Goal: Task Accomplishment & Management: Manage account settings

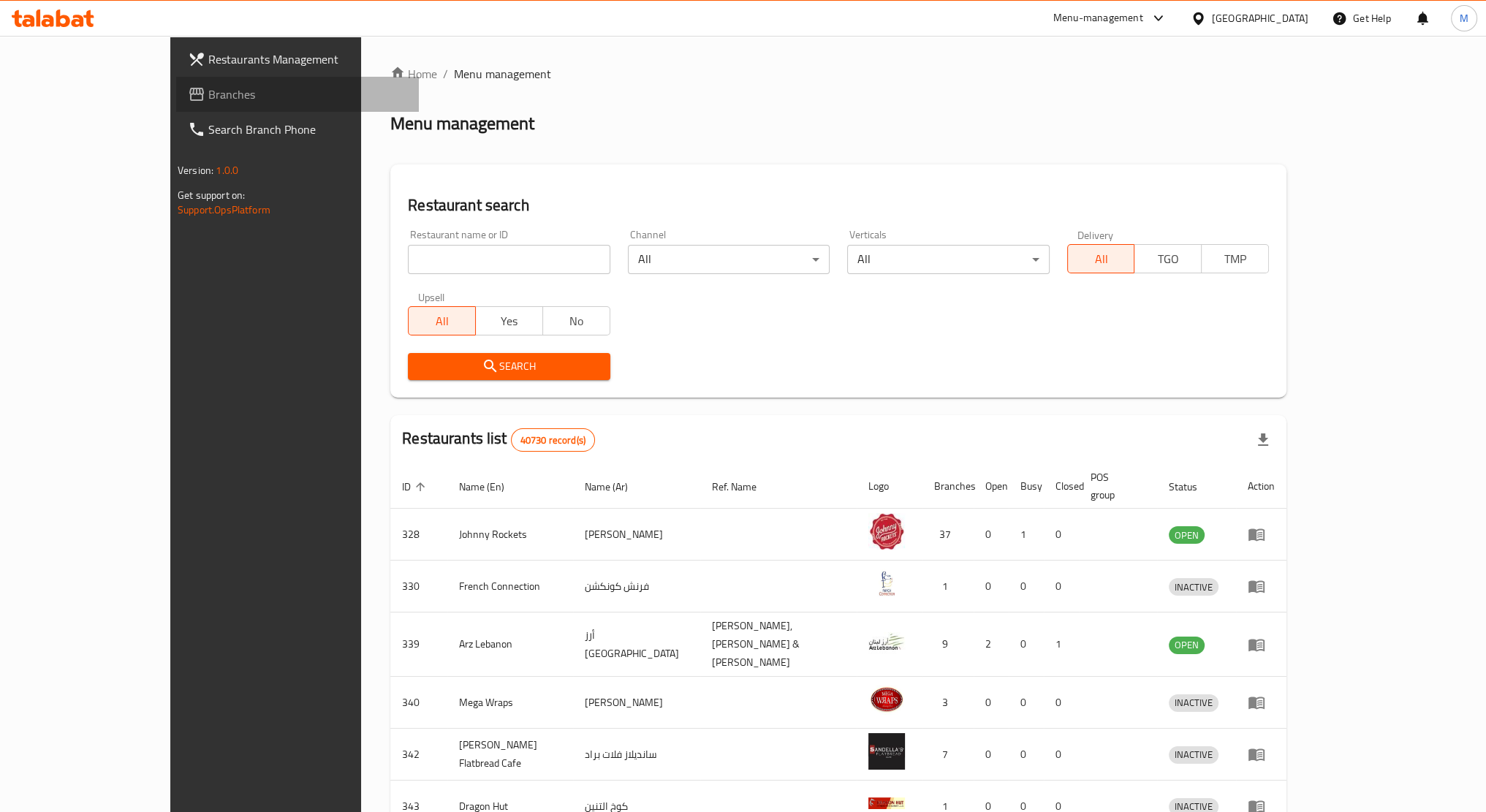
click at [208, 97] on span "Branches" at bounding box center [307, 94] width 199 height 18
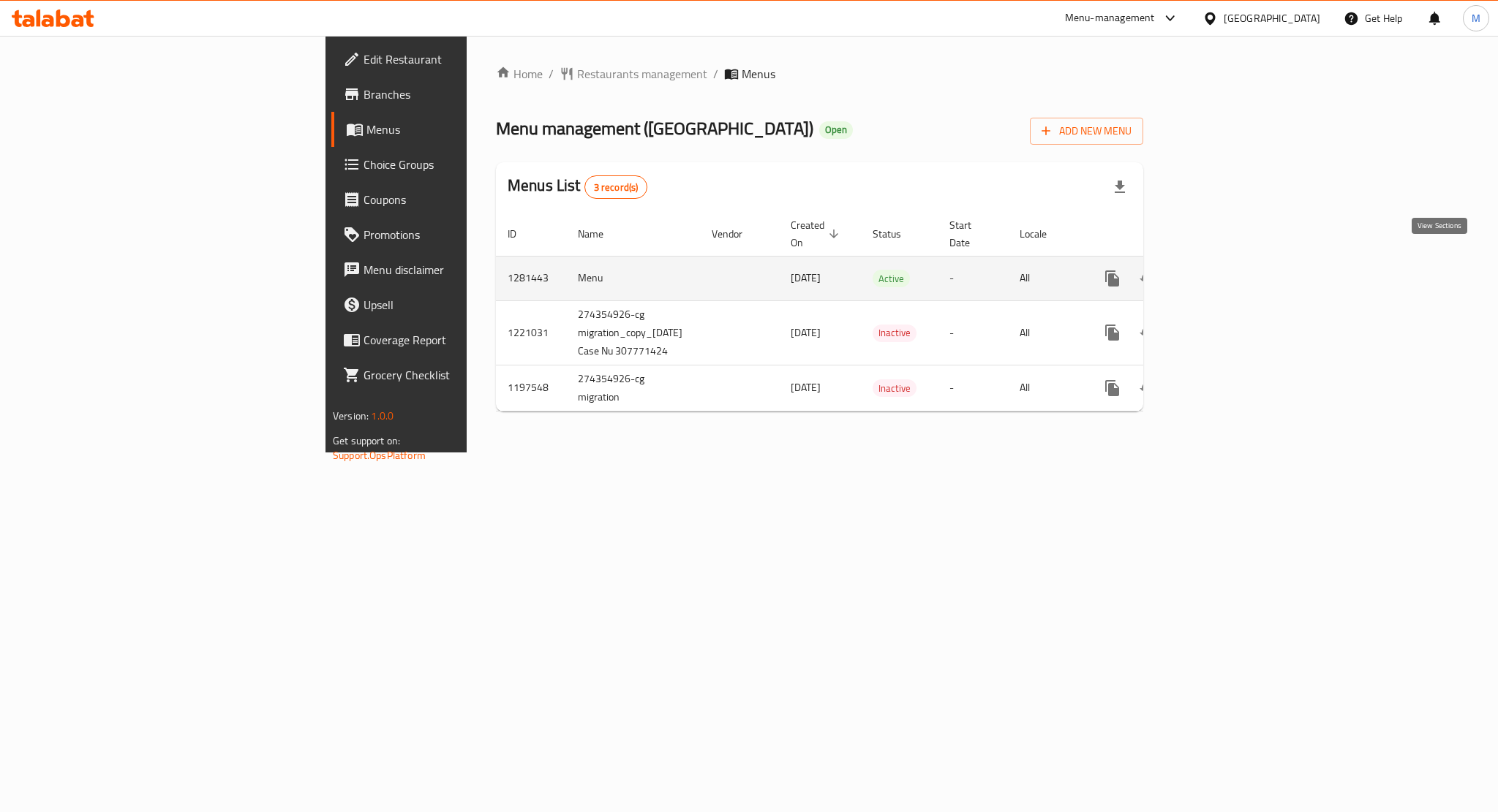
click at [1227, 269] on icon "enhanced table" at bounding box center [1217, 278] width 18 height 18
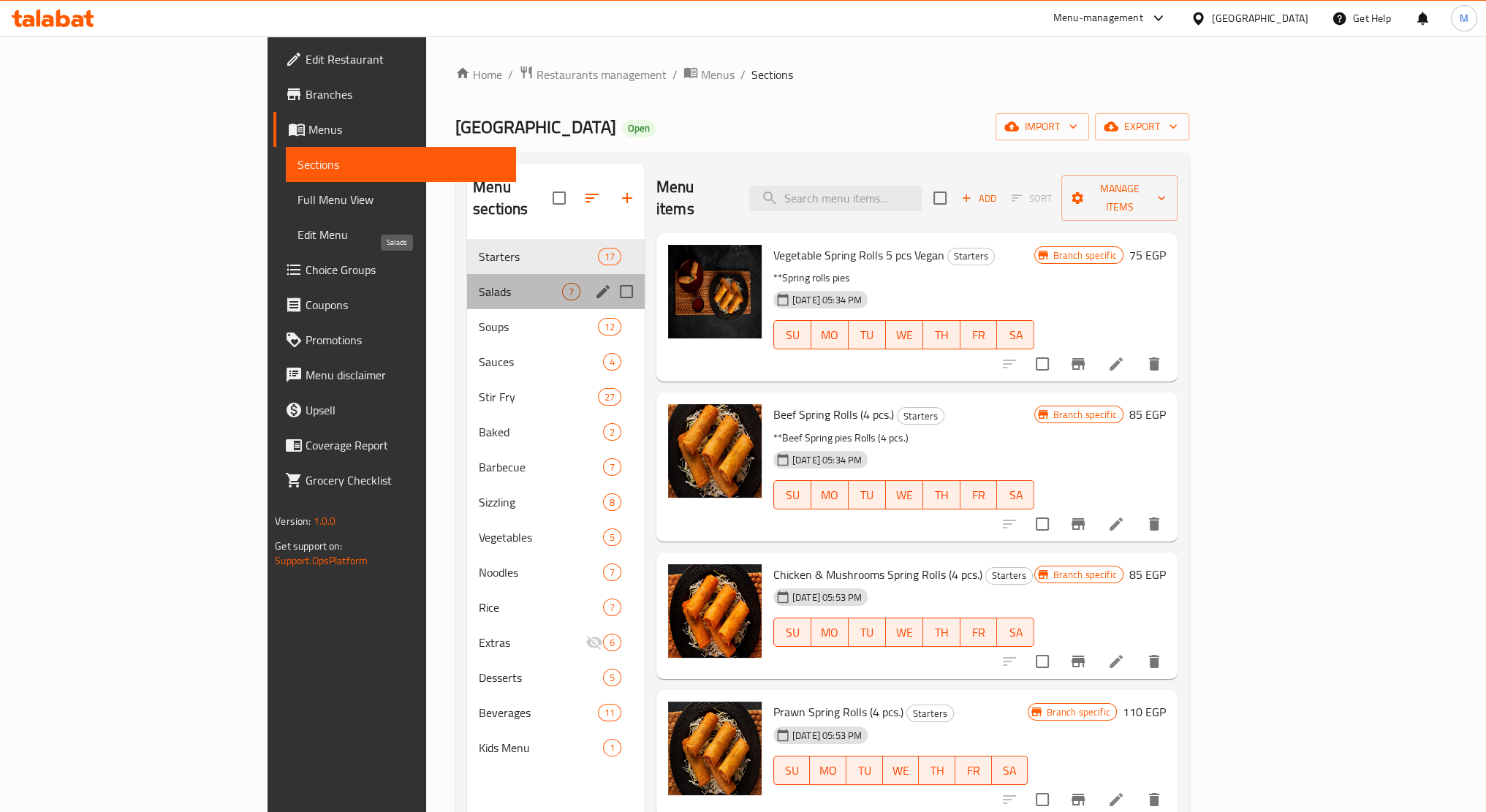
click at [479, 282] on span "Salads" at bounding box center [520, 291] width 83 height 18
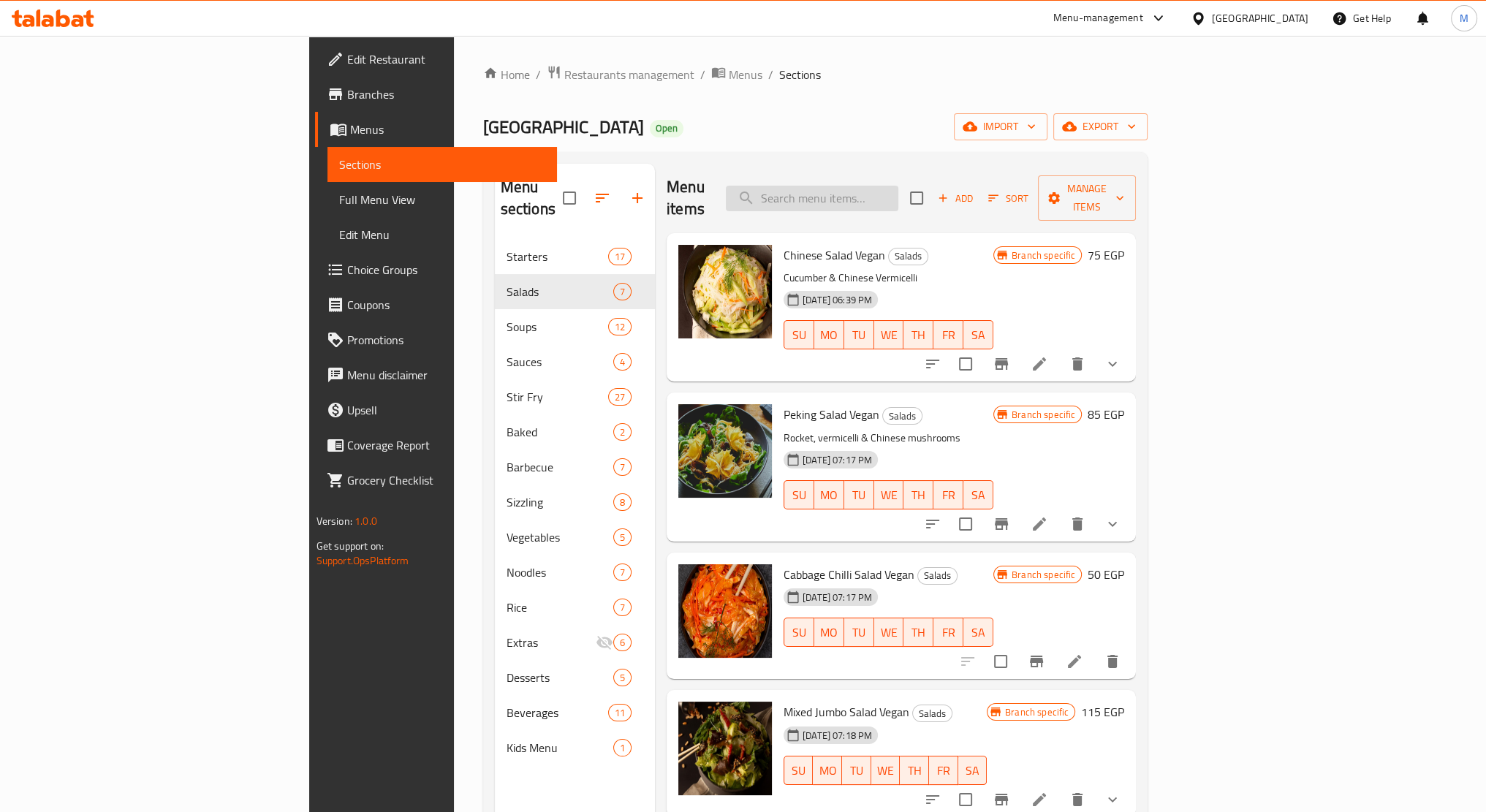
click at [899, 188] on input "search" at bounding box center [812, 198] width 172 height 25
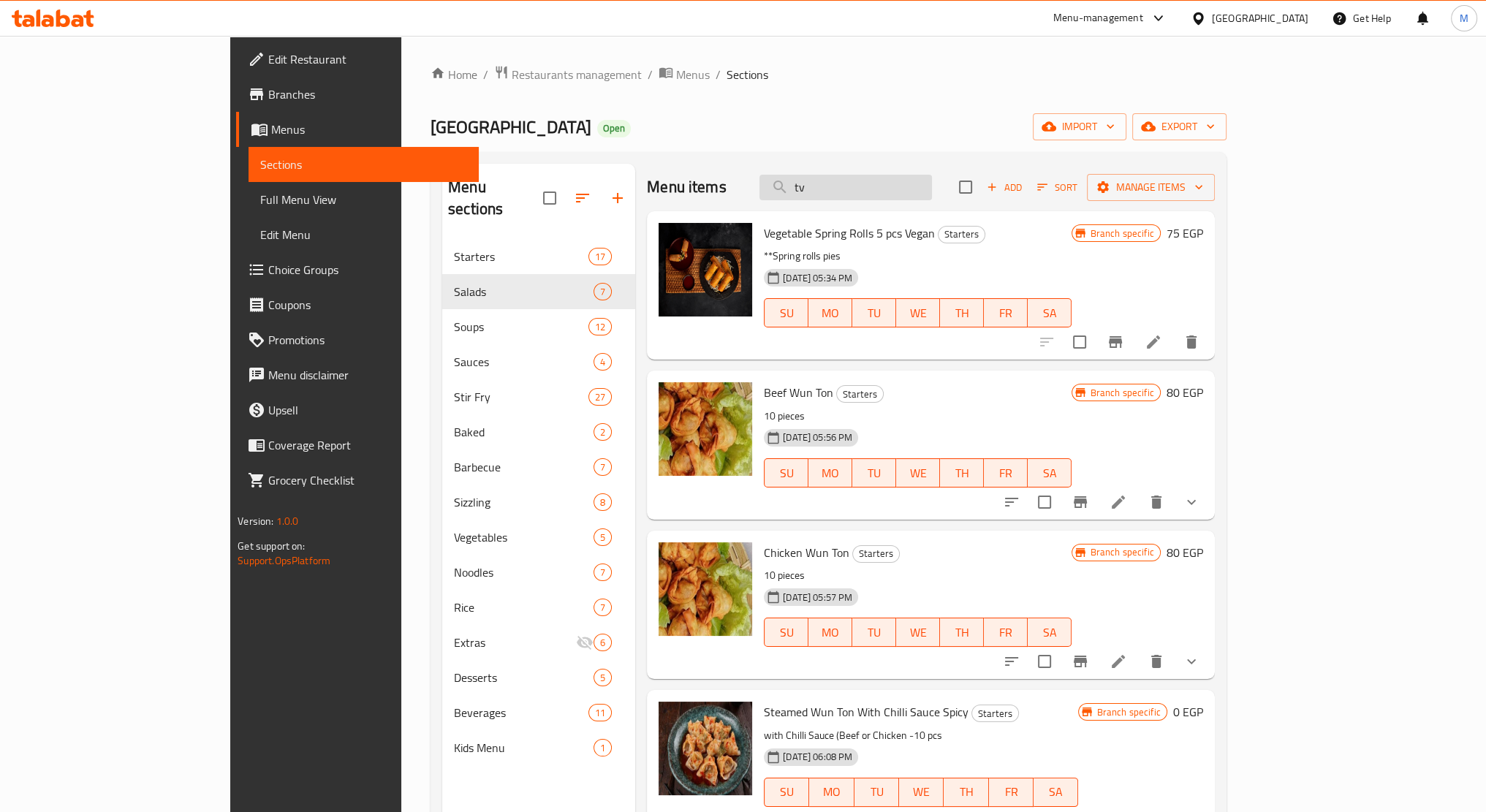
type input "t"
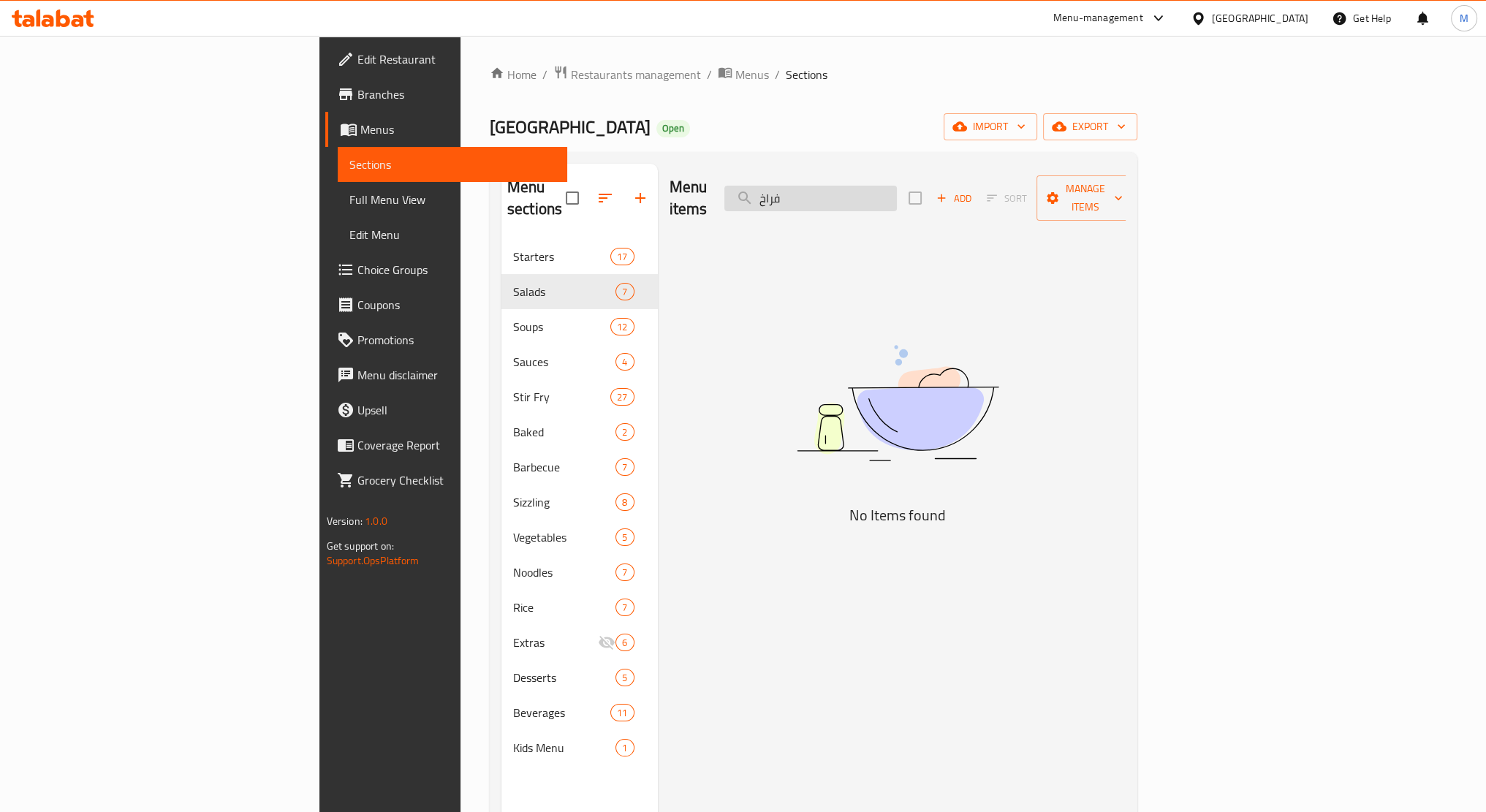
type input "فراخ"
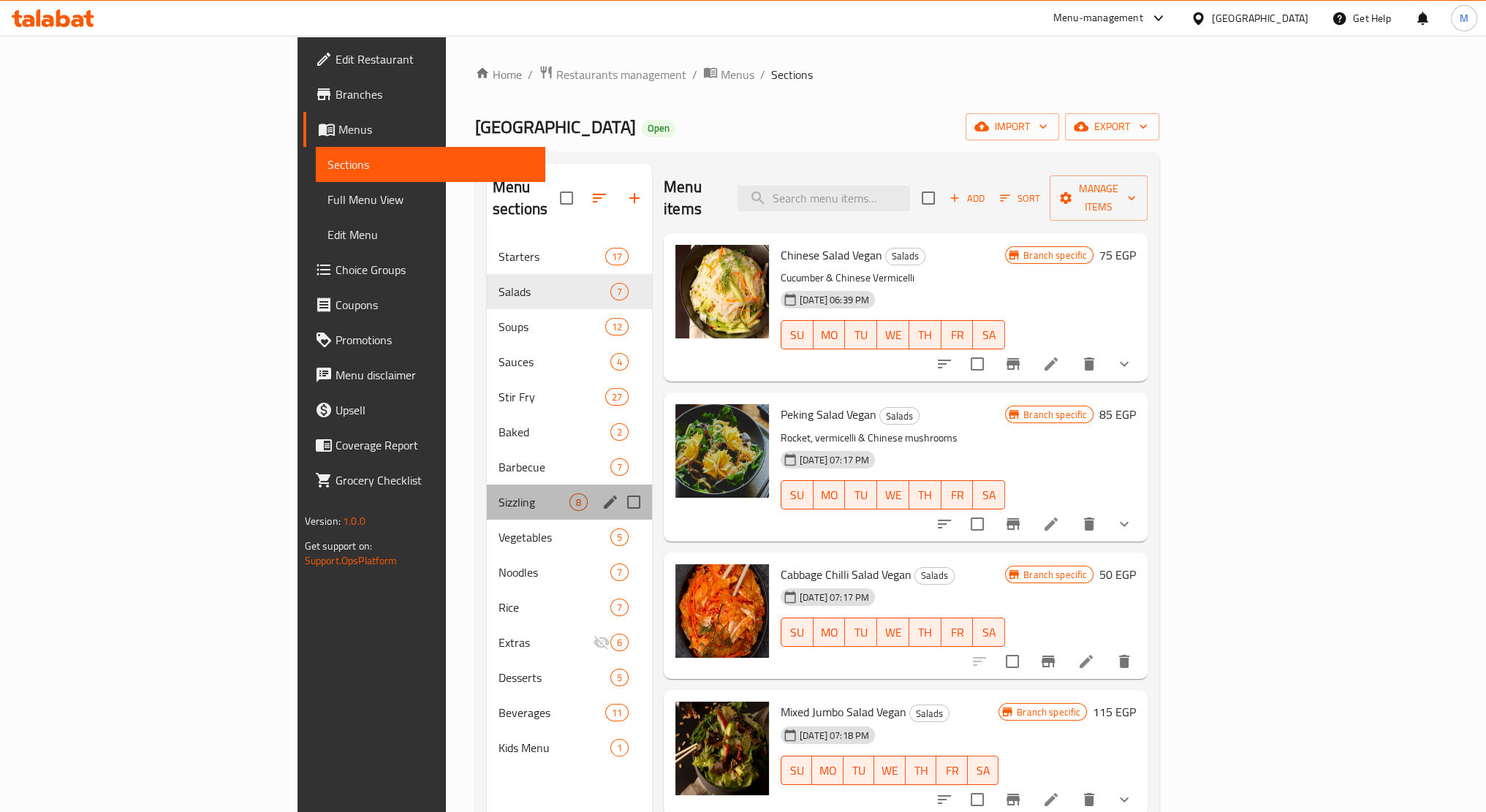
click at [487, 491] on div "Sizzling 8" at bounding box center [569, 502] width 165 height 35
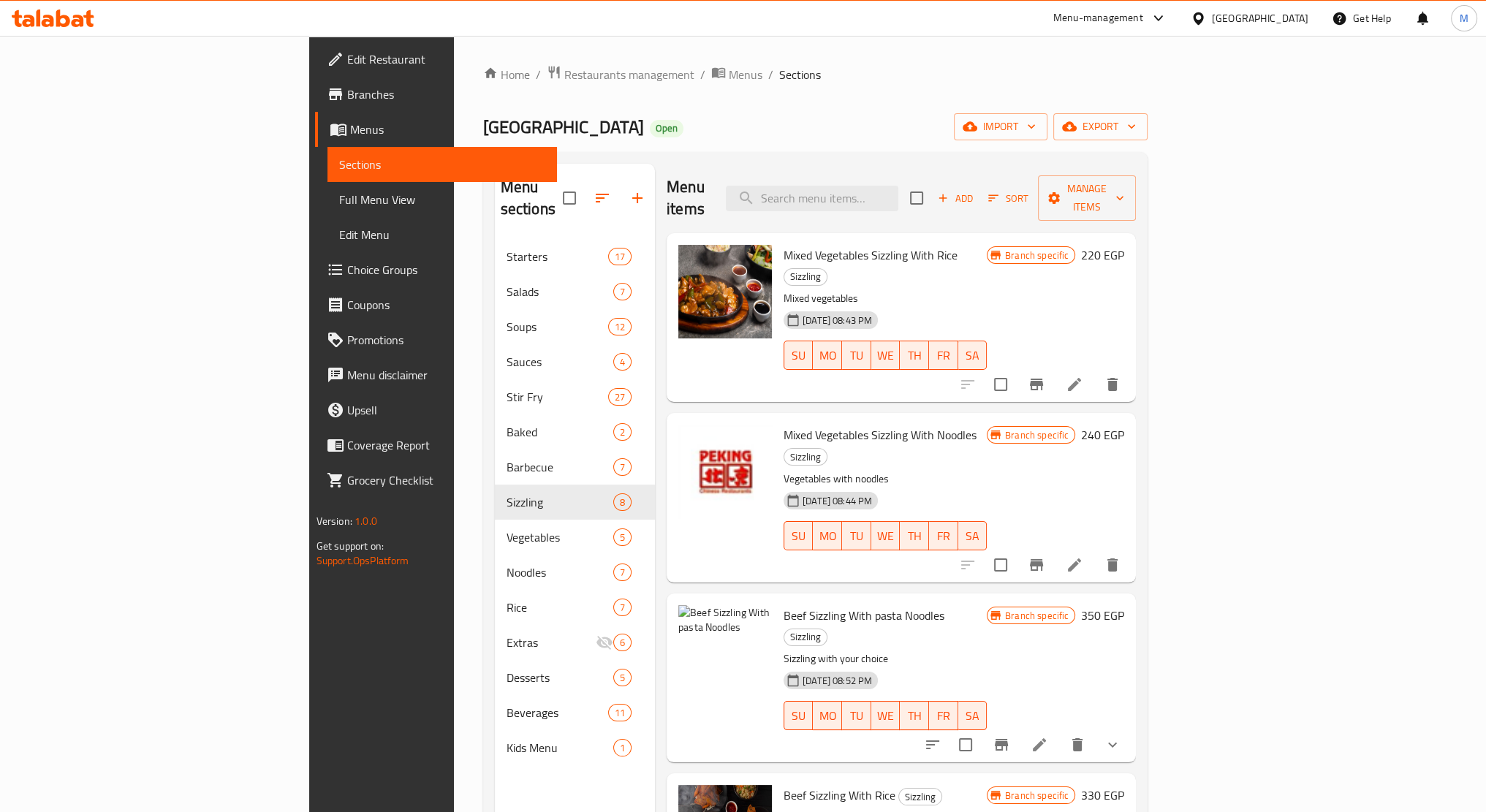
click at [1130, 367] on div at bounding box center [1039, 385] width 180 height 35
click at [339, 197] on span "Full Menu View" at bounding box center [443, 200] width 207 height 18
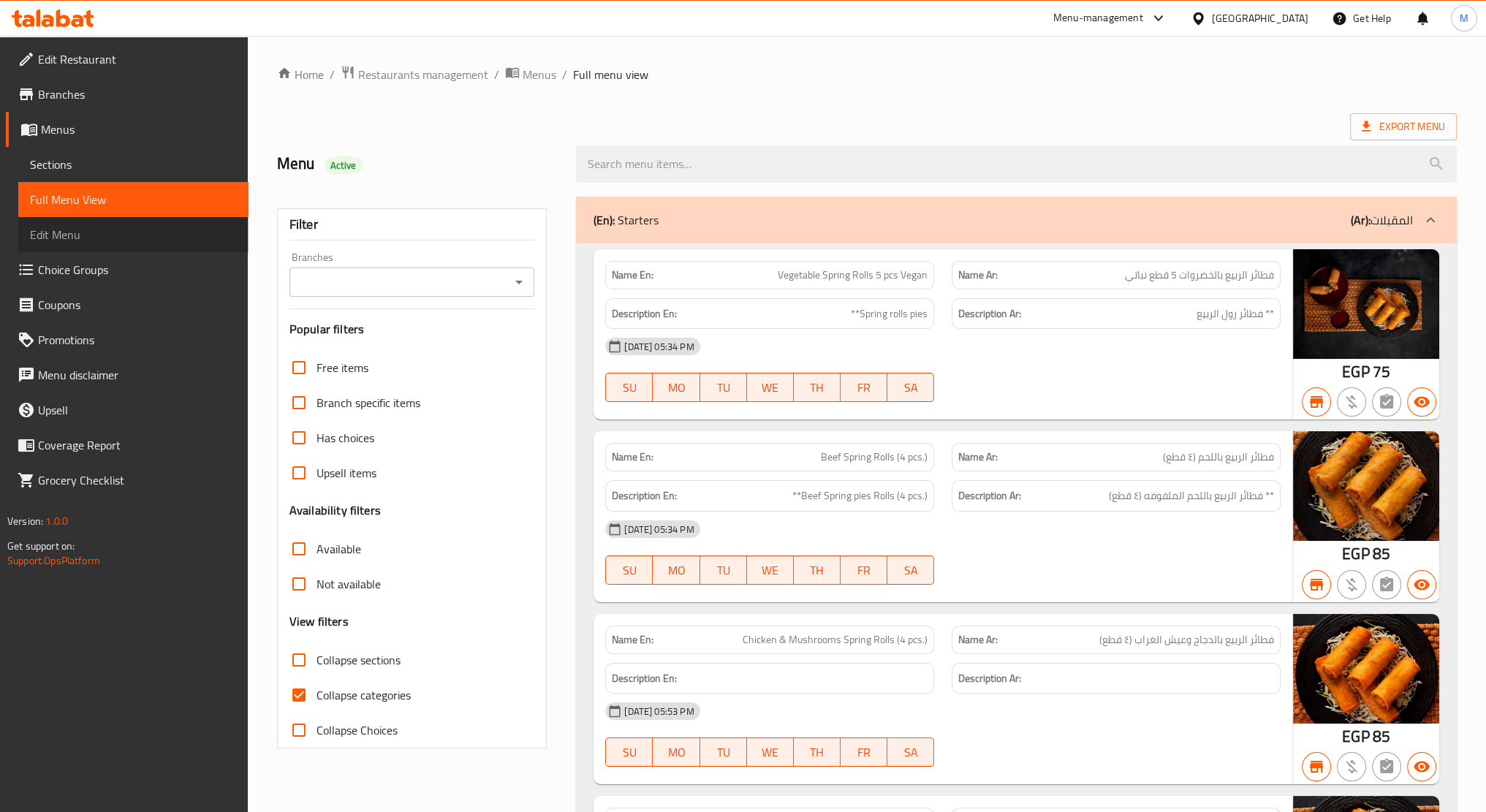
click at [102, 240] on span "Edit Menu" at bounding box center [133, 234] width 207 height 18
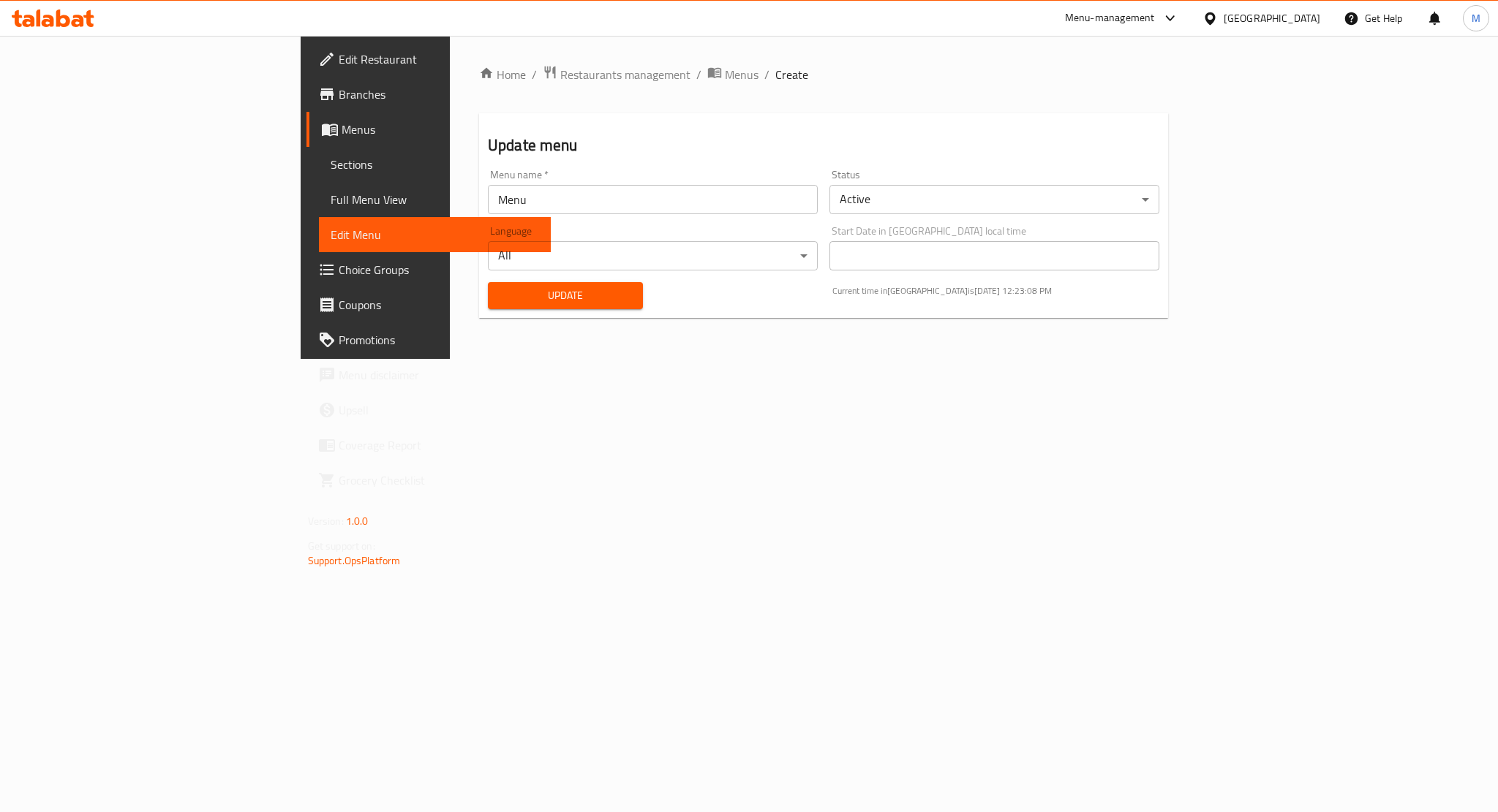
click at [330, 195] on span "Full Menu View" at bounding box center [434, 200] width 208 height 18
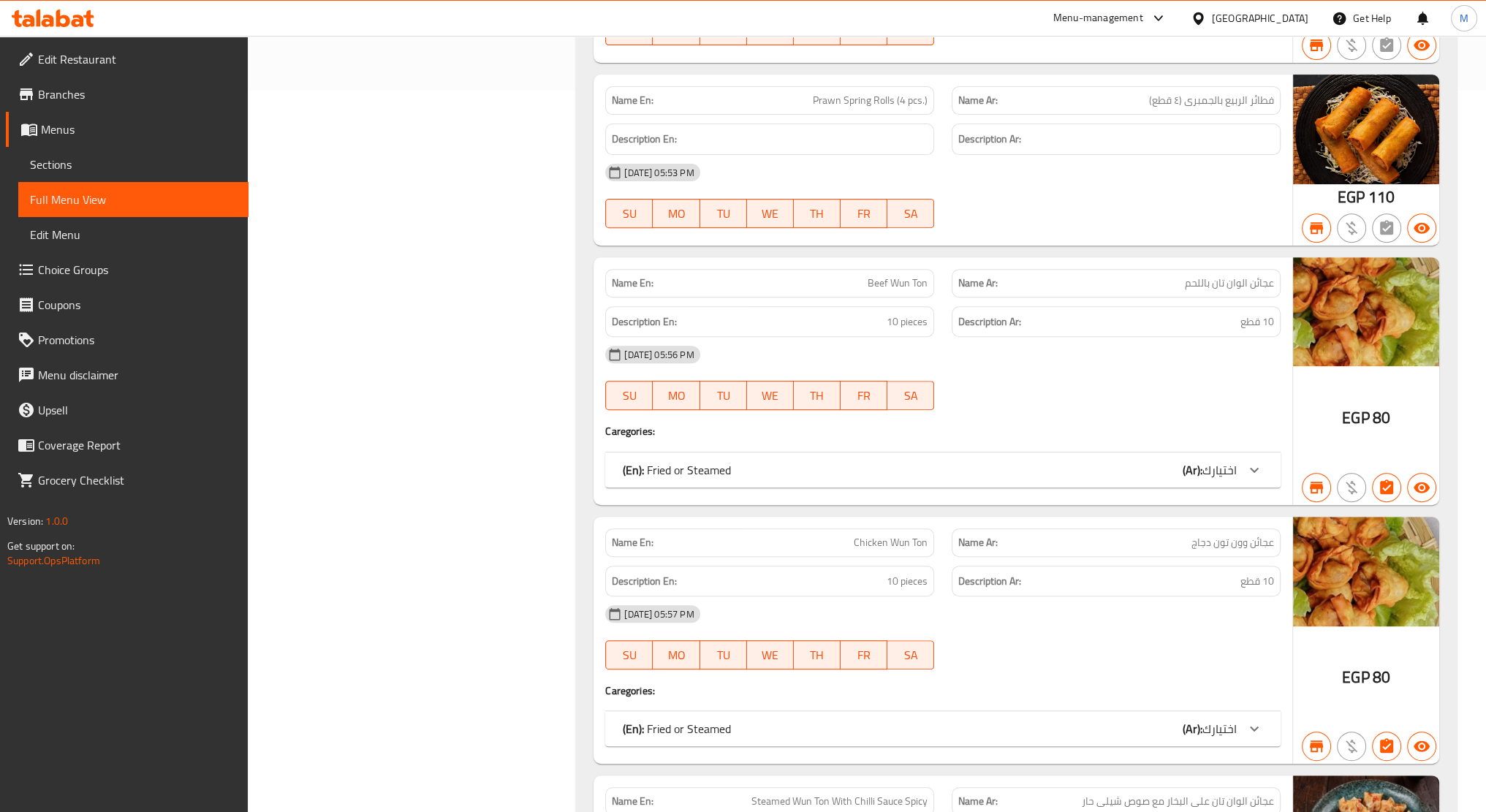
scroll to position [721, 0]
click at [1204, 475] on span "اختيارك" at bounding box center [1219, 471] width 34 height 22
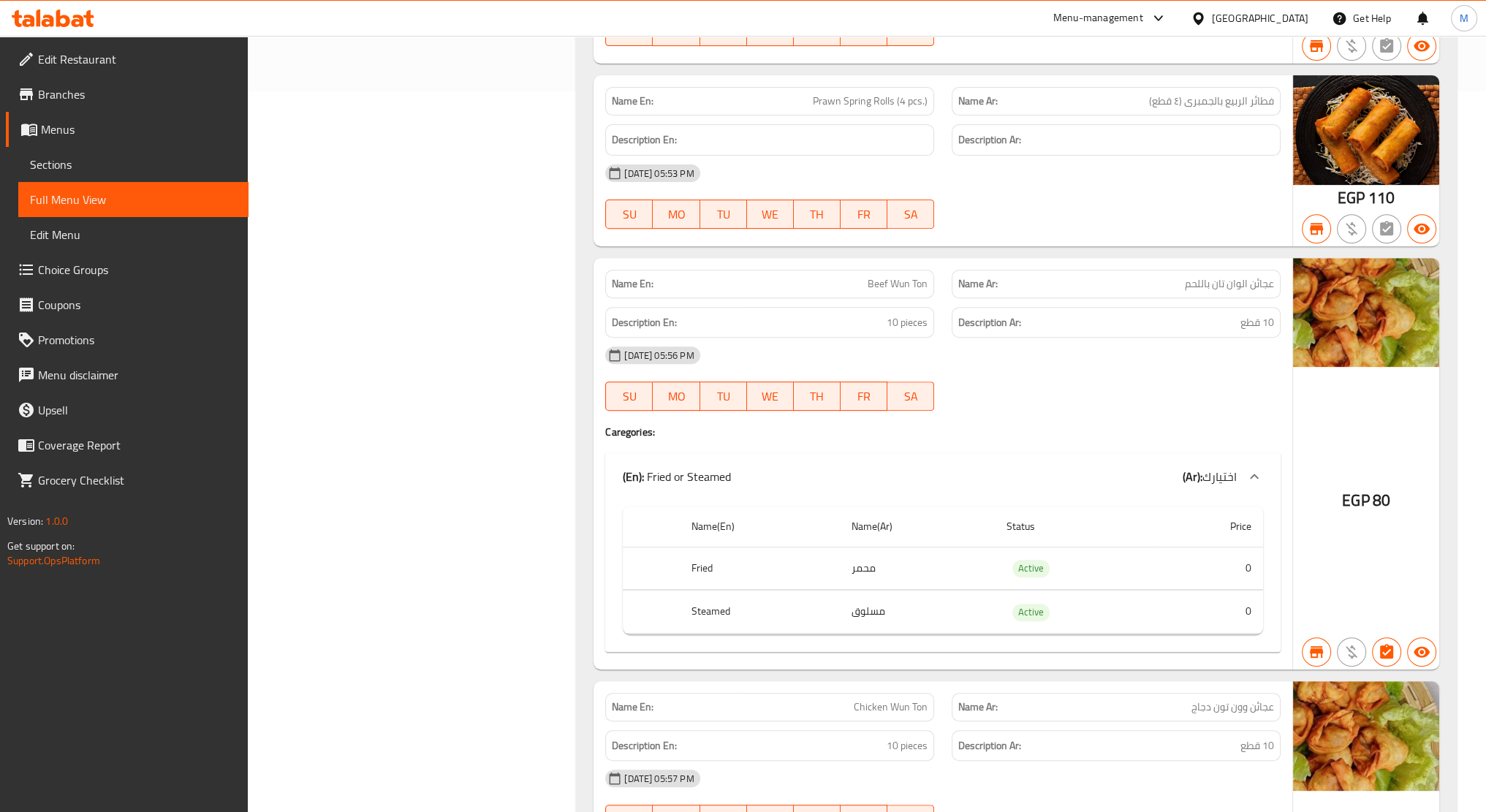
click at [1199, 600] on td "0" at bounding box center [1209, 612] width 107 height 43
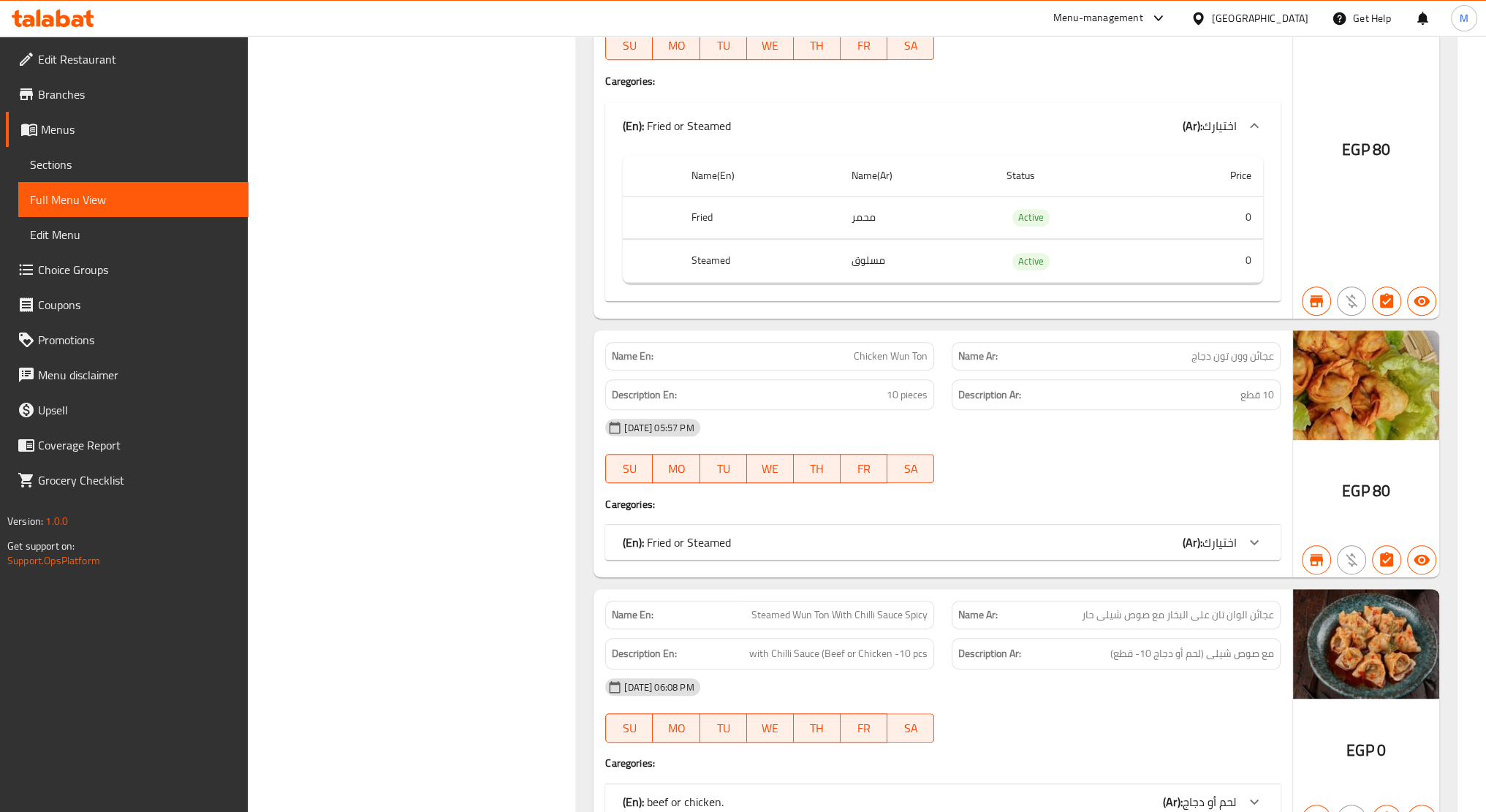
scroll to position [1072, 0]
click at [1172, 134] on div "(En): Fried or Steamed (Ar): اختيارك" at bounding box center [929, 125] width 614 height 18
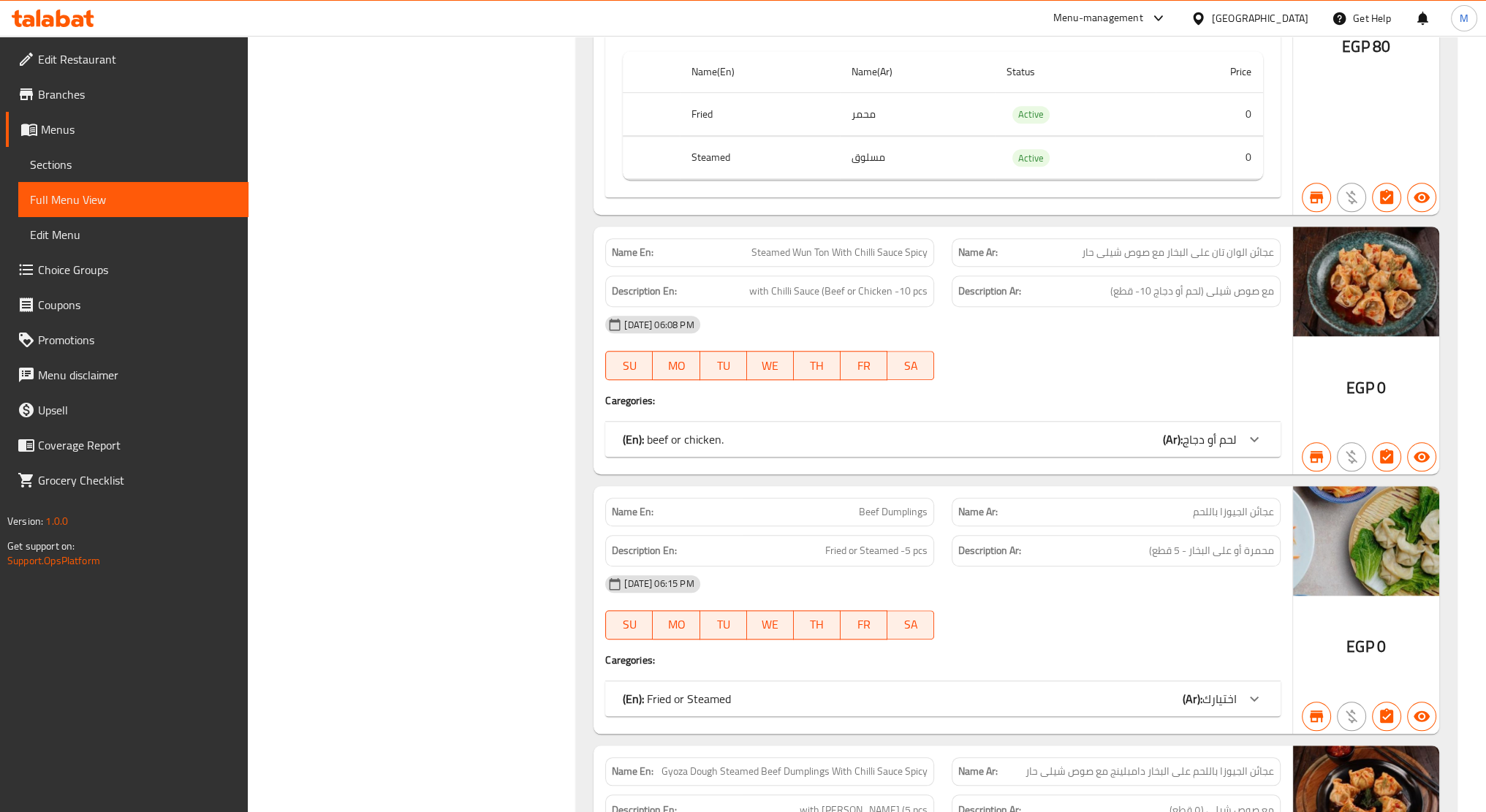
scroll to position [1599, 0]
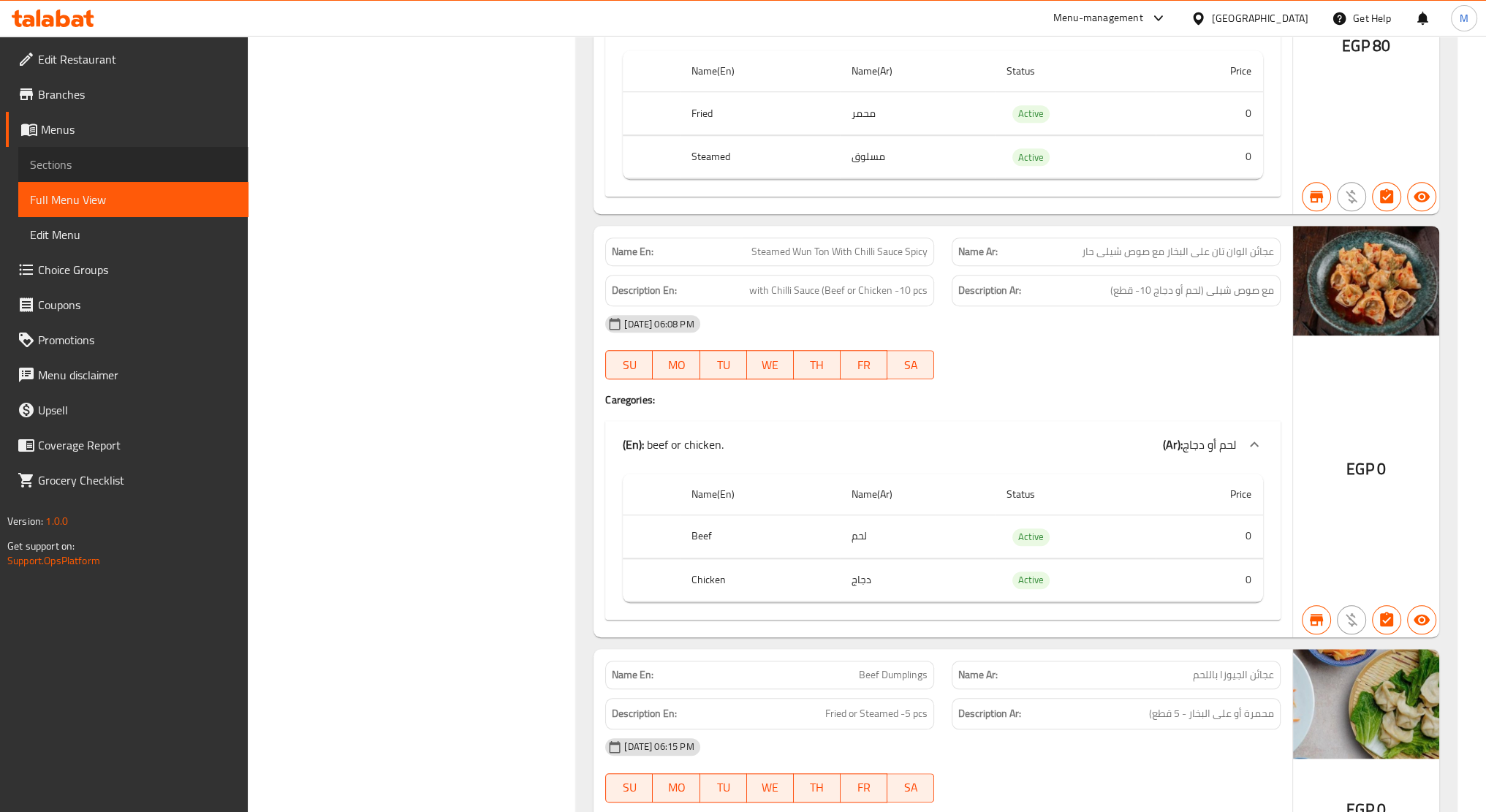
click at [81, 169] on span "Sections" at bounding box center [133, 164] width 207 height 18
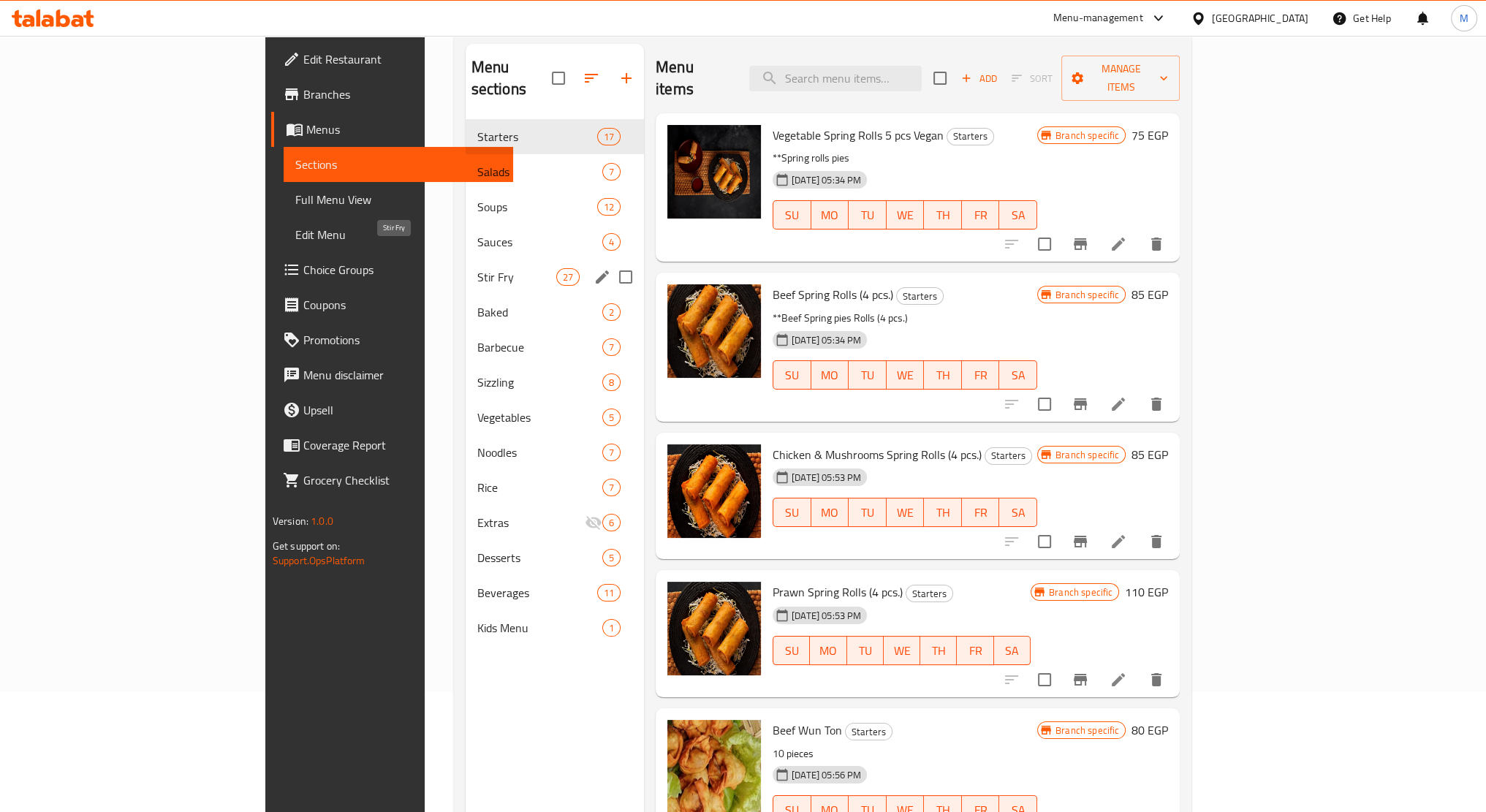
scroll to position [119, 0]
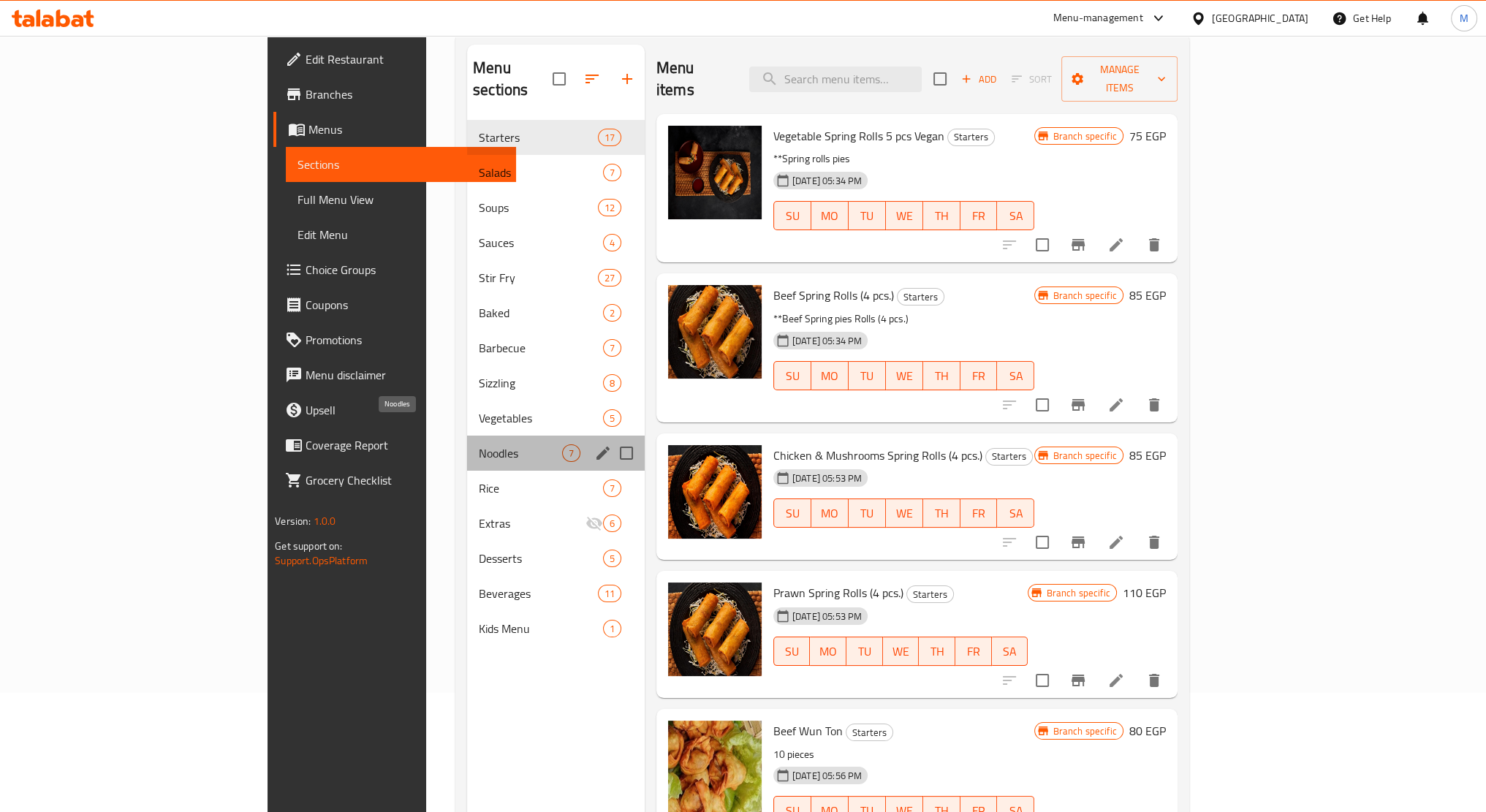
click at [479, 445] on span "Noodles" at bounding box center [520, 453] width 83 height 18
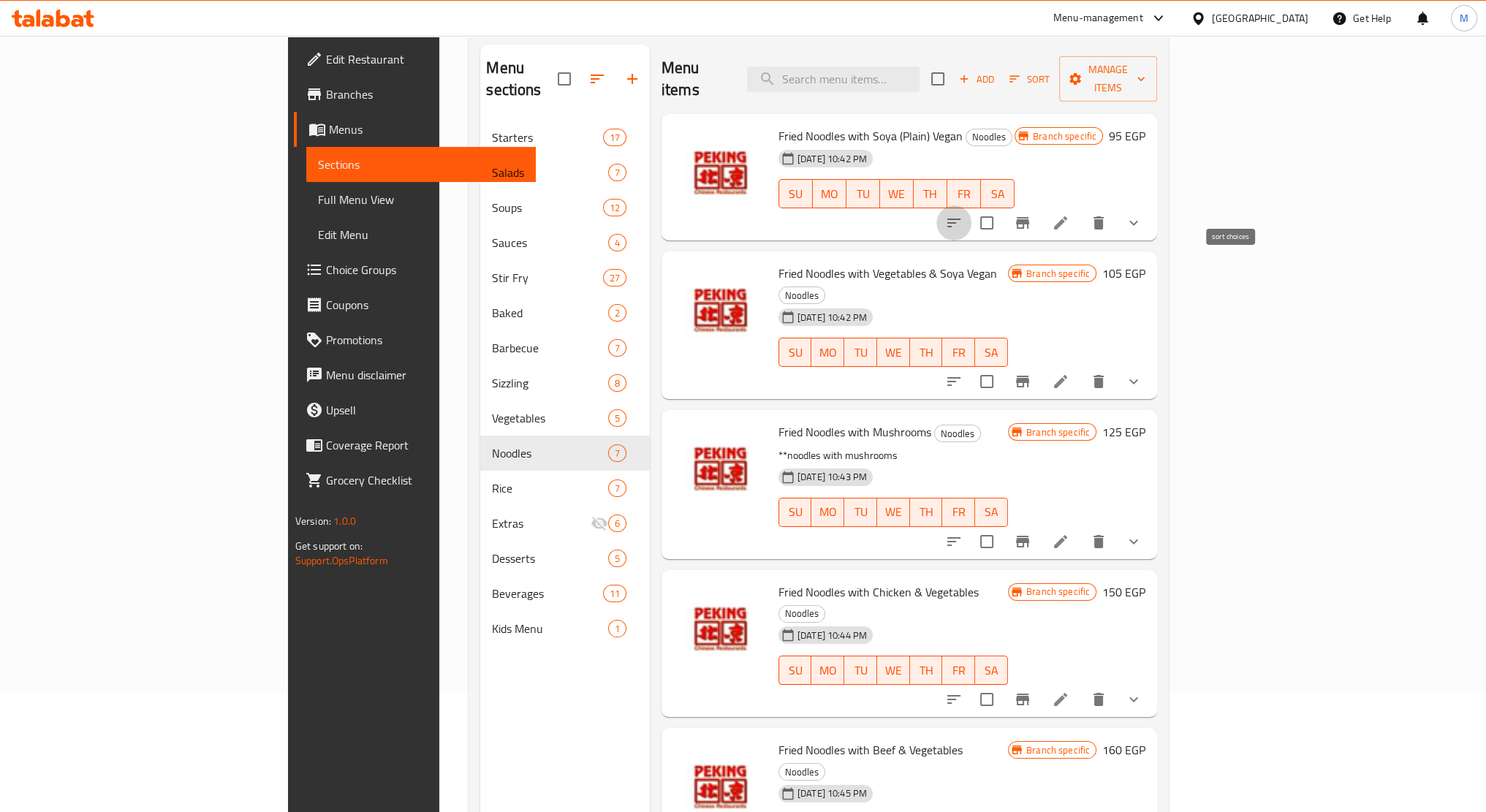
click at [971, 205] on button "sort-choices" at bounding box center [955, 223] width 35 height 35
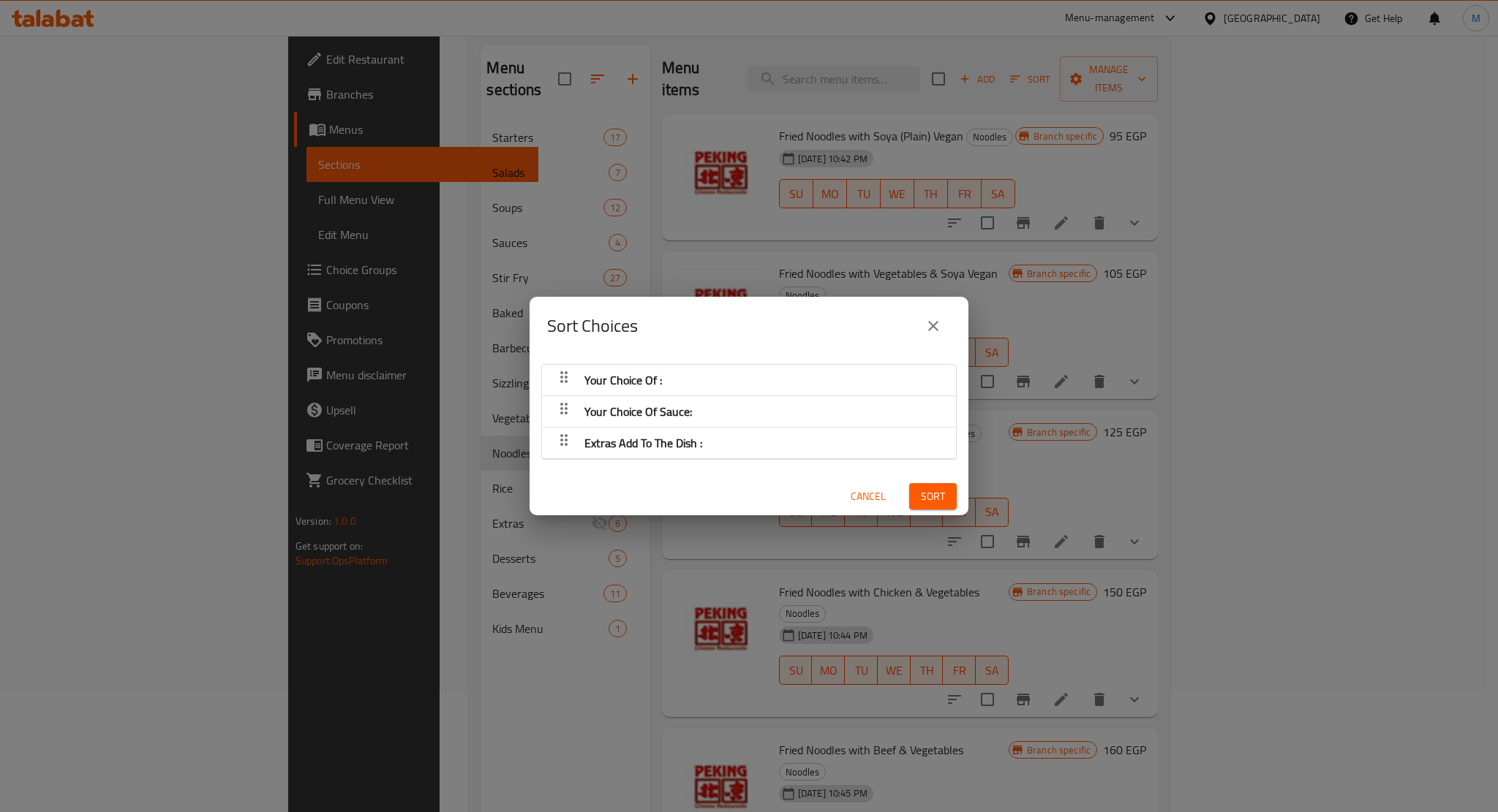
click at [936, 327] on icon "close" at bounding box center [933, 325] width 18 height 18
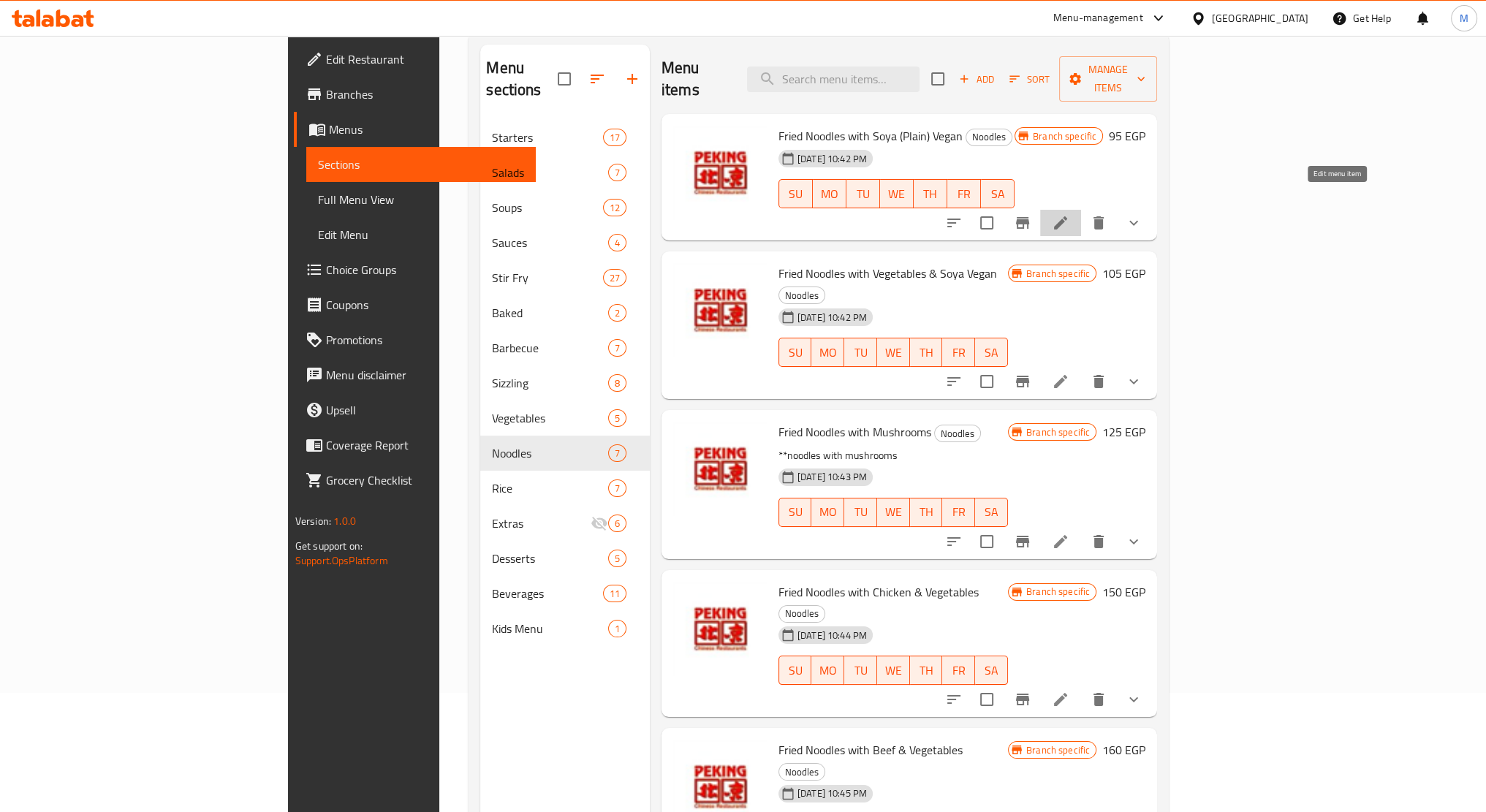
click at [1067, 216] on icon at bounding box center [1061, 223] width 13 height 13
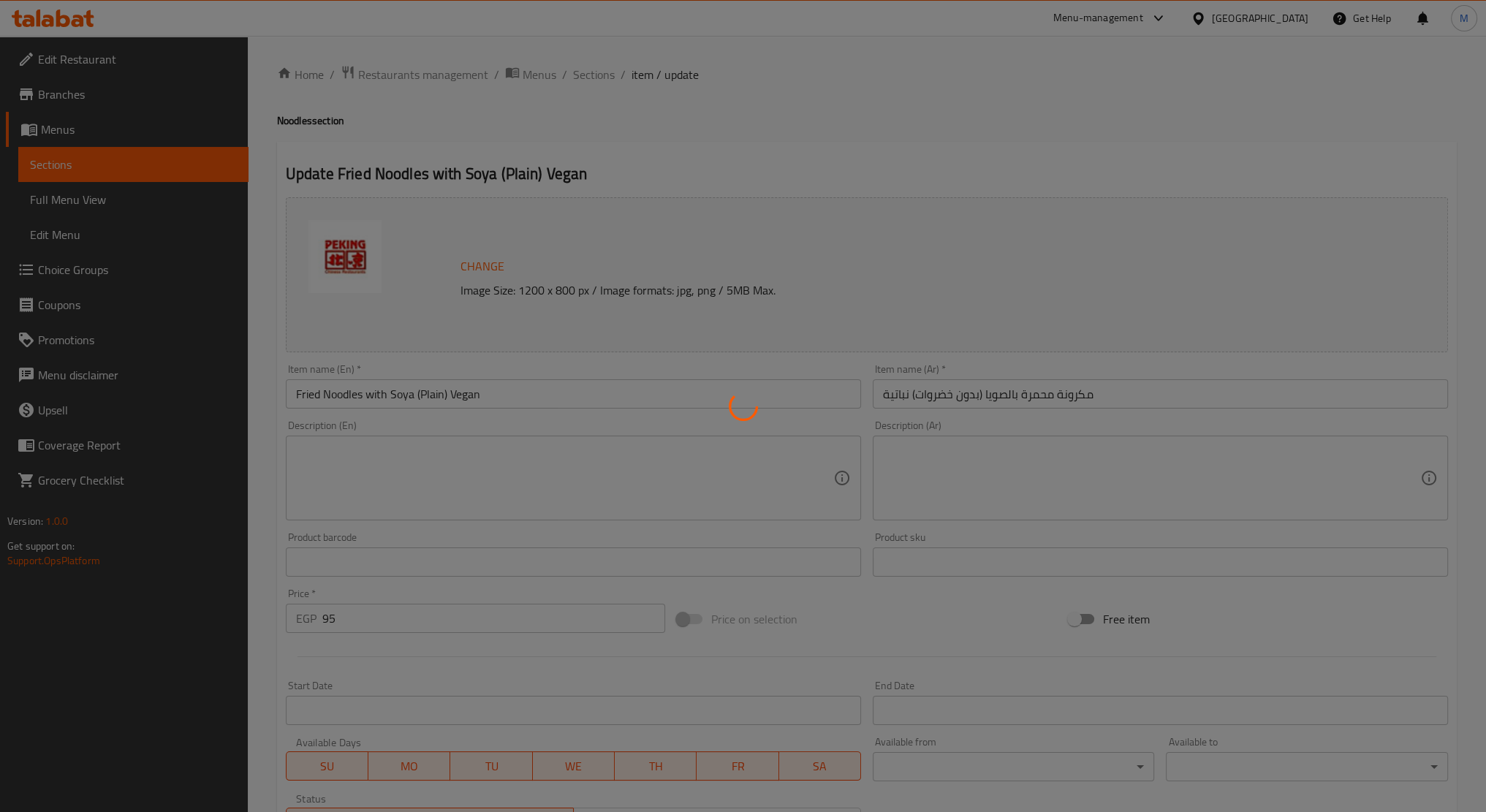
type input "اختيارك من:"
type input "1"
type input "إختيارك من الصوص:"
type input "0"
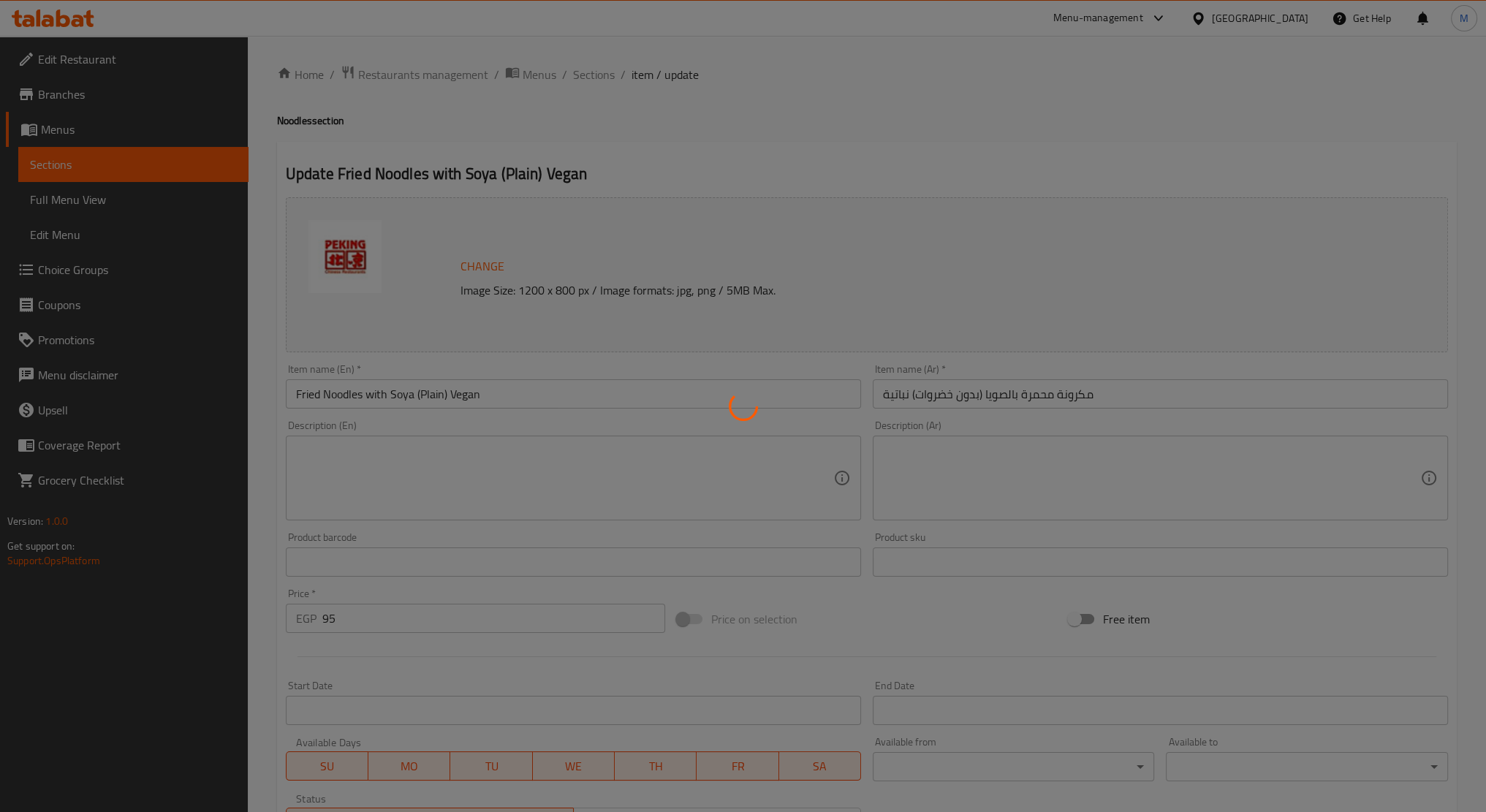
type input "1"
type input "الإضافات اضافة على الطبق :"
type input "0"
type input "6"
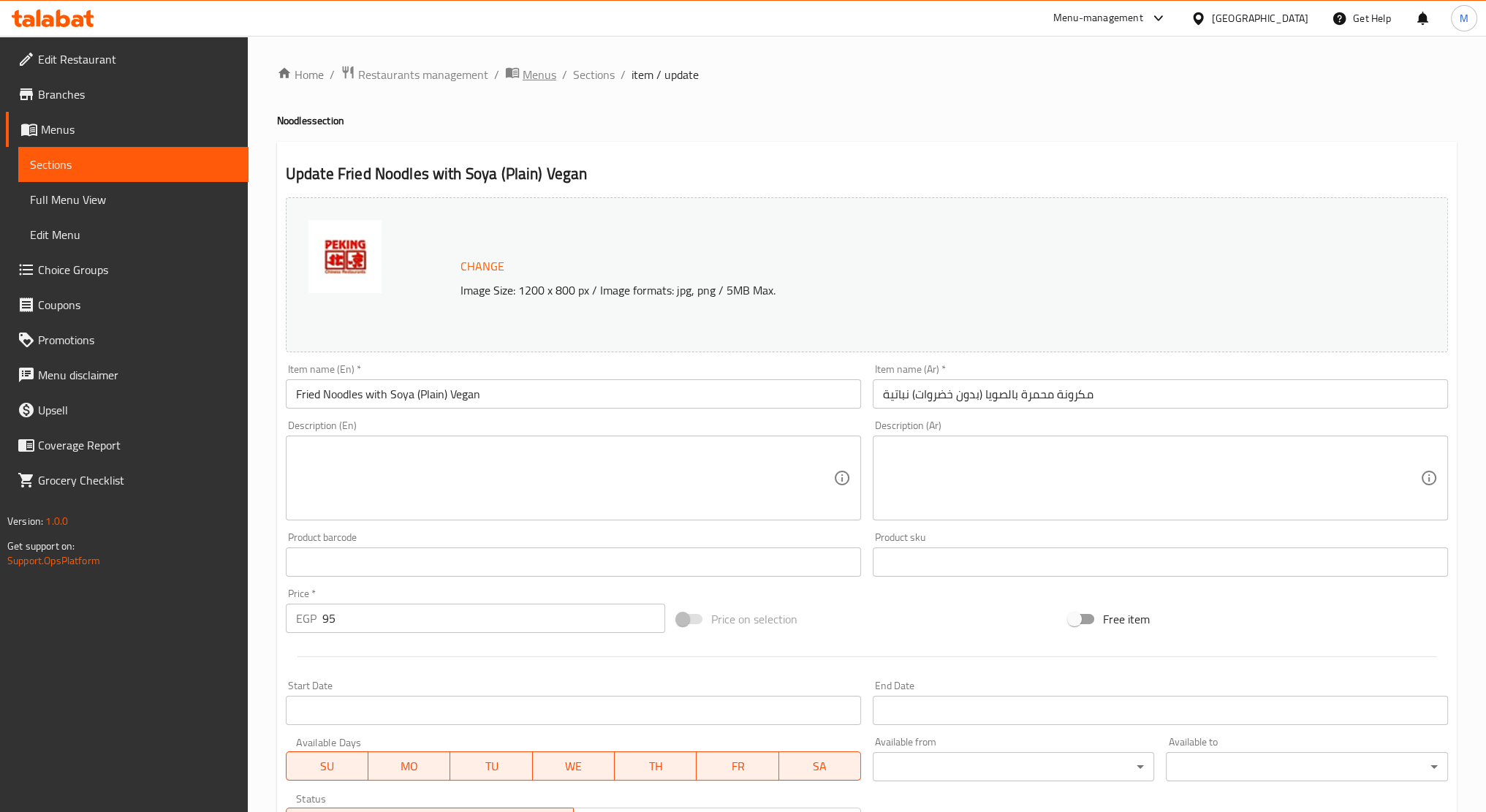
click at [535, 76] on span "Menus" at bounding box center [540, 75] width 34 height 18
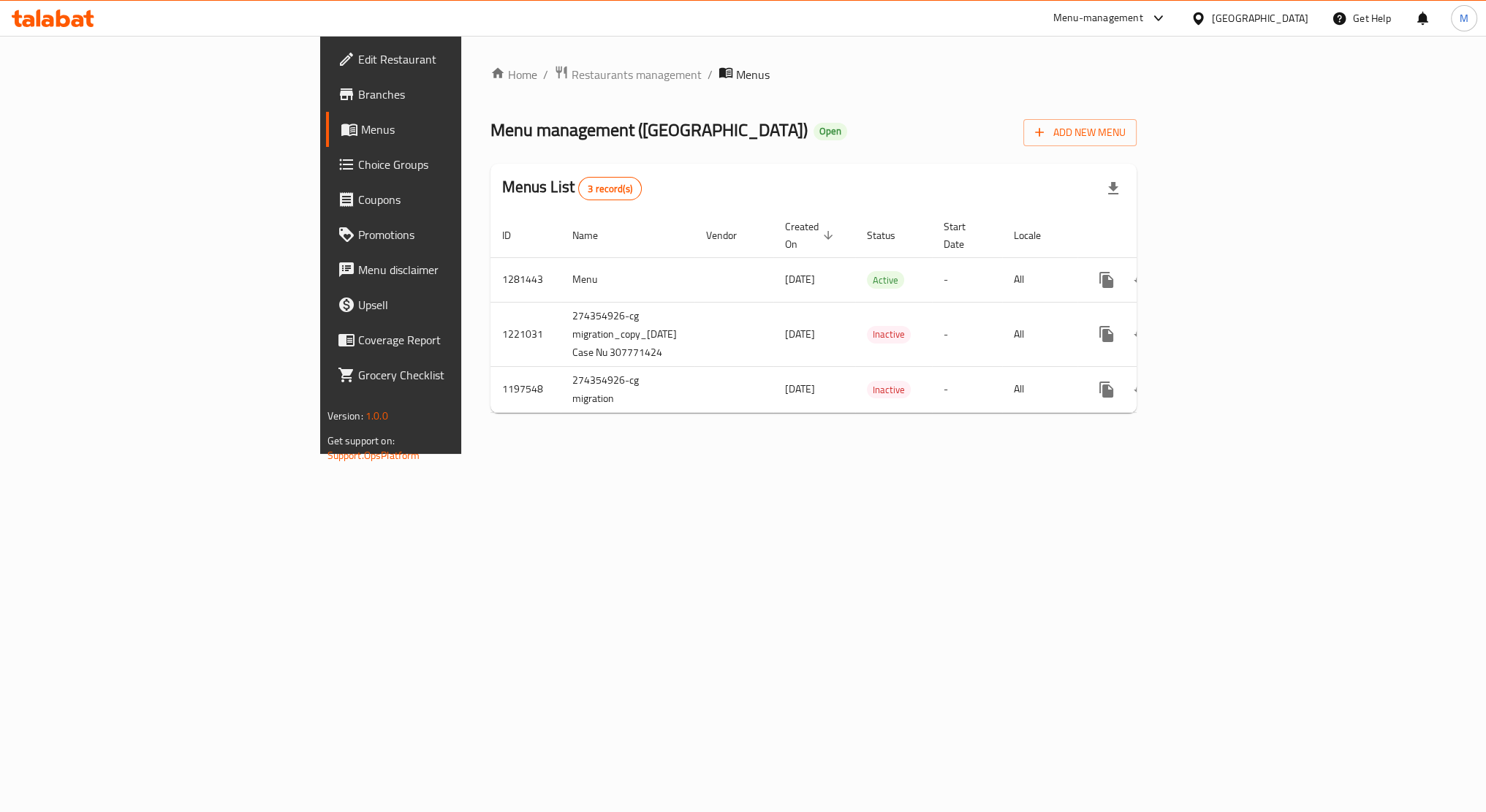
click at [736, 76] on span "Menus" at bounding box center [753, 75] width 34 height 18
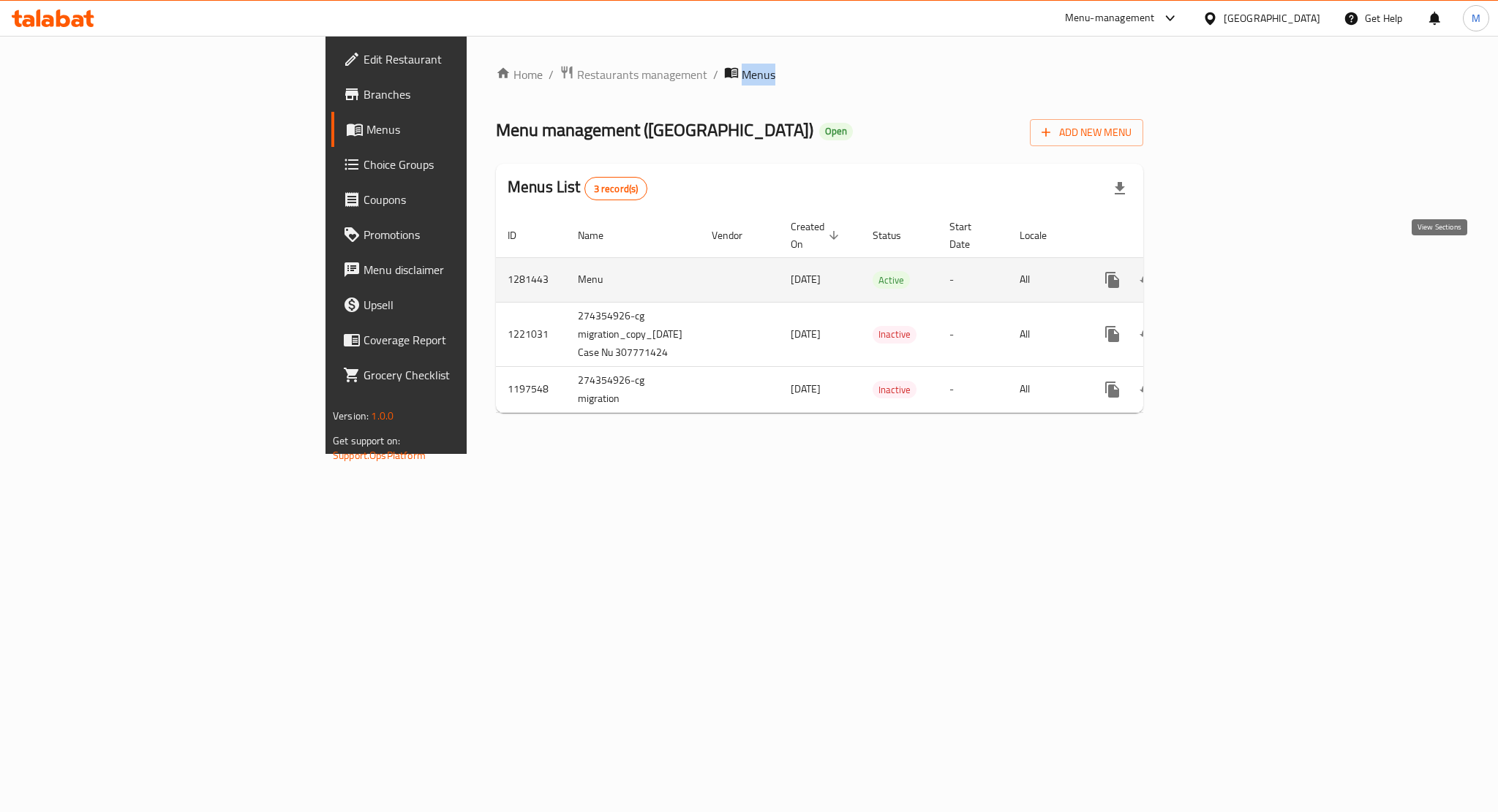
click at [1225, 273] on icon "enhanced table" at bounding box center [1218, 280] width 13 height 13
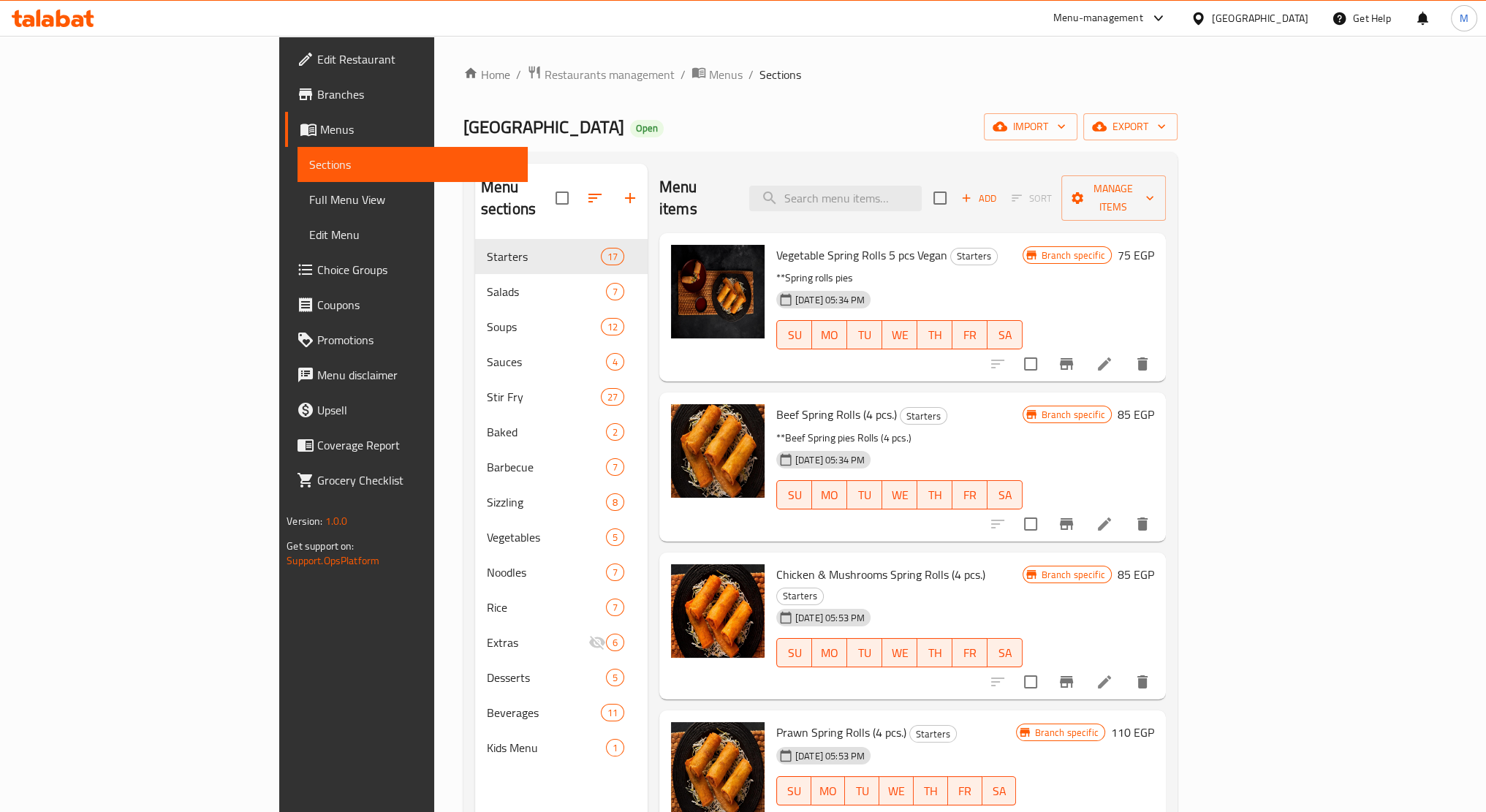
scroll to position [365, 0]
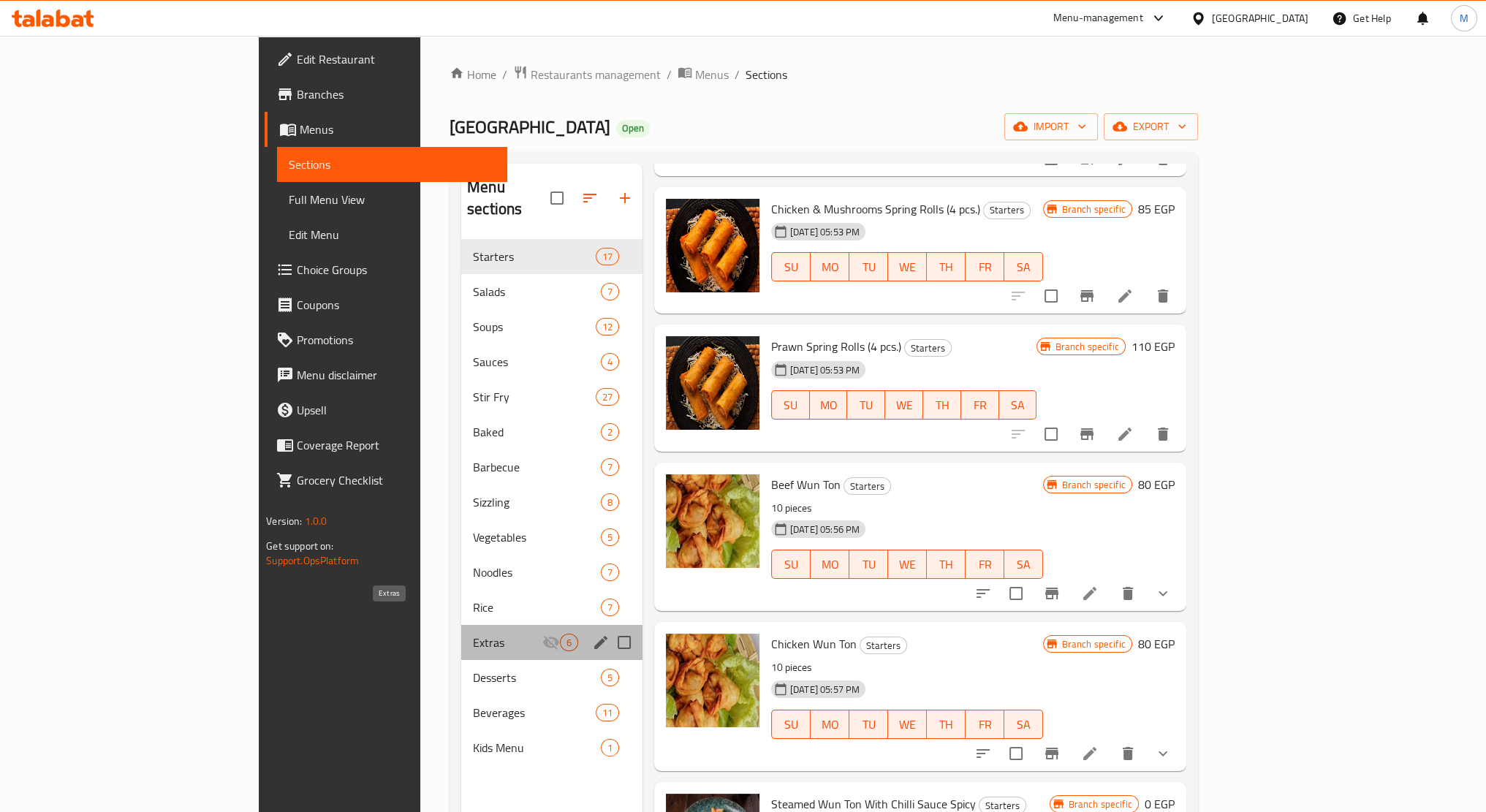
click at [473, 634] on span "Extras" at bounding box center [507, 642] width 69 height 18
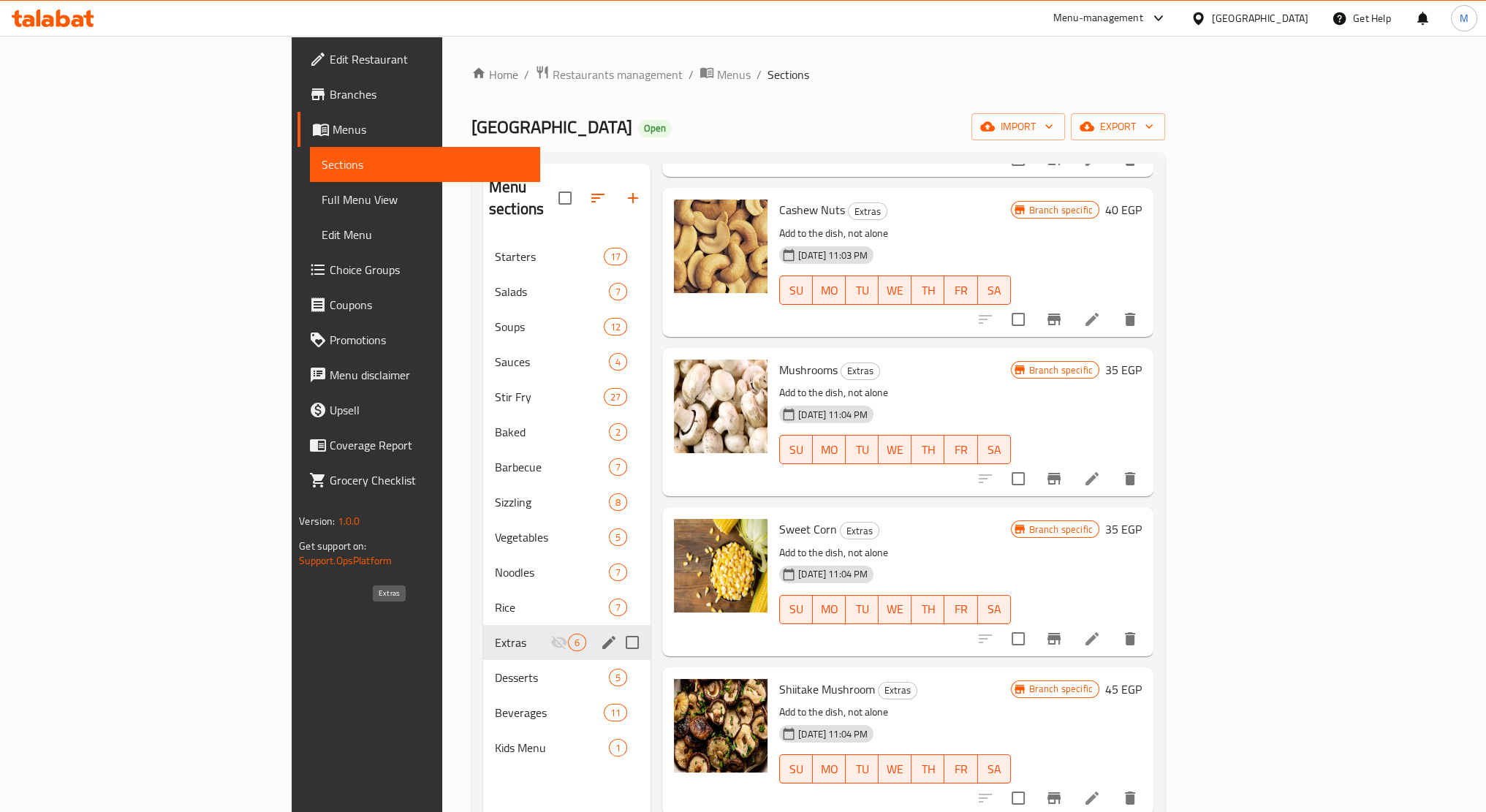
scroll to position [182, 0]
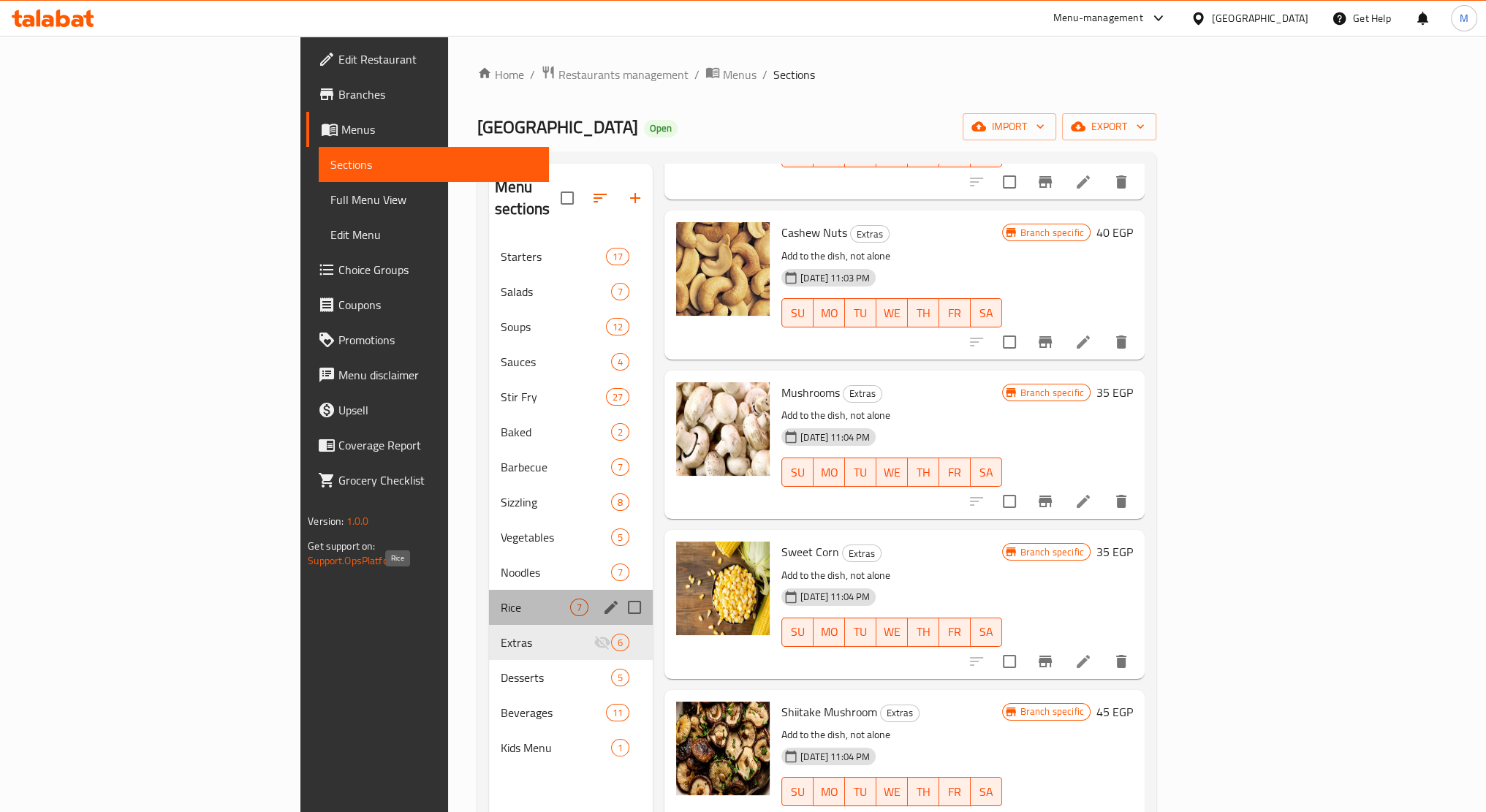
click at [501, 599] on span "Rice" at bounding box center [535, 607] width 69 height 18
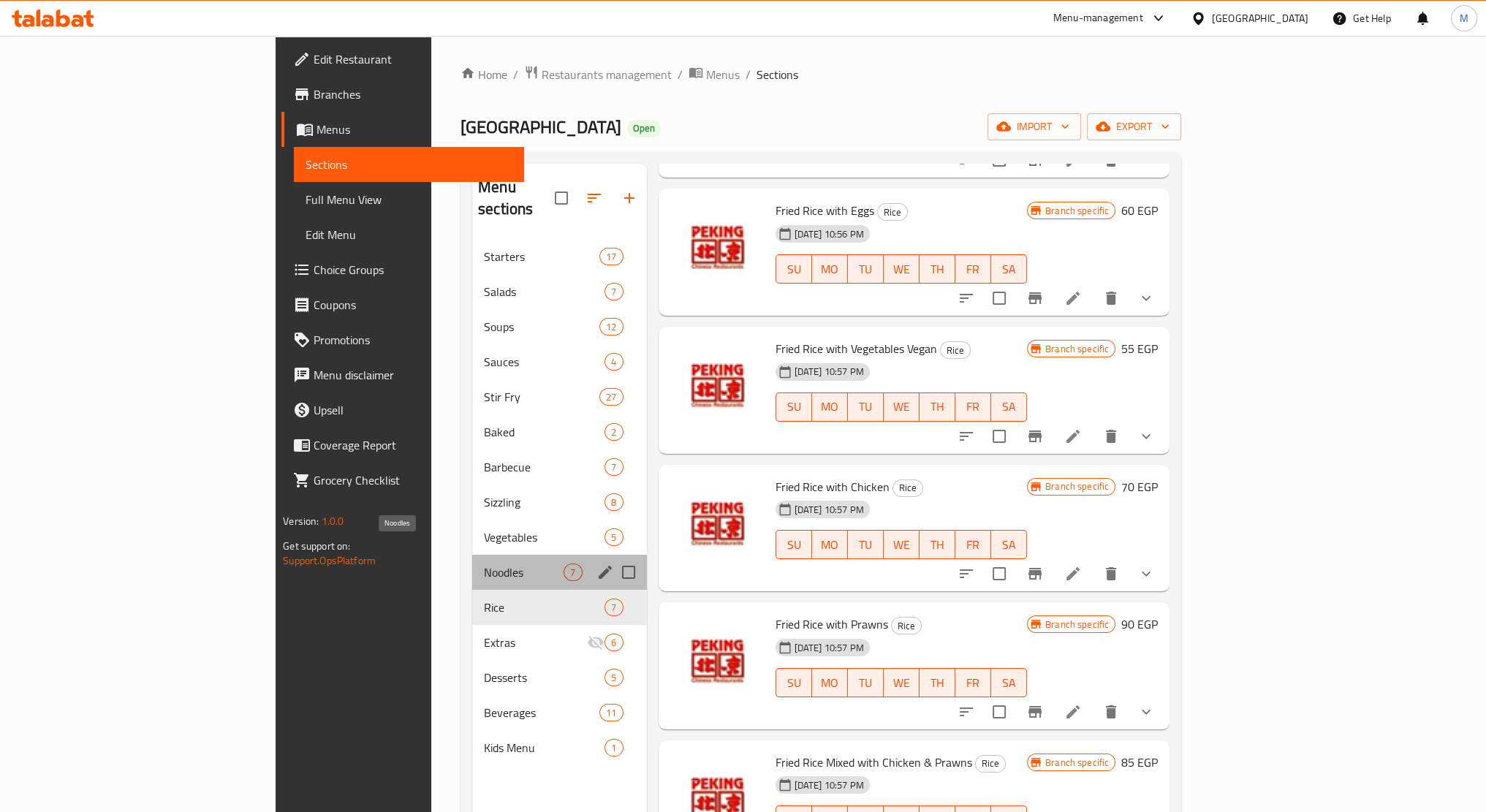
click at [484, 564] on span "Noodles" at bounding box center [523, 572] width 79 height 18
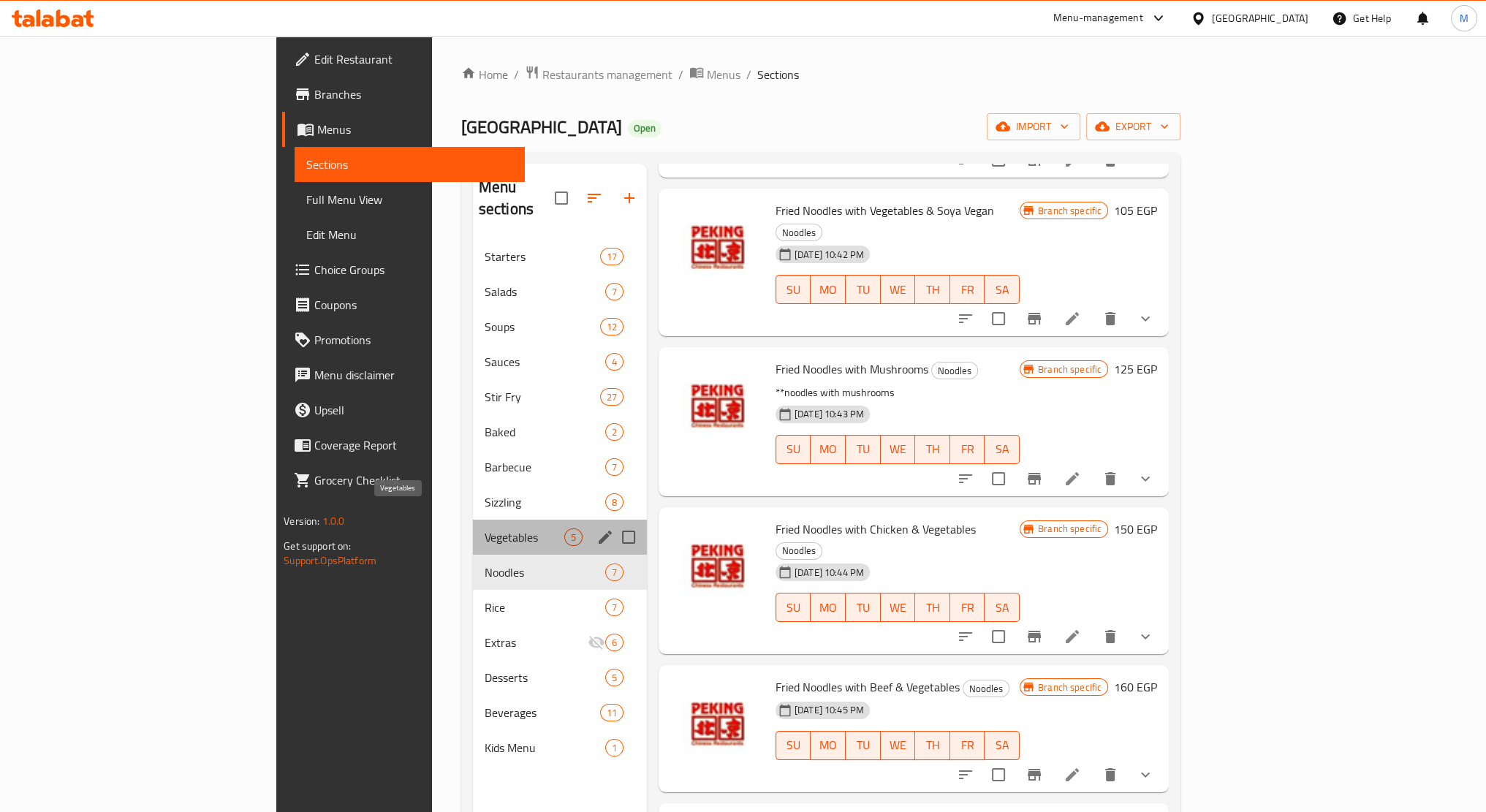
click at [485, 529] on span "Vegetables" at bounding box center [524, 537] width 79 height 18
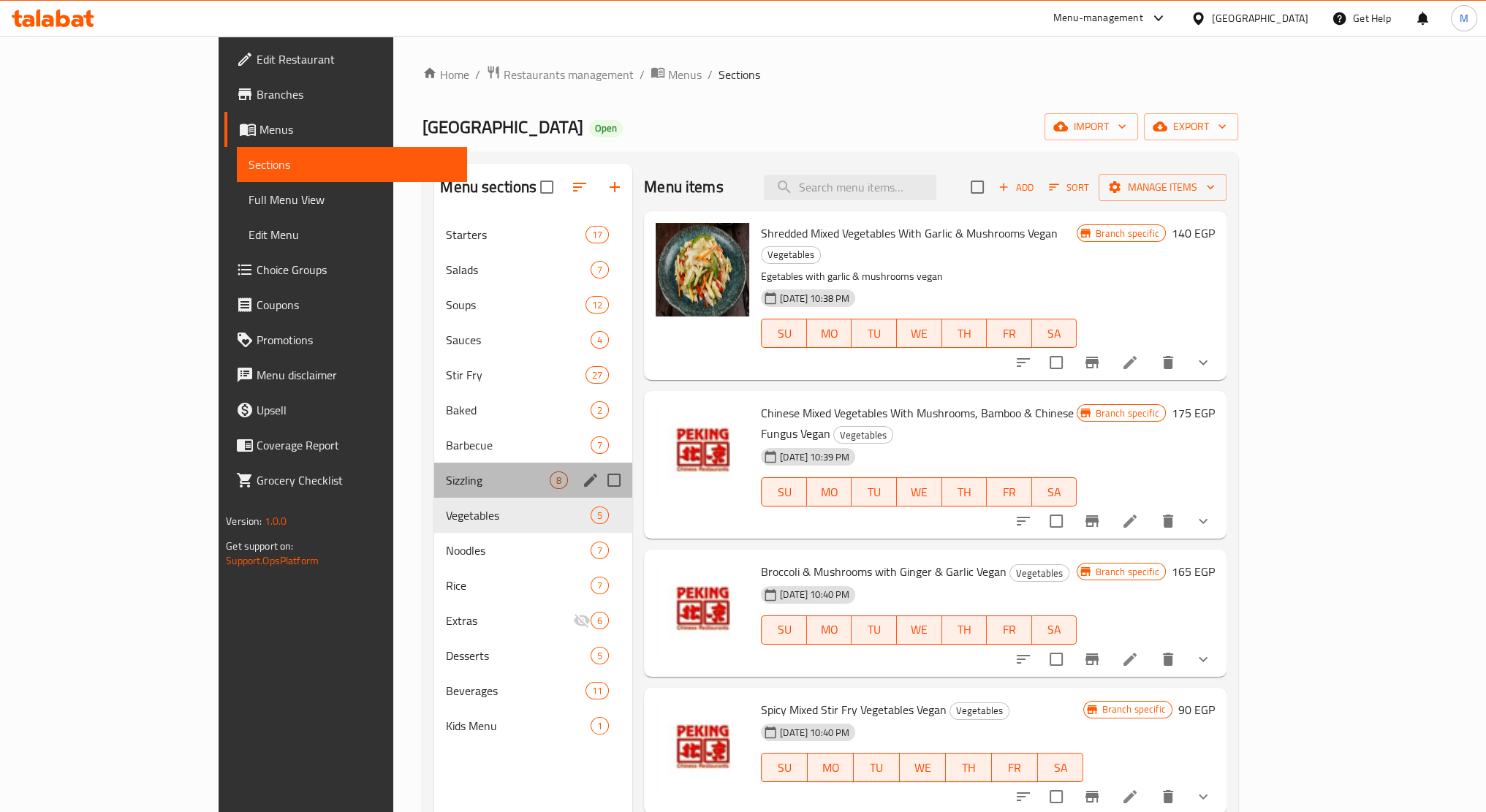
click at [434, 493] on div "Sizzling 8" at bounding box center [533, 480] width 199 height 35
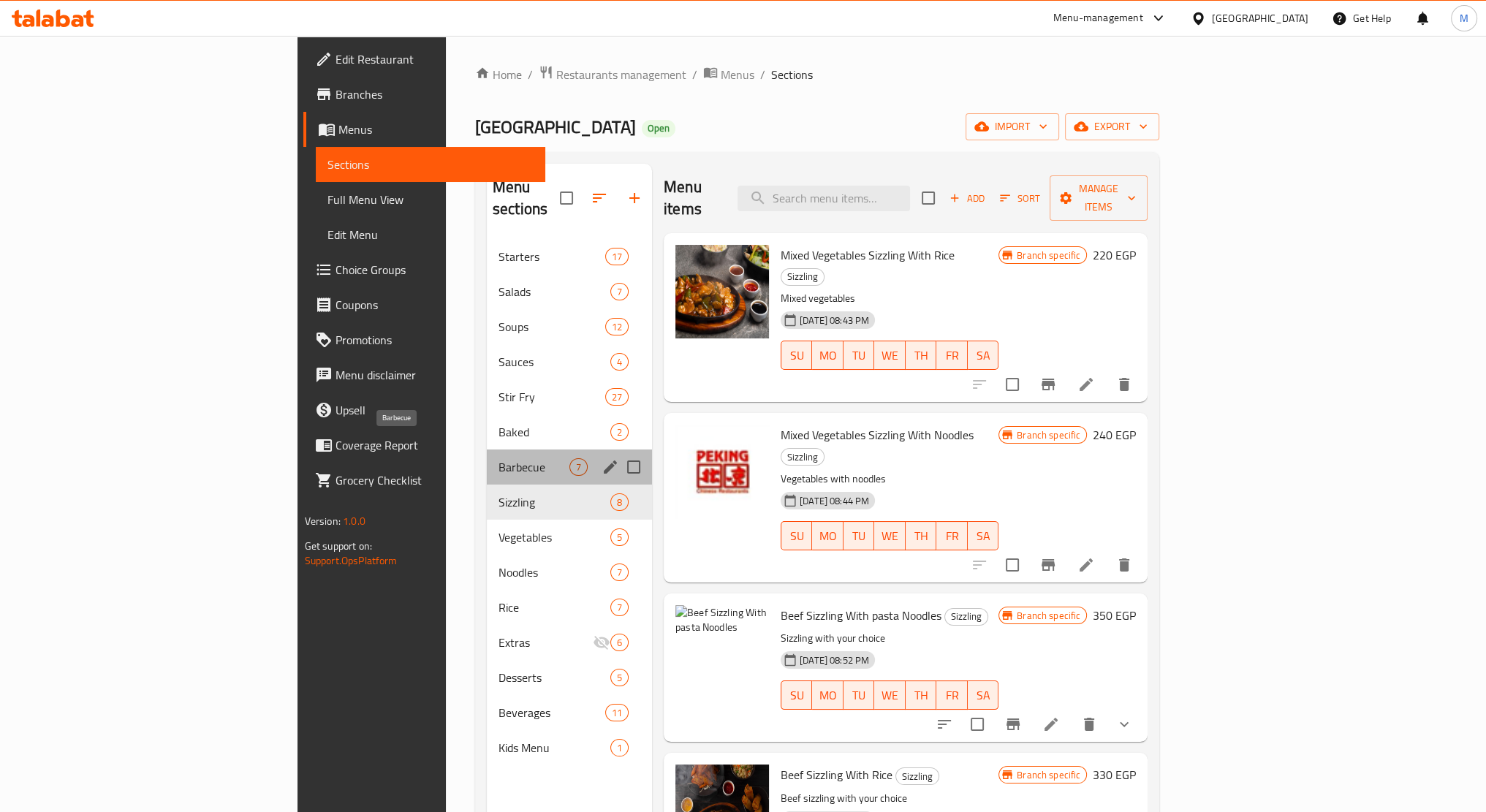
click at [499, 459] on span "Barbecue" at bounding box center [534, 467] width 71 height 18
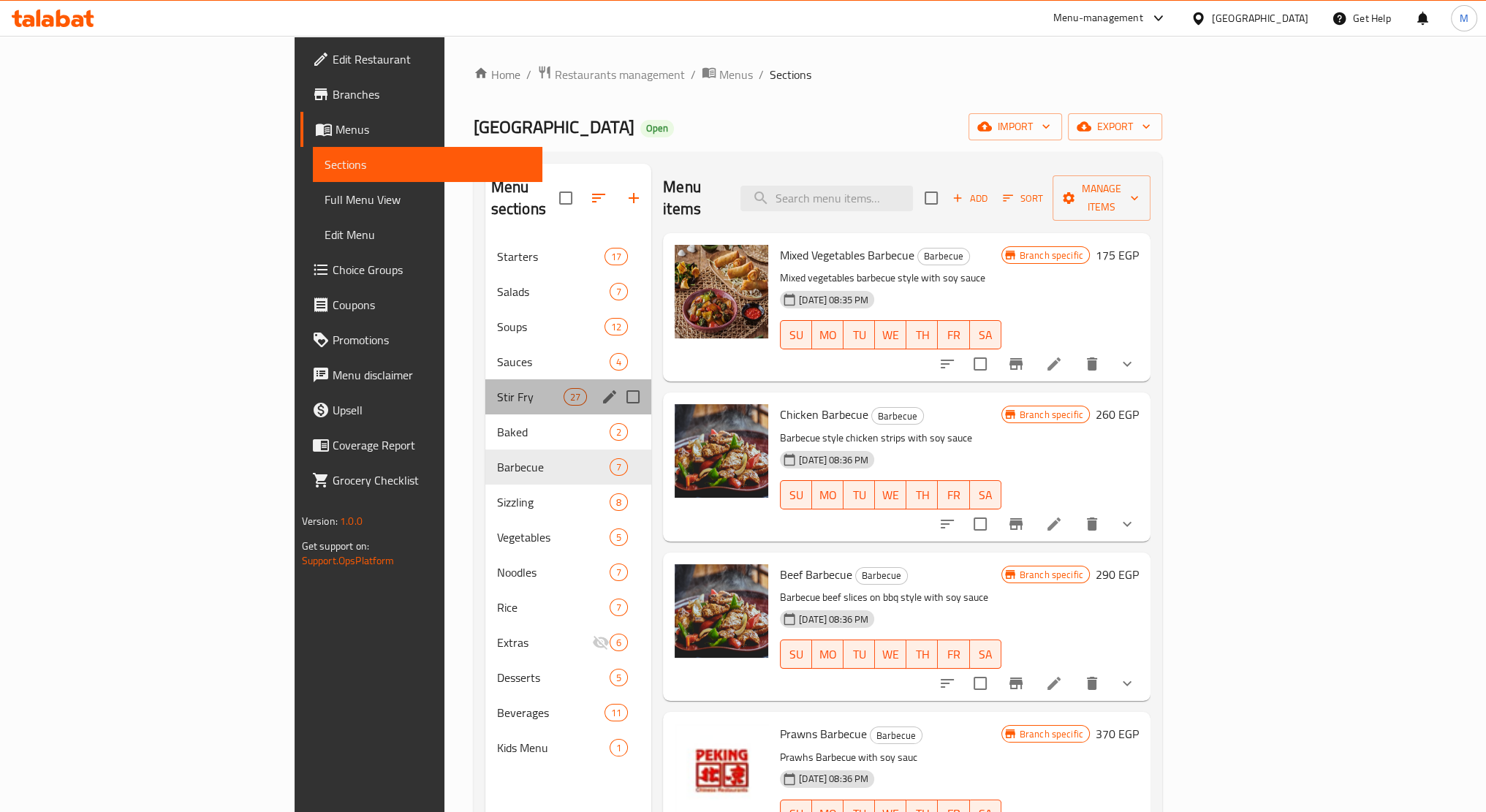
click at [486, 388] on div "Stir Fry 27" at bounding box center [569, 397] width 167 height 35
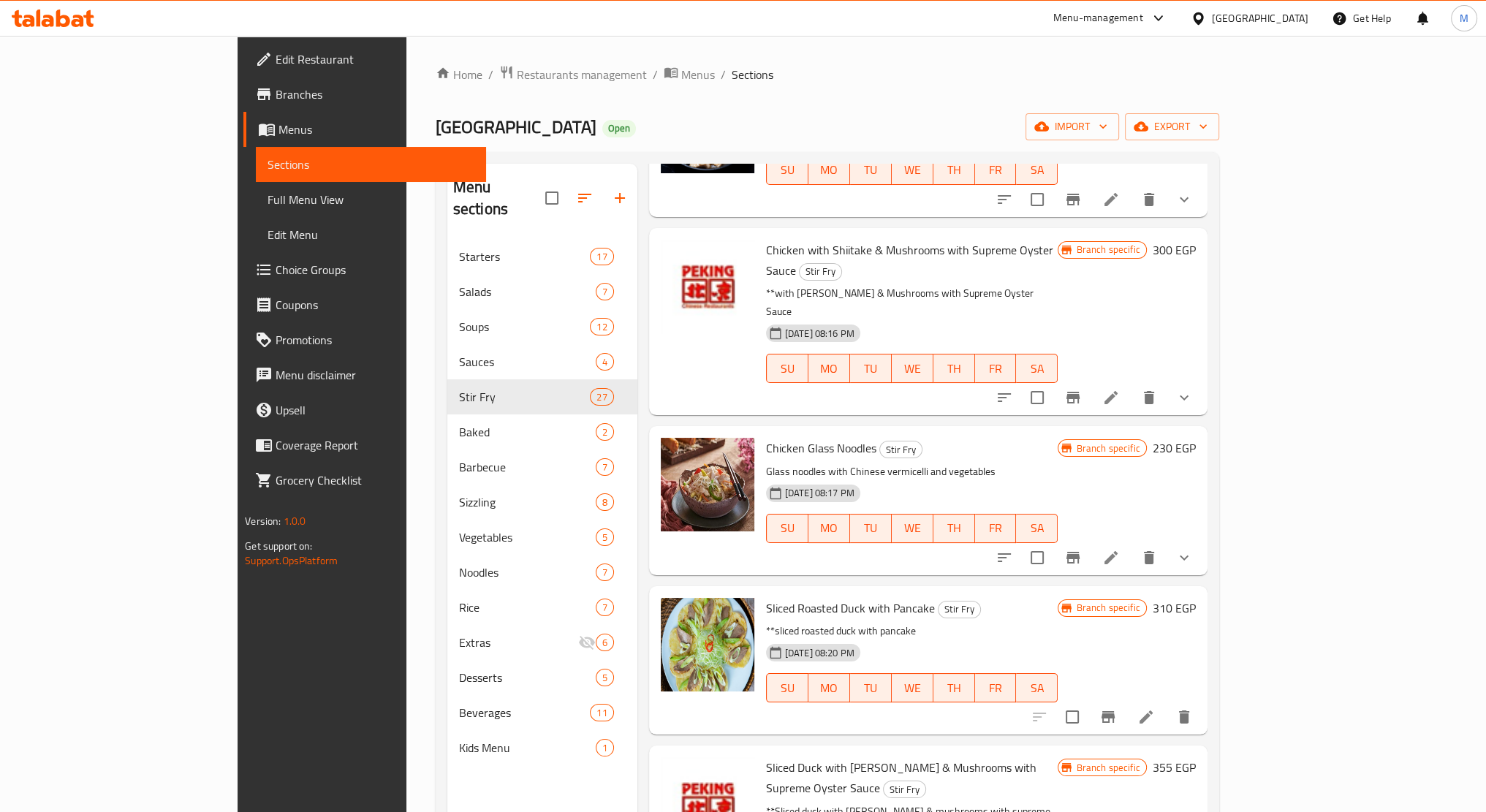
scroll to position [2192, 0]
click at [1013, 390] on icon "sort-choices" at bounding box center [1004, 398] width 18 height 18
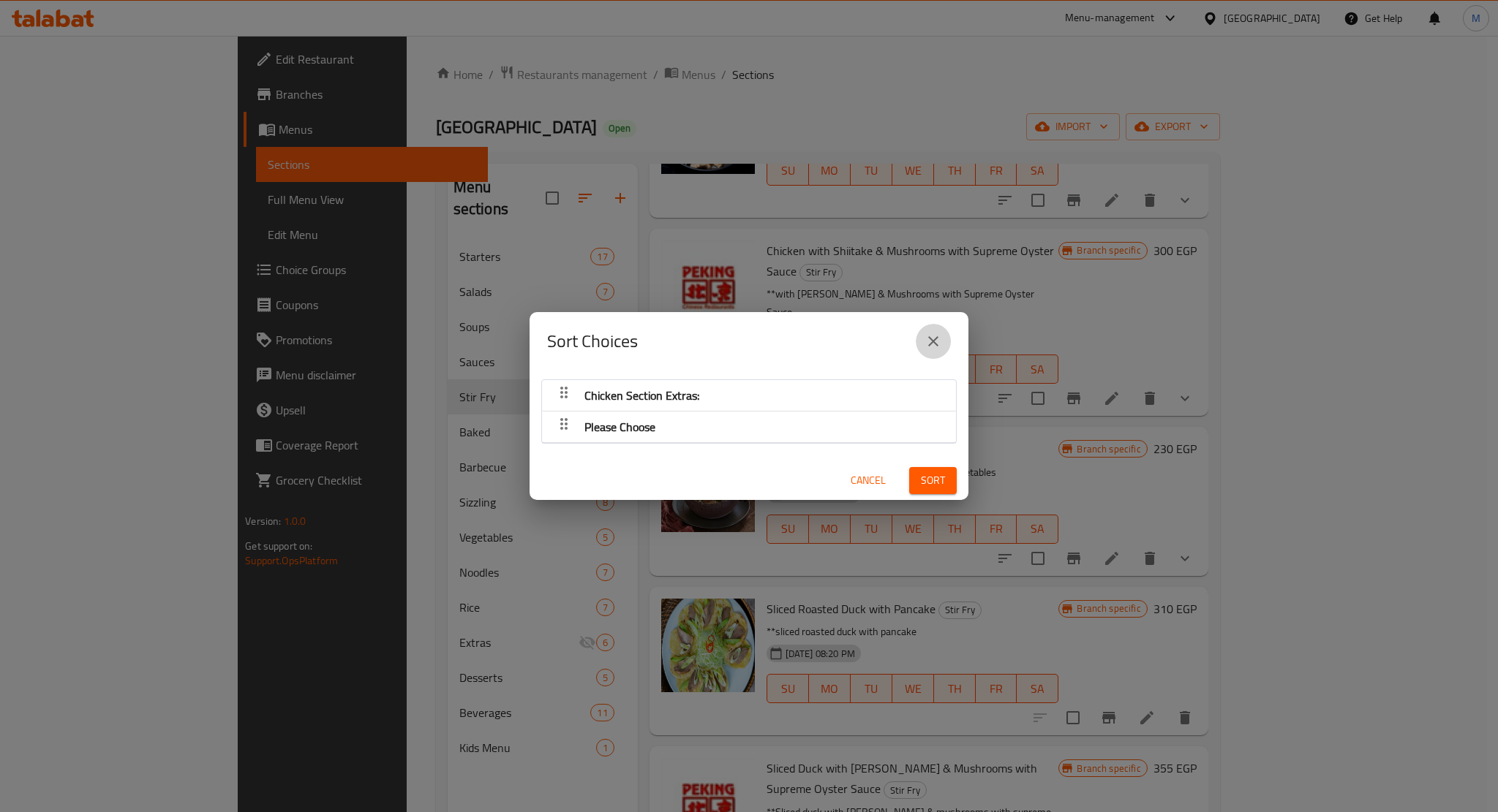
click at [933, 343] on icon "close" at bounding box center [933, 341] width 10 height 10
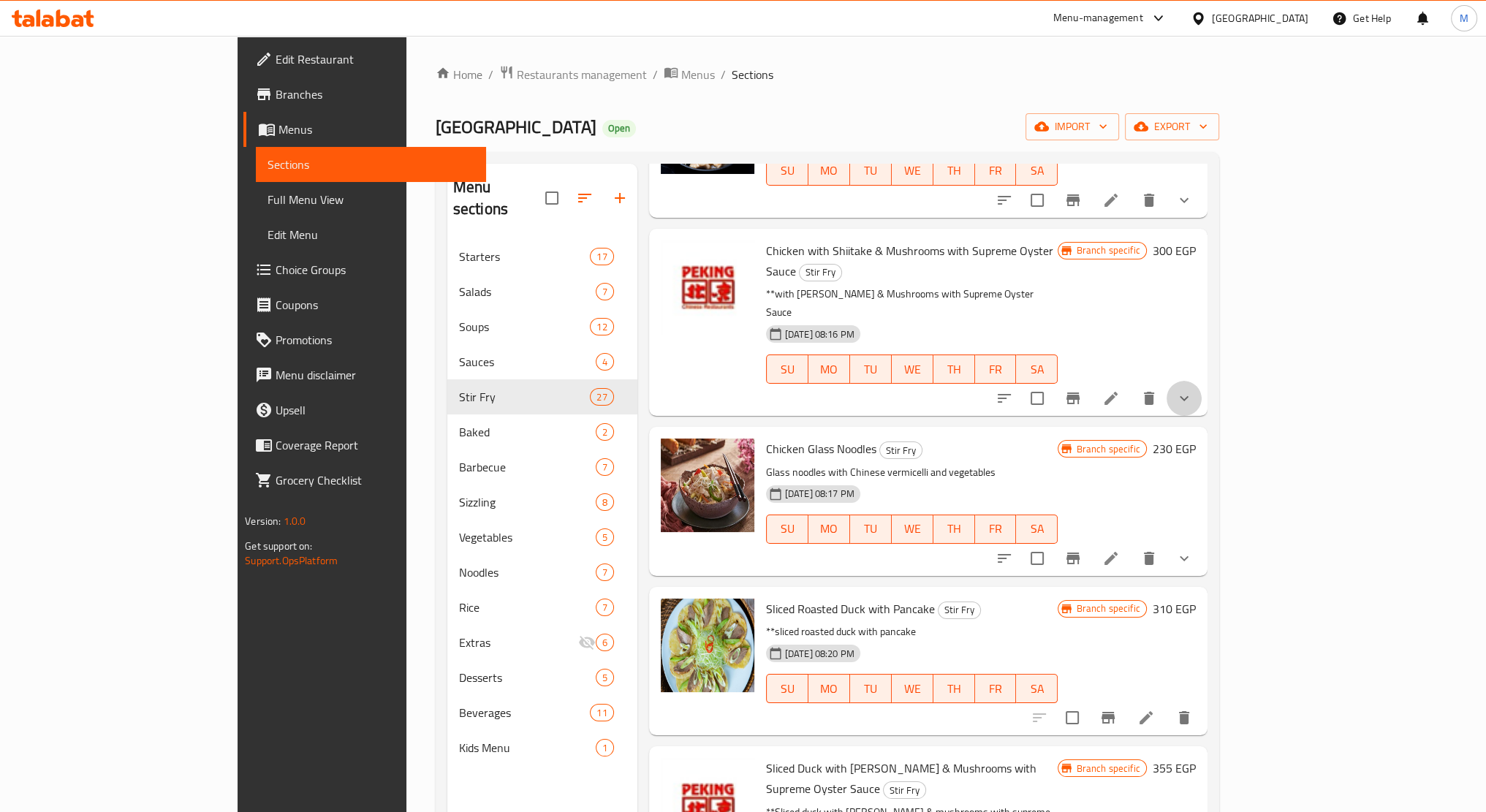
click at [1202, 381] on button "show more" at bounding box center [1185, 399] width 35 height 35
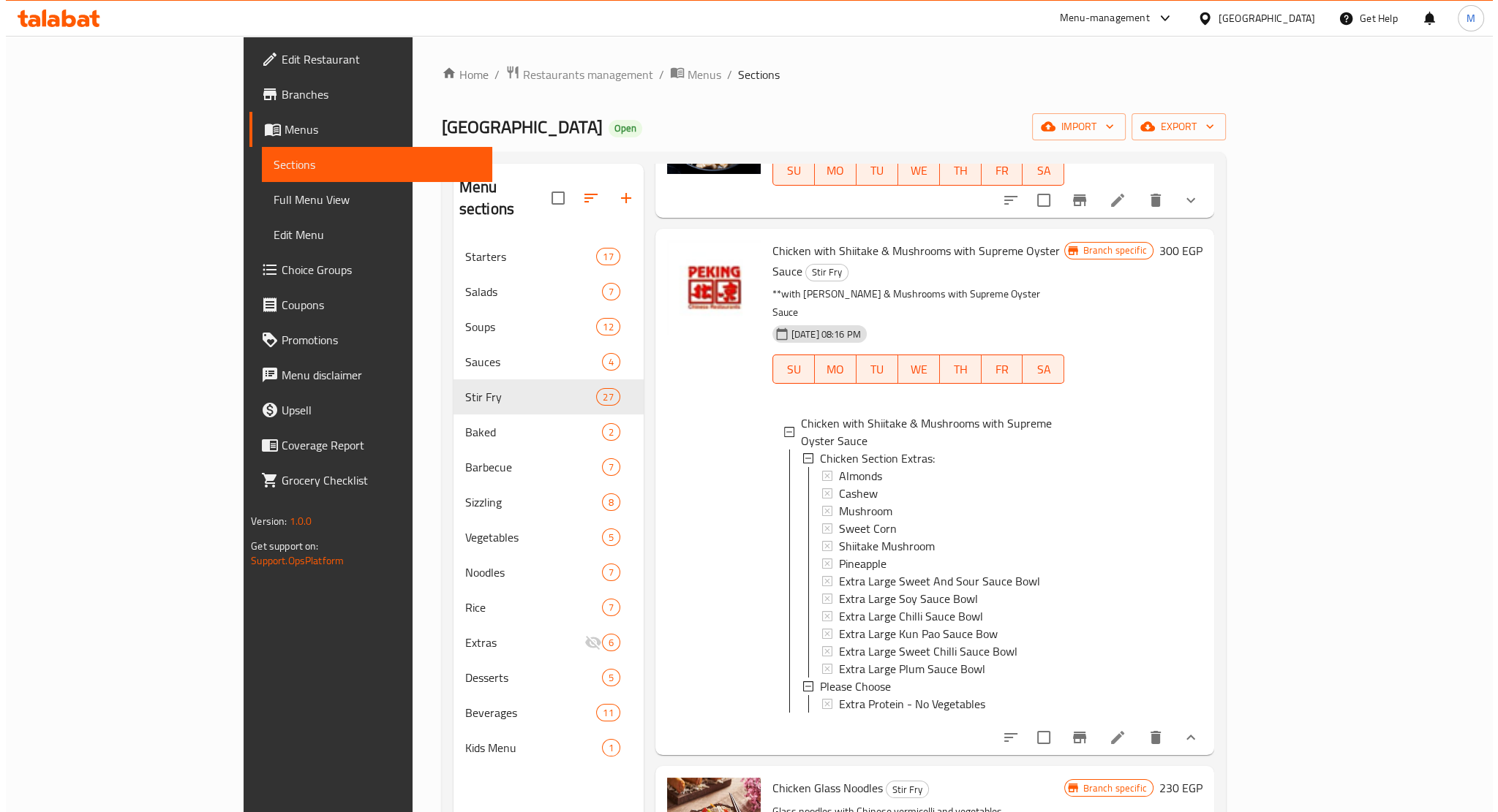
scroll to position [1, 0]
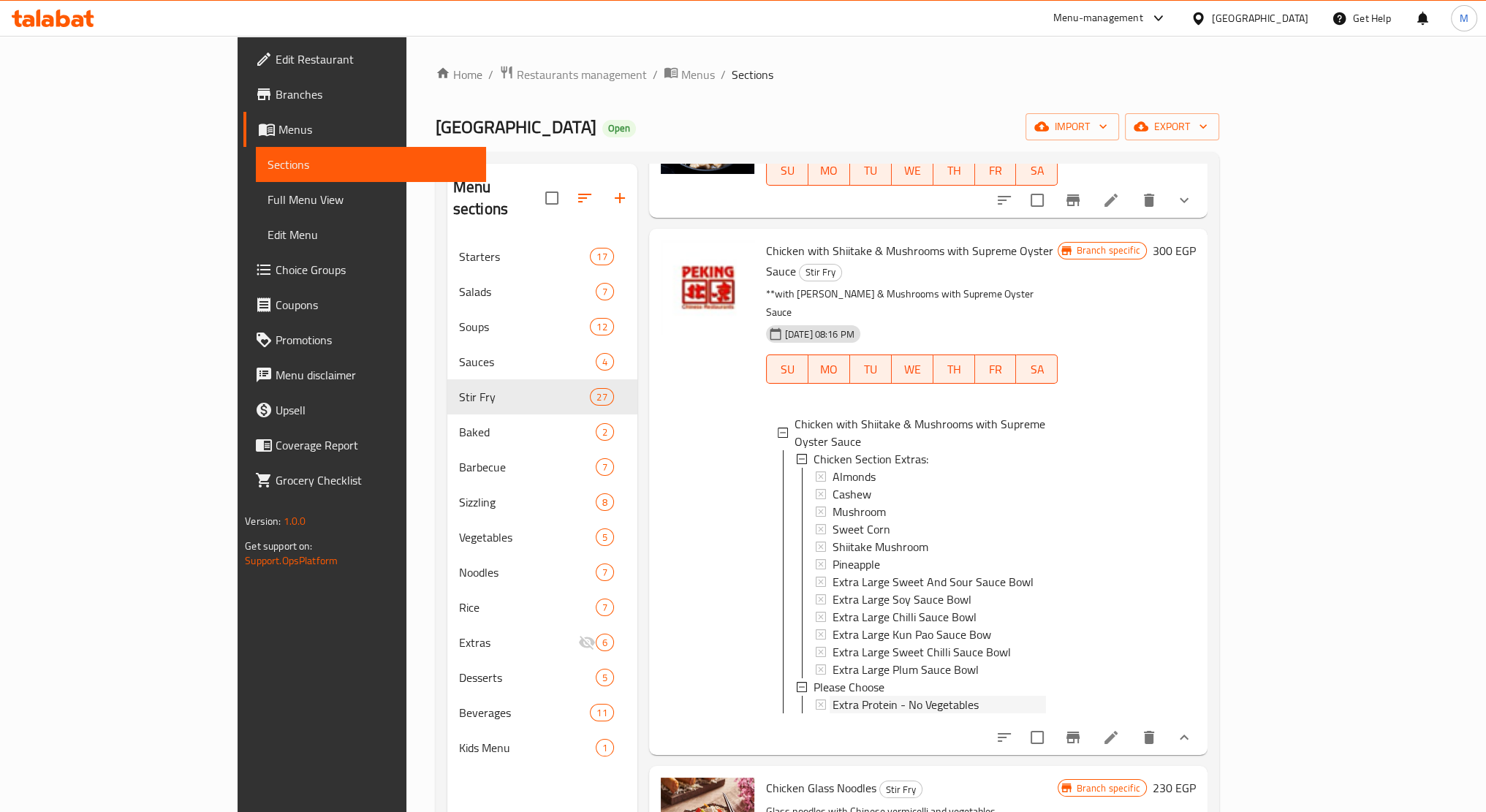
click at [832, 696] on span "Extra Protein - No Vegetables" at bounding box center [905, 705] width 146 height 18
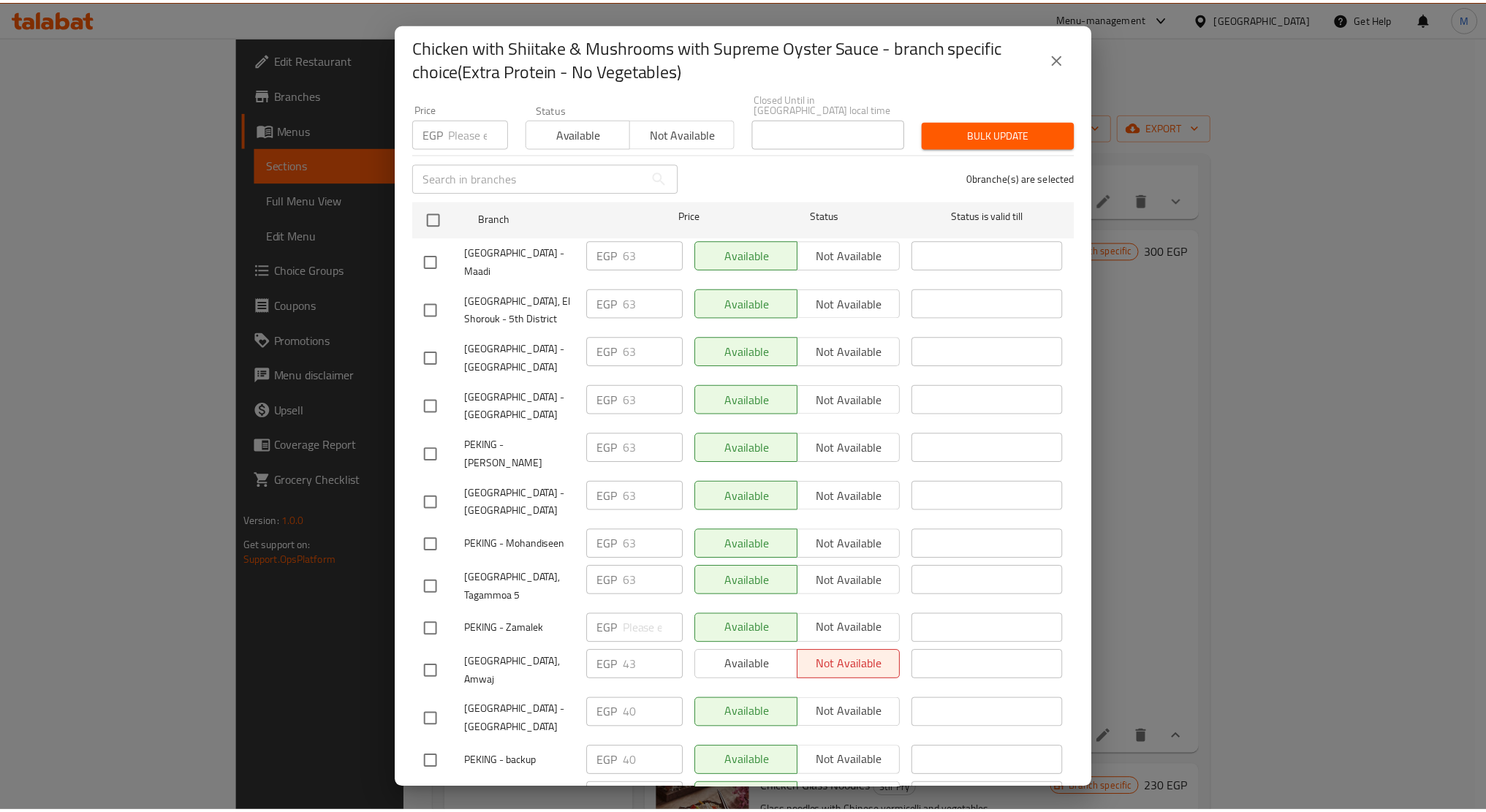
scroll to position [0, 0]
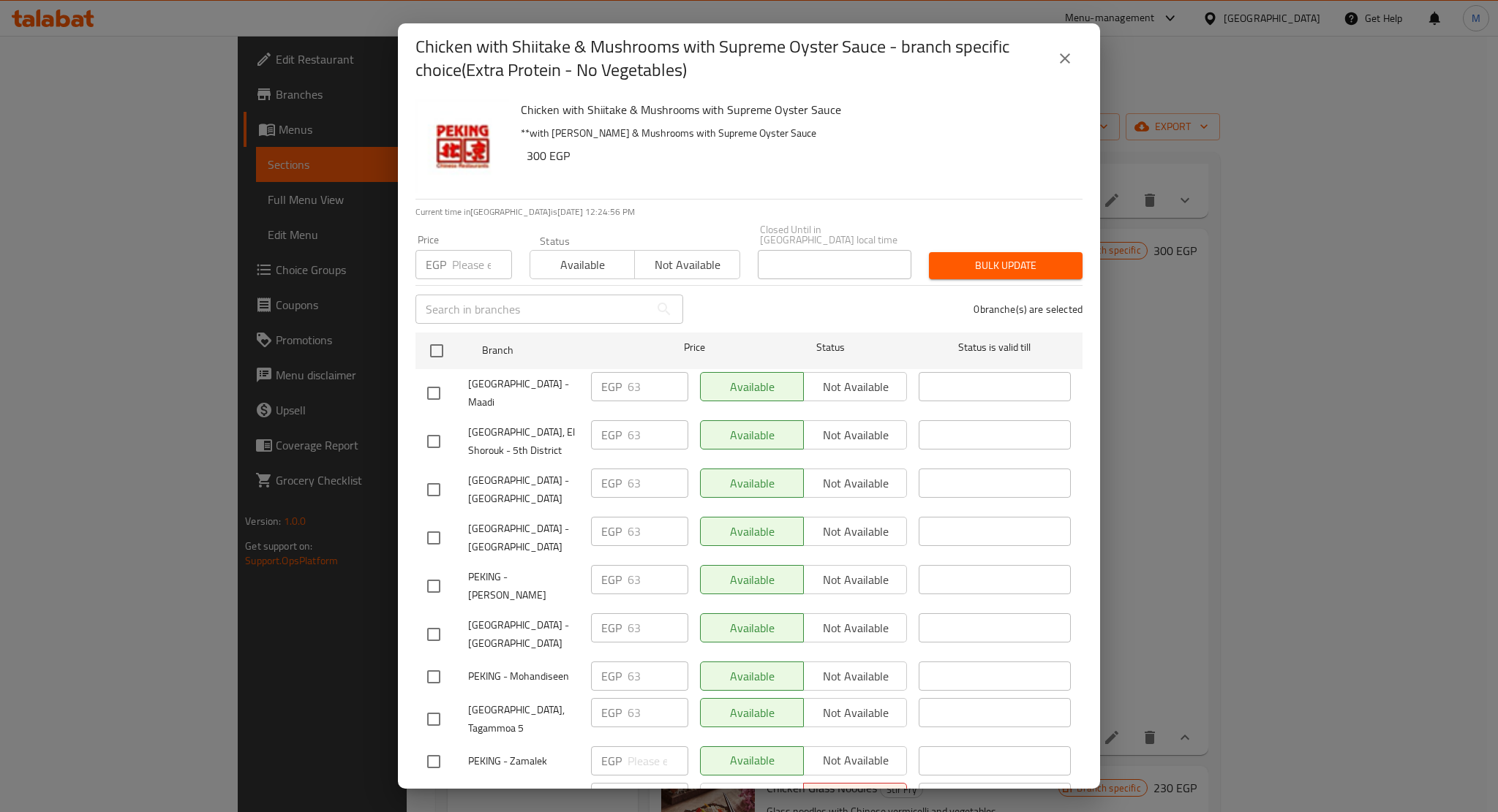
click at [1218, 353] on div "Chicken with Shiitake & Mushrooms with Supreme Oyster Sauce - branch specific c…" at bounding box center [749, 406] width 1498 height 812
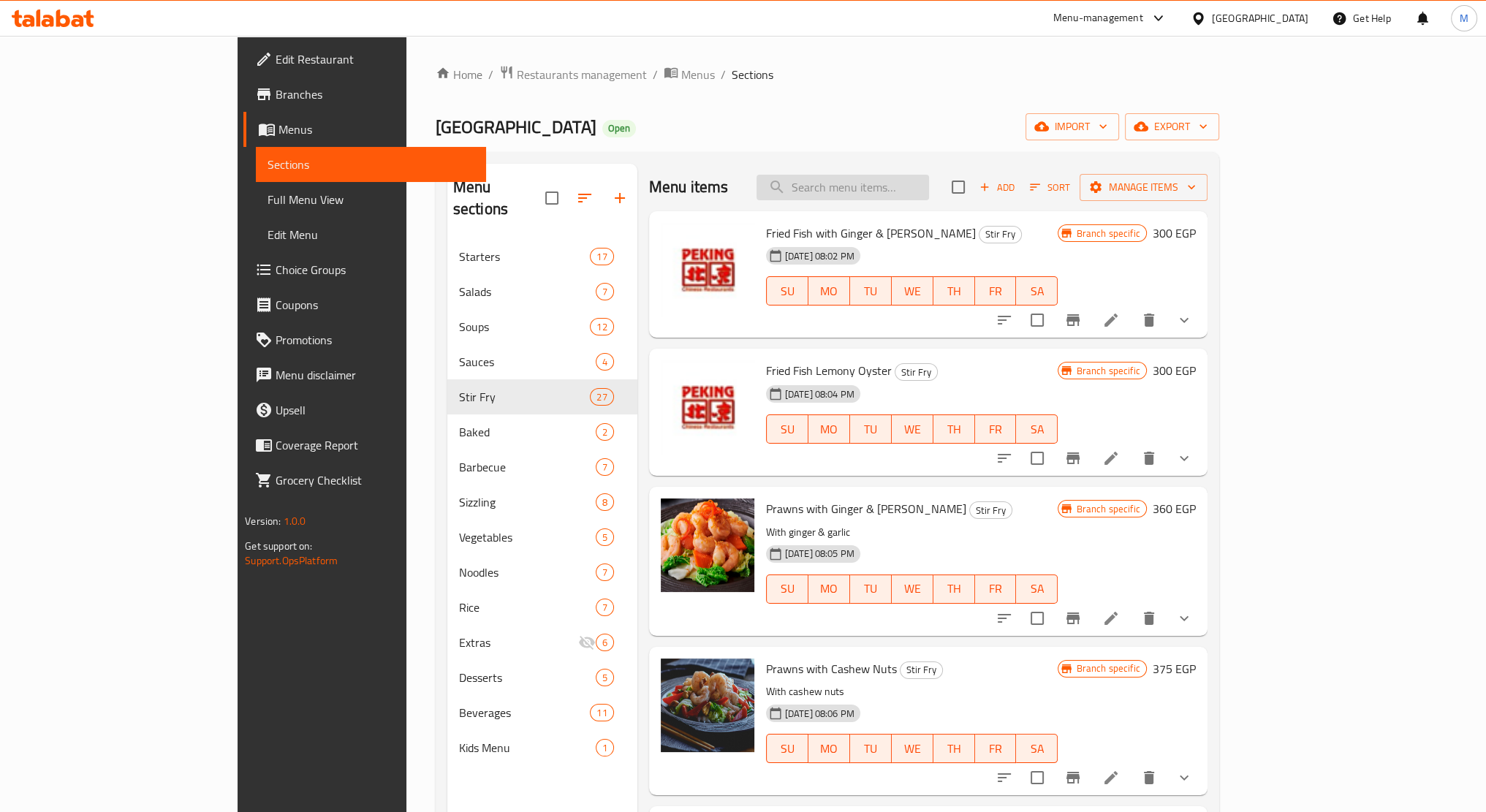
click at [875, 186] on input "search" at bounding box center [843, 186] width 172 height 25
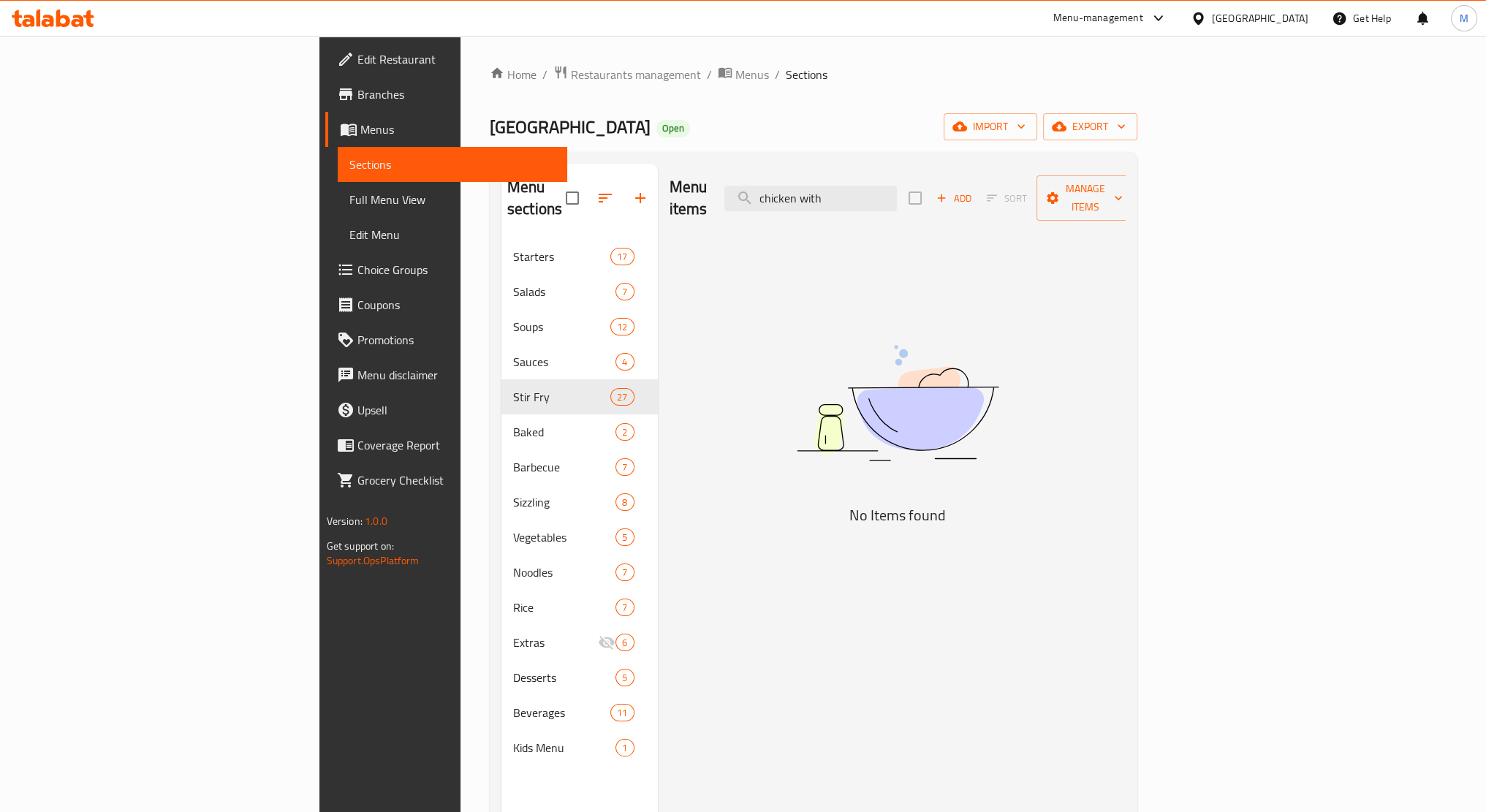
type input "chicken with"
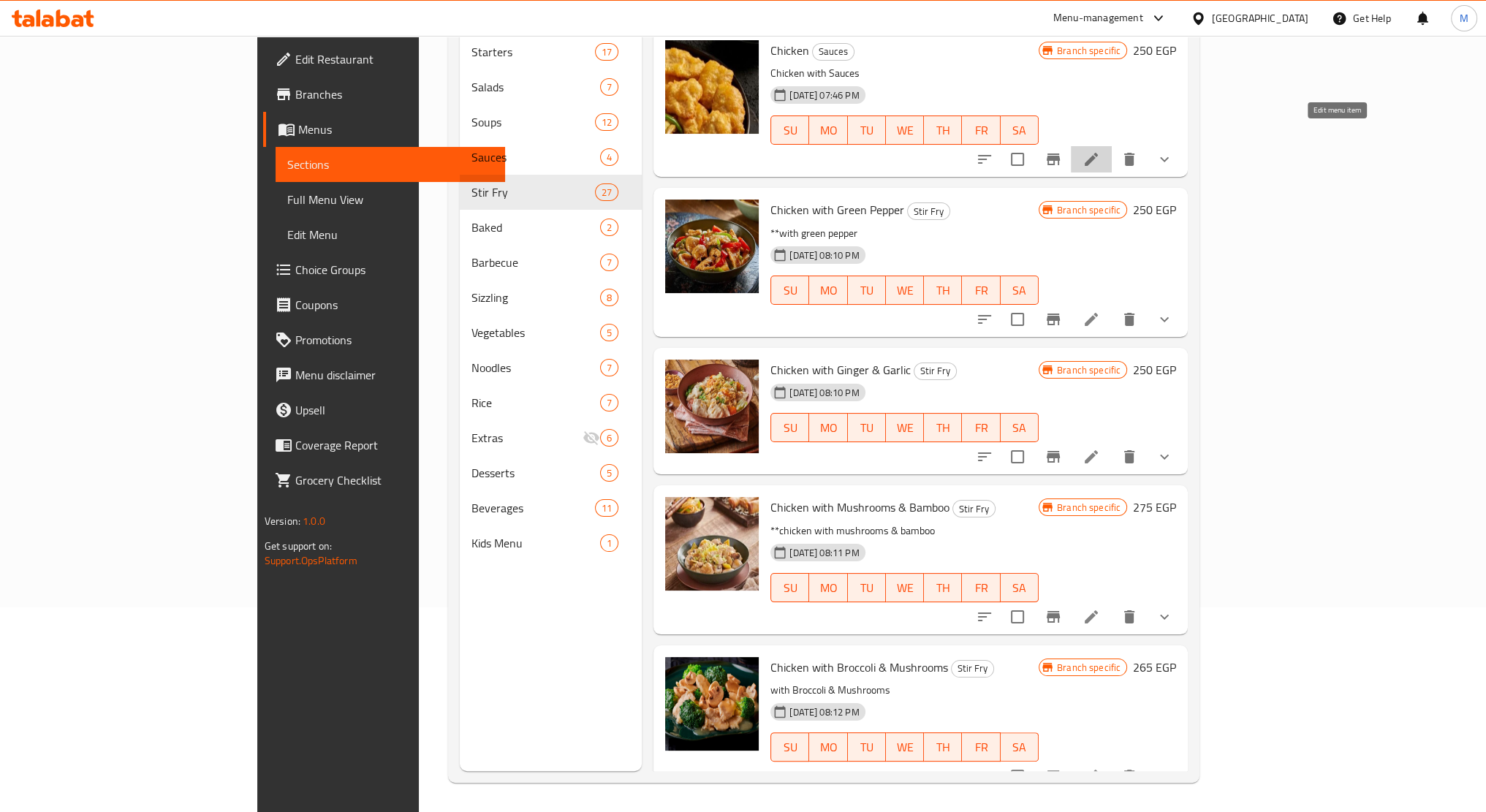
click at [1100, 151] on icon at bounding box center [1091, 159] width 18 height 18
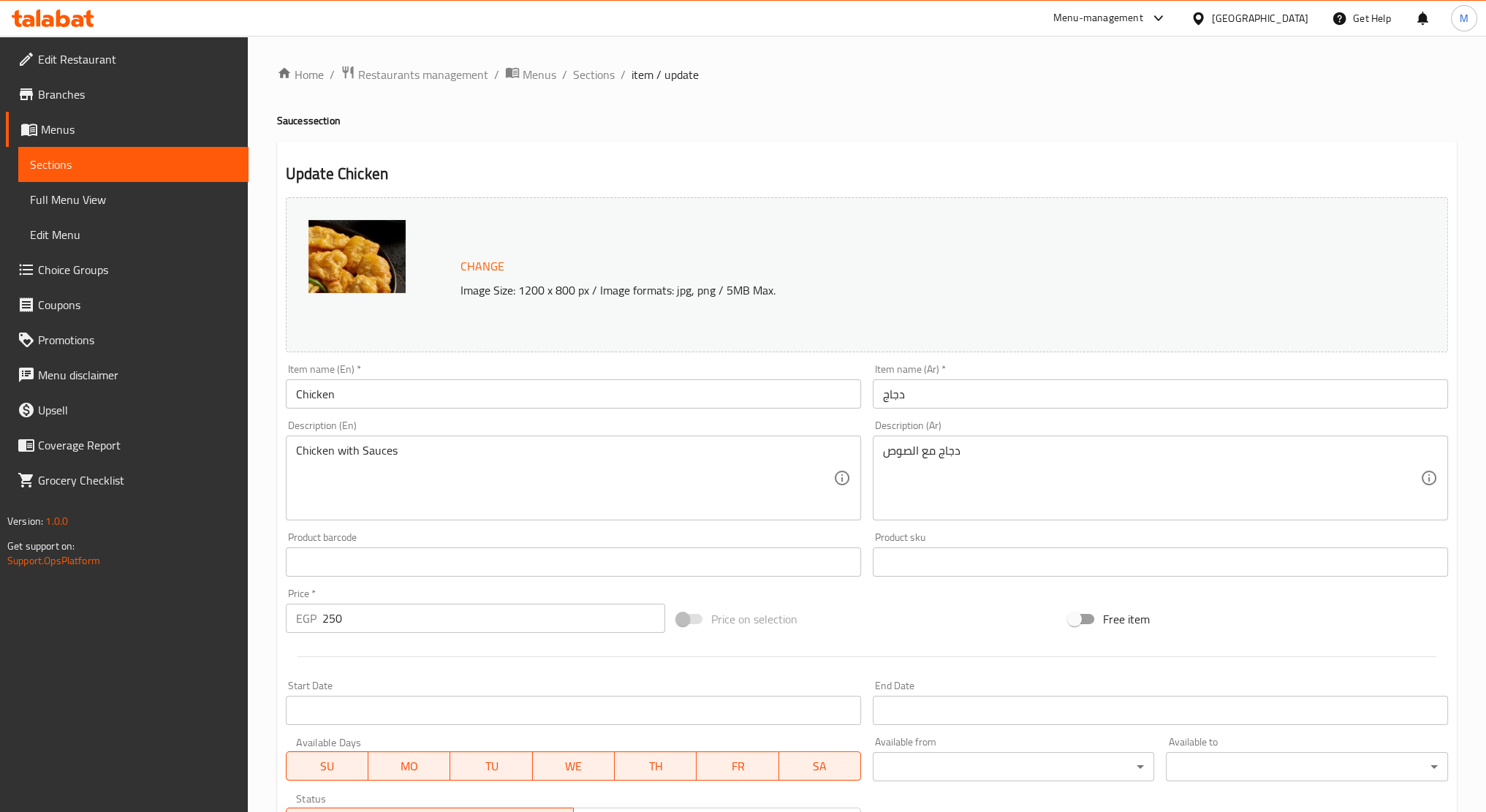
scroll to position [445, 0]
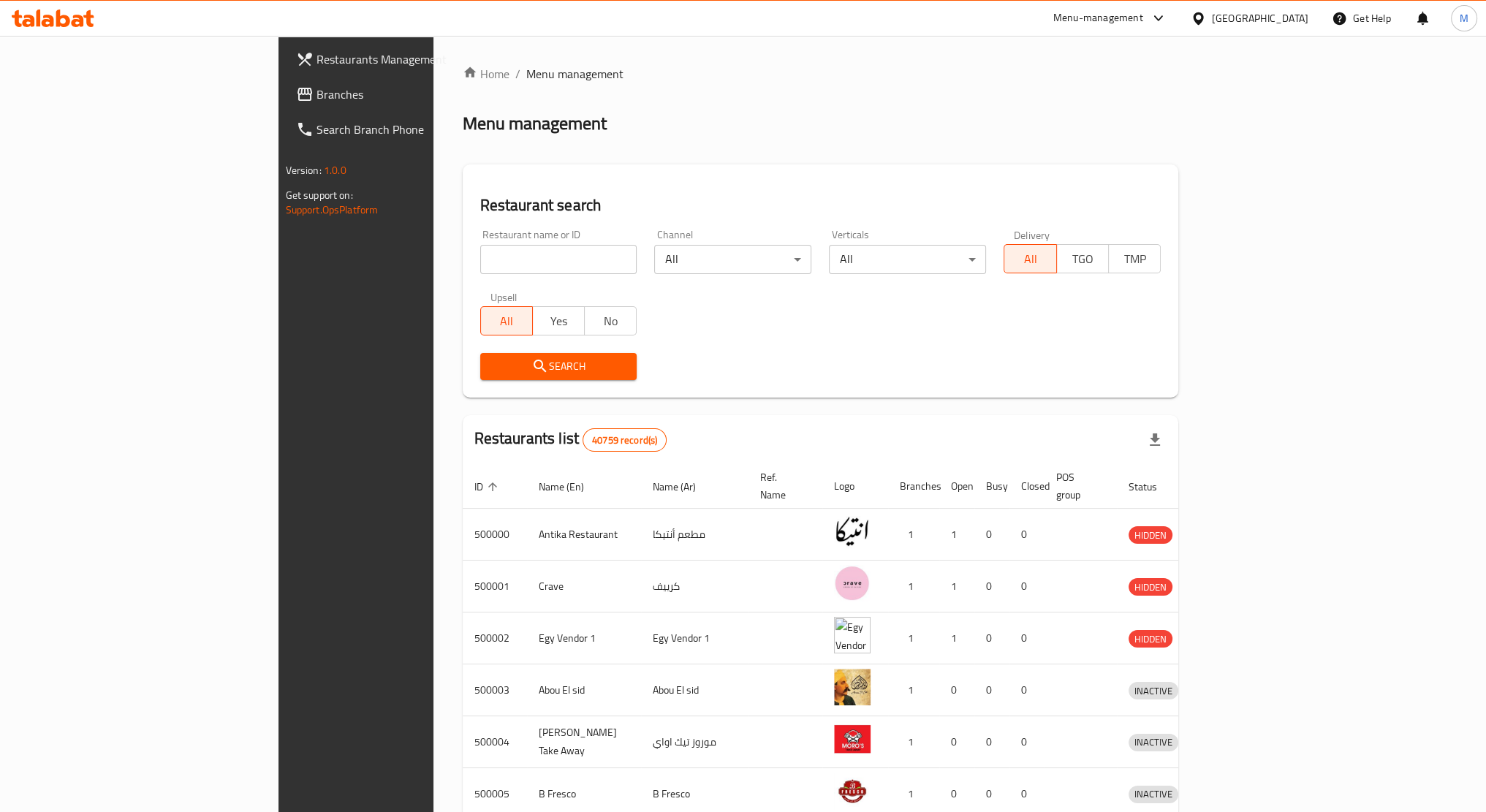
click at [480, 251] on input "search" at bounding box center [558, 259] width 158 height 29
paste input "502296"
type input "502296"
click button "Search" at bounding box center [558, 366] width 158 height 27
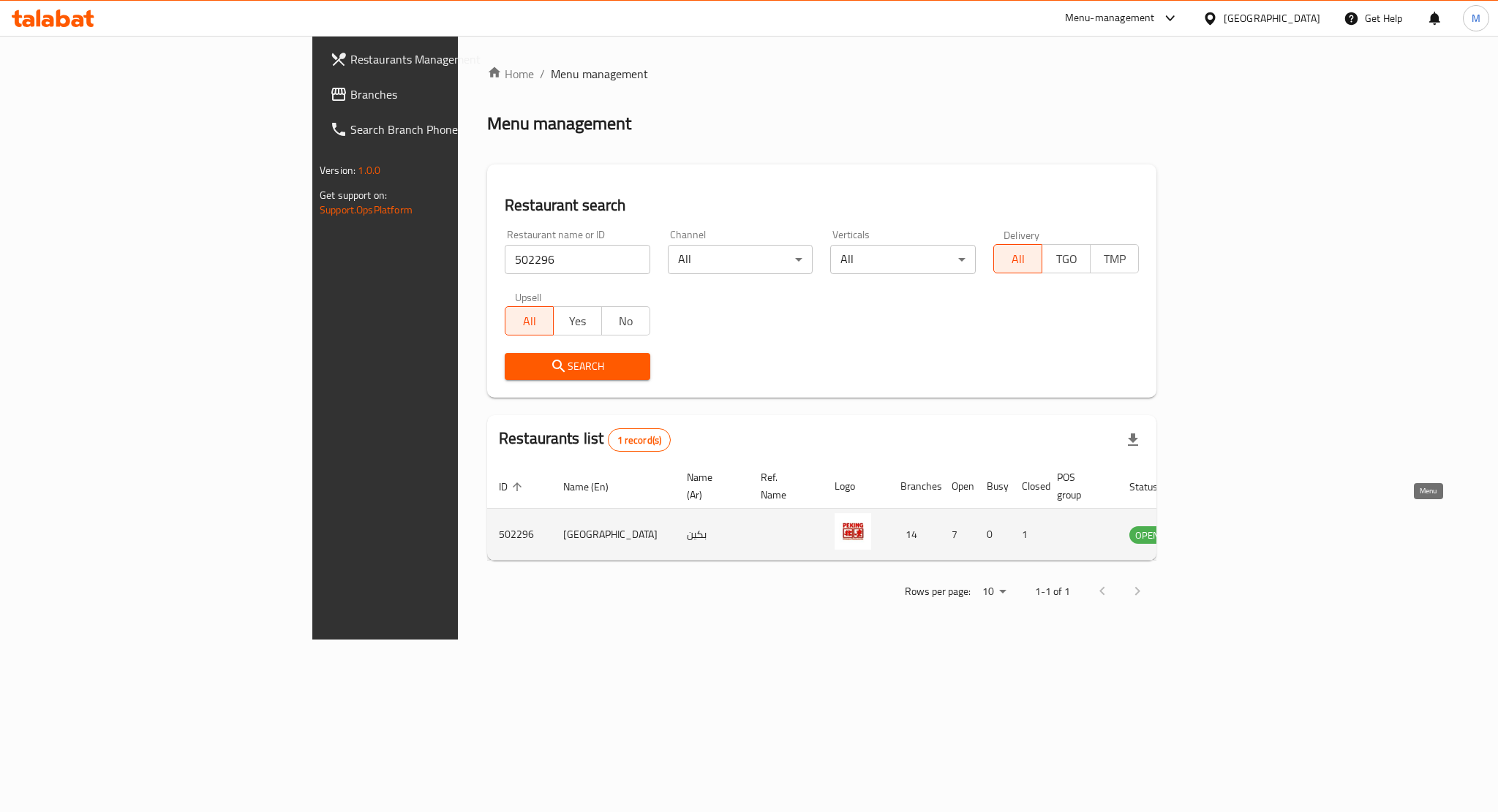
click at [1223, 530] on icon "enhanced table" at bounding box center [1214, 535] width 16 height 12
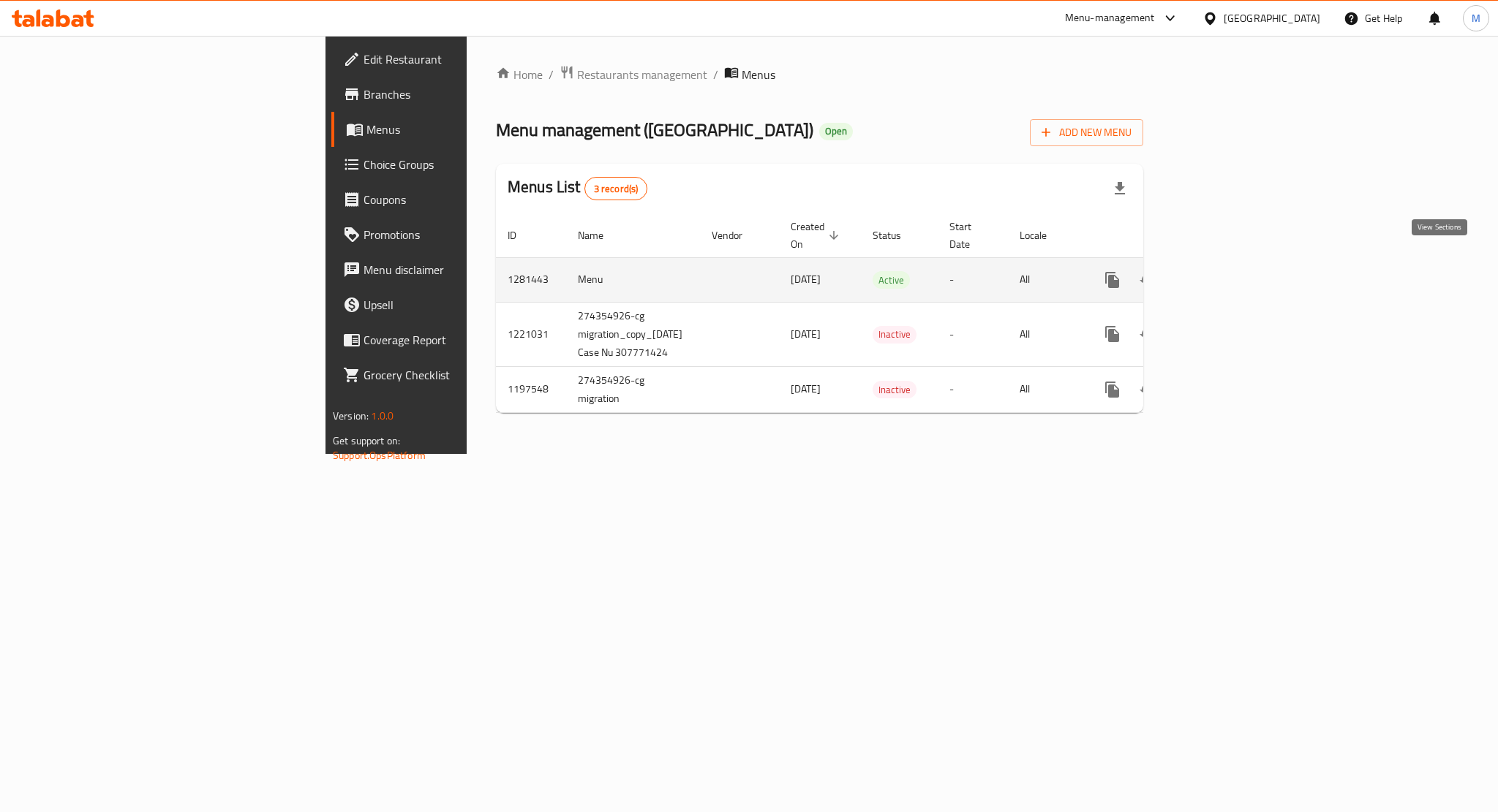
click at [1227, 271] on icon "enhanced table" at bounding box center [1217, 280] width 18 height 18
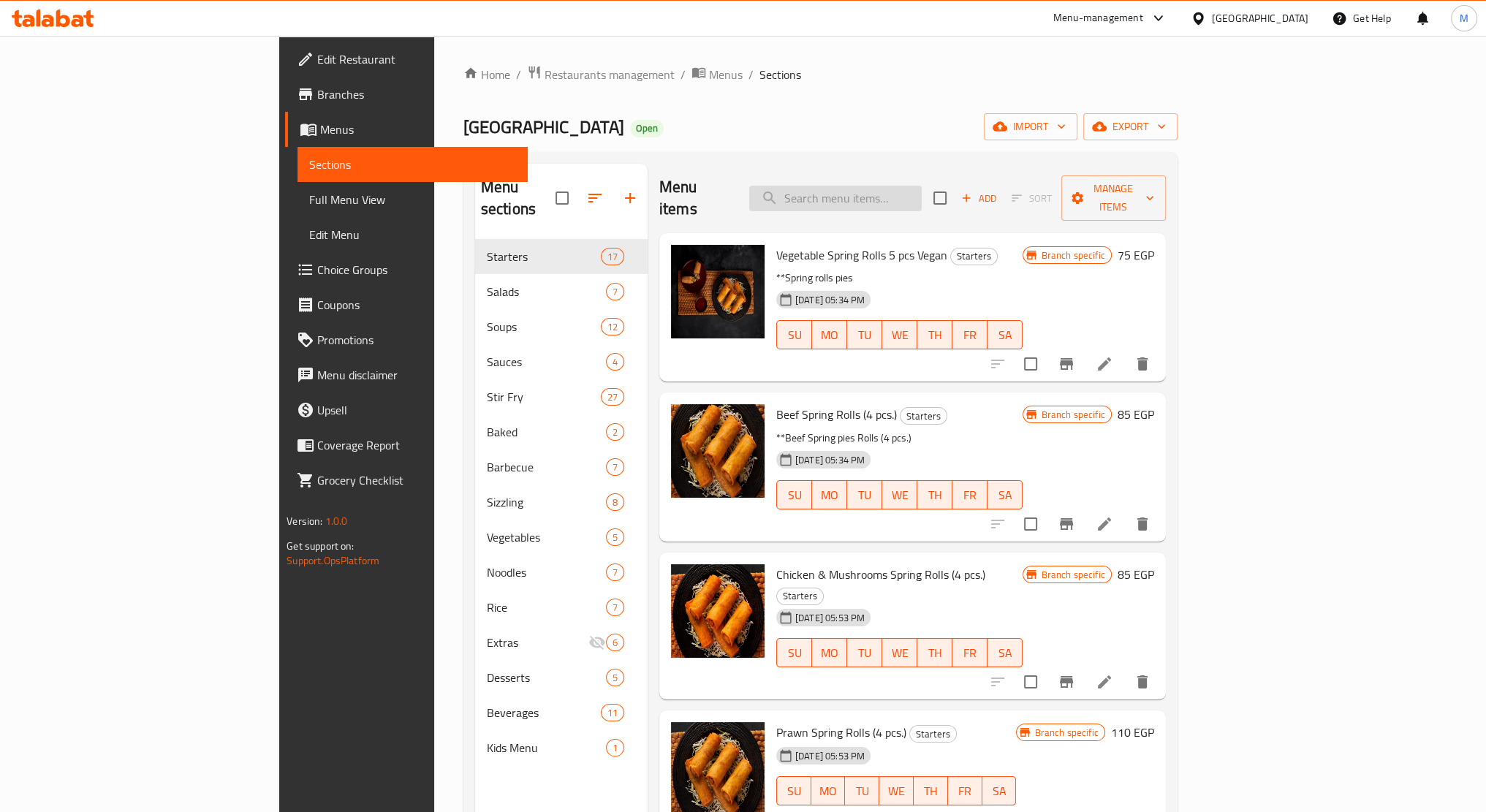
click at [871, 189] on input "search" at bounding box center [835, 198] width 172 height 25
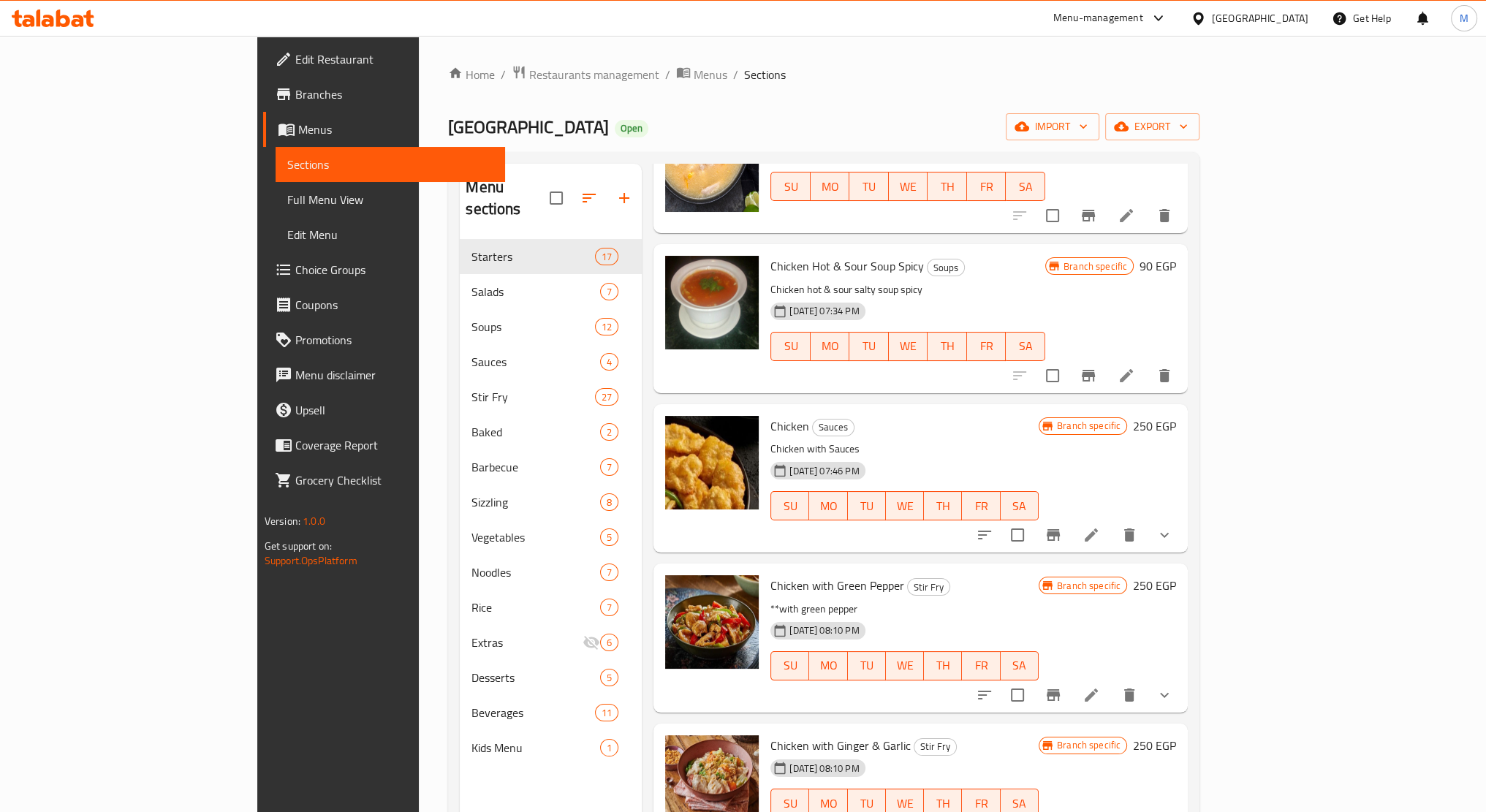
scroll to position [1454, 0]
type input "chicken"
click at [994, 527] on icon "sort-choices" at bounding box center [984, 535] width 18 height 18
click at [1174, 527] on icon "show more" at bounding box center [1164, 535] width 18 height 18
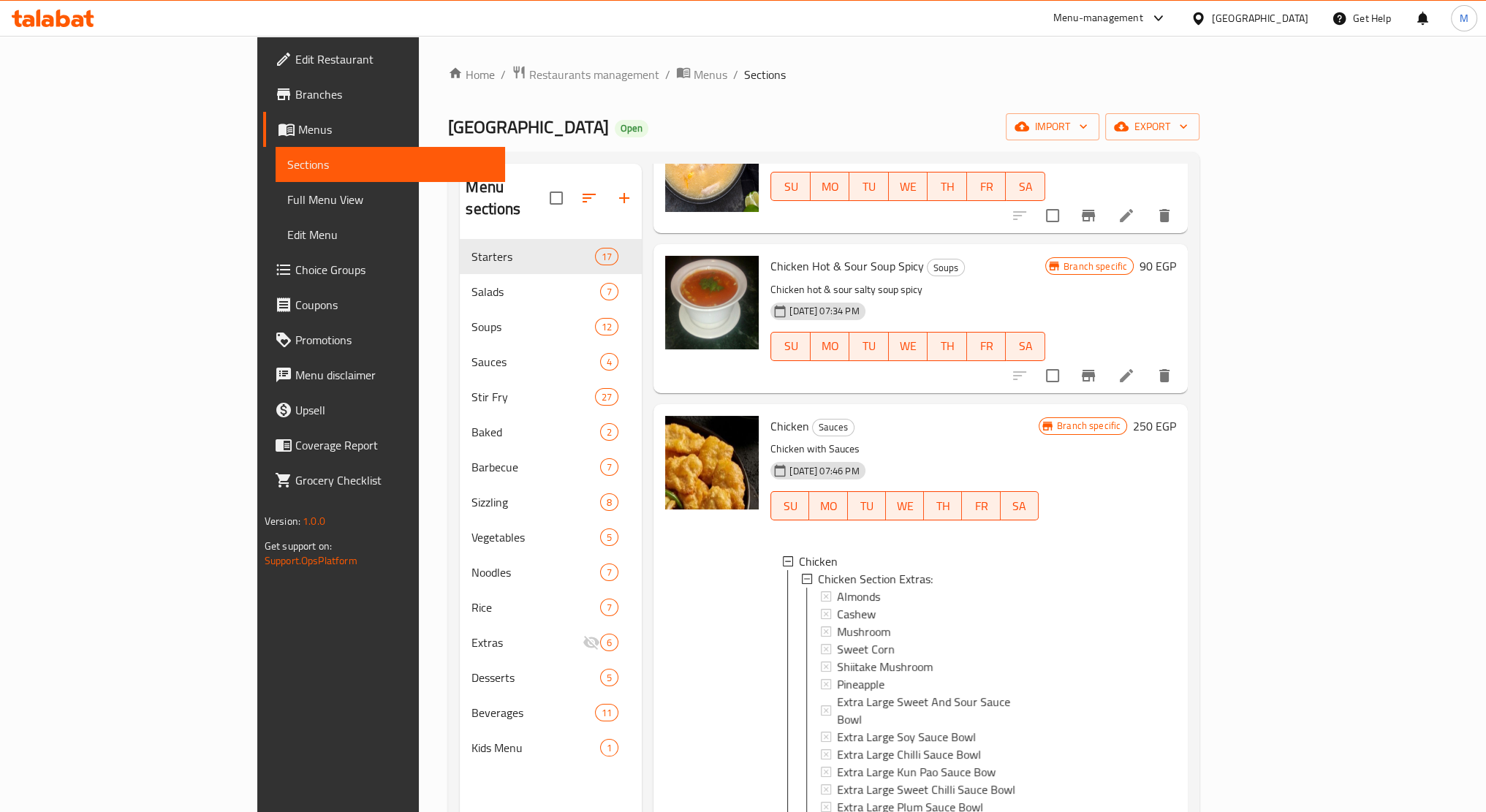
scroll to position [2, 0]
click at [1176, 615] on div "Branch specific 250 EGP" at bounding box center [1107, 762] width 137 height 693
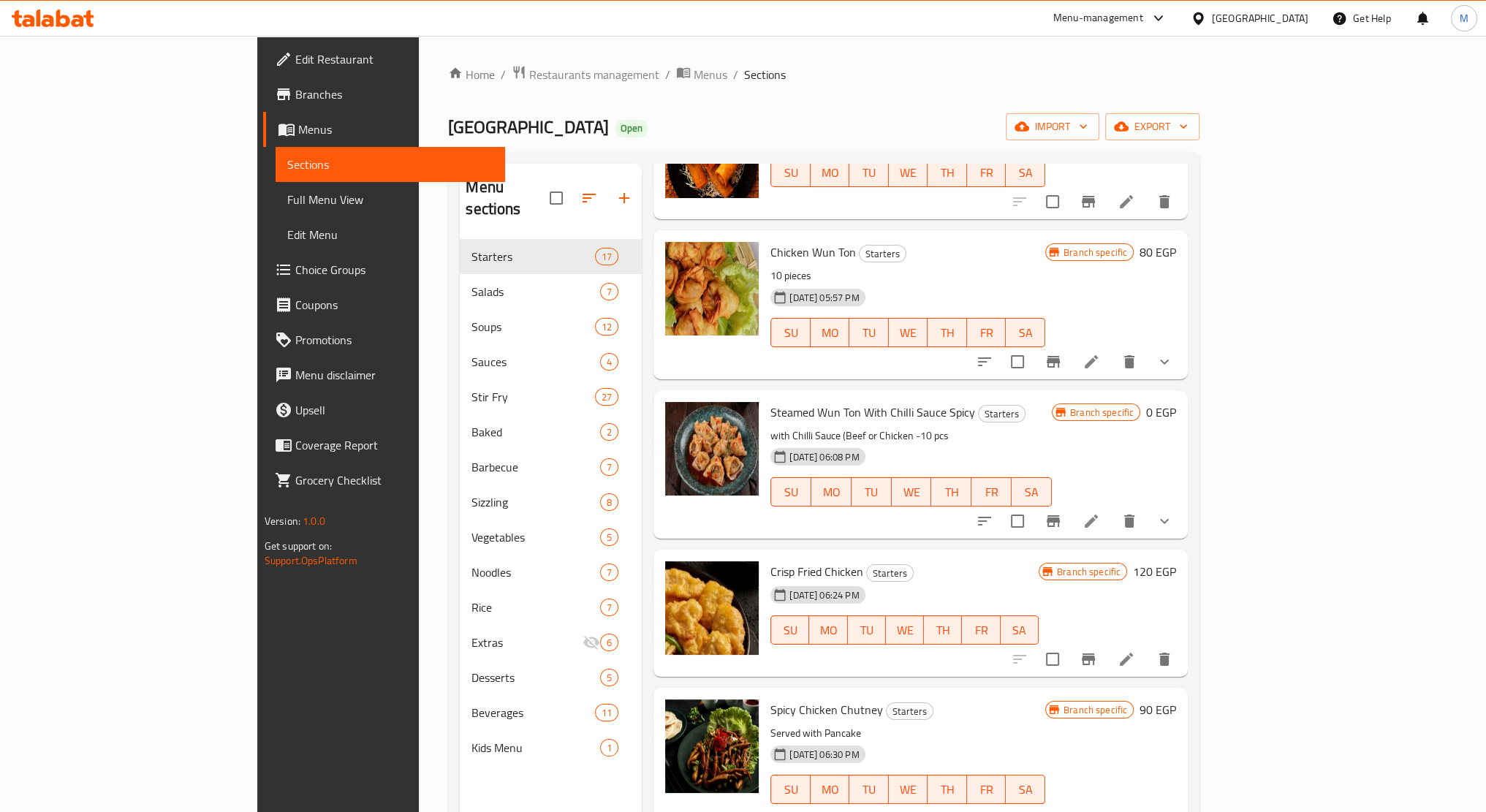
scroll to position [0, 0]
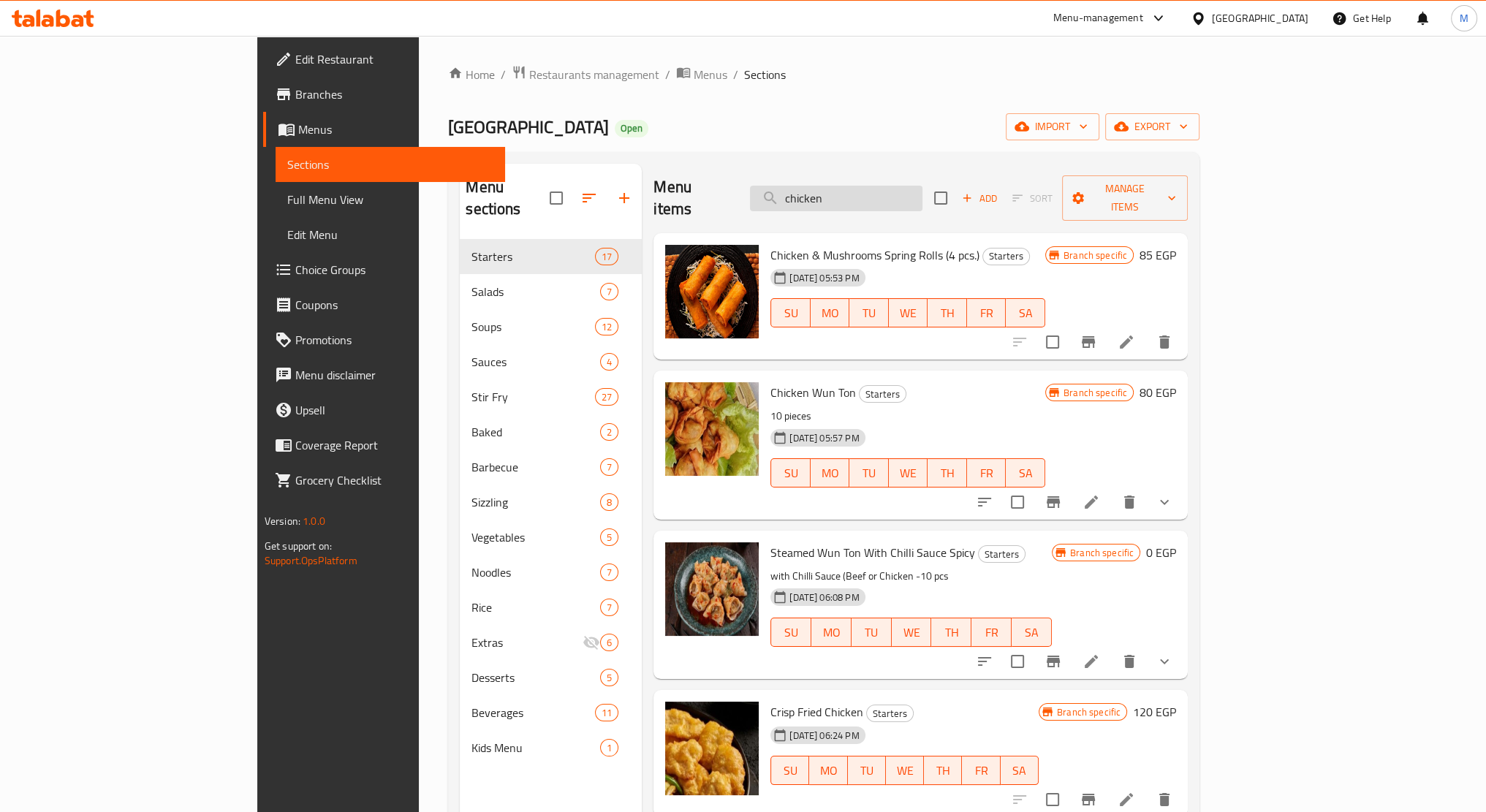
click at [923, 188] on input "chicken" at bounding box center [836, 198] width 172 height 25
type input "chicken ba"
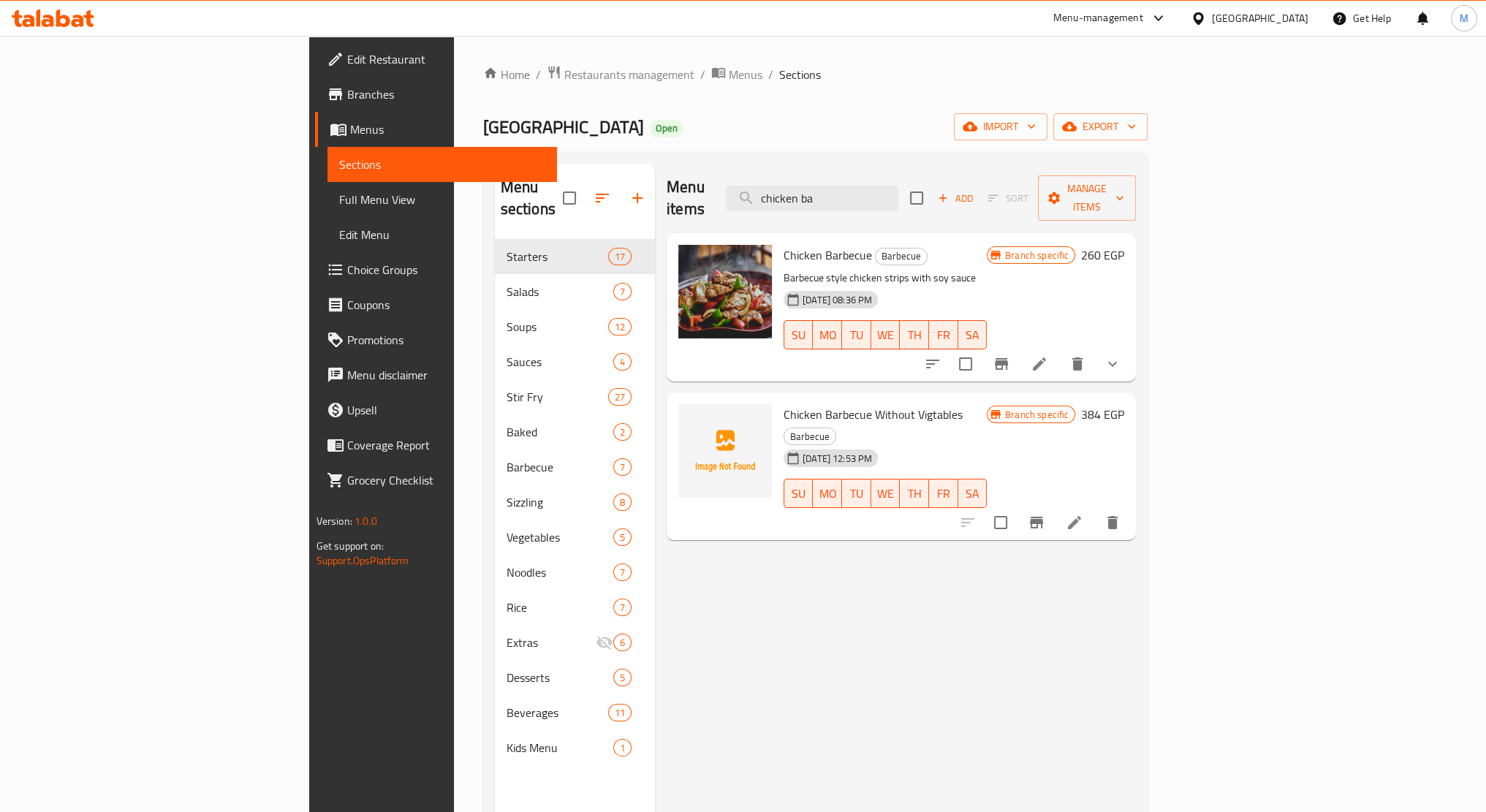
click at [942, 355] on icon "sort-choices" at bounding box center [932, 364] width 18 height 18
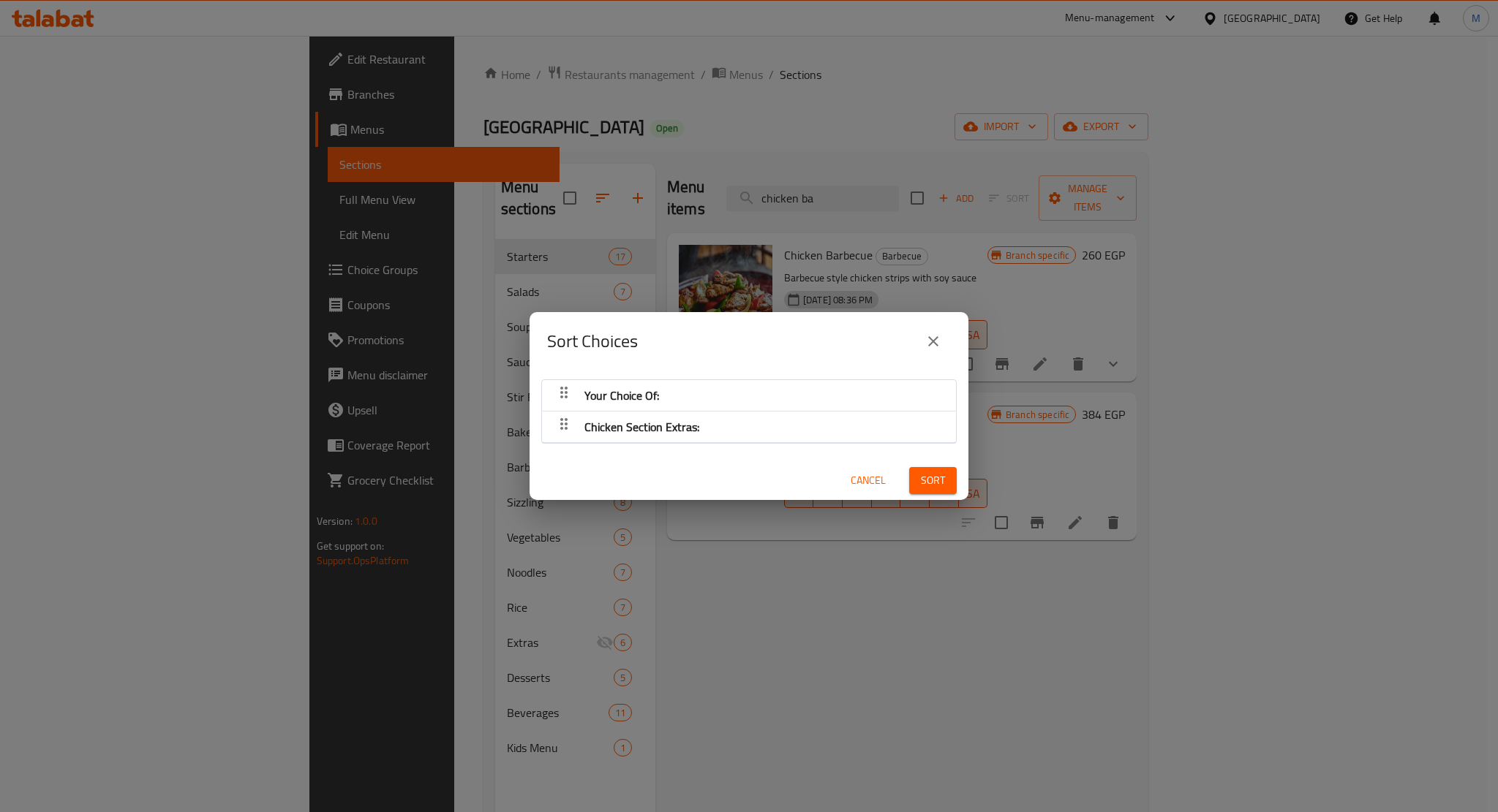
click at [851, 487] on span "Cancel" at bounding box center [868, 481] width 35 height 19
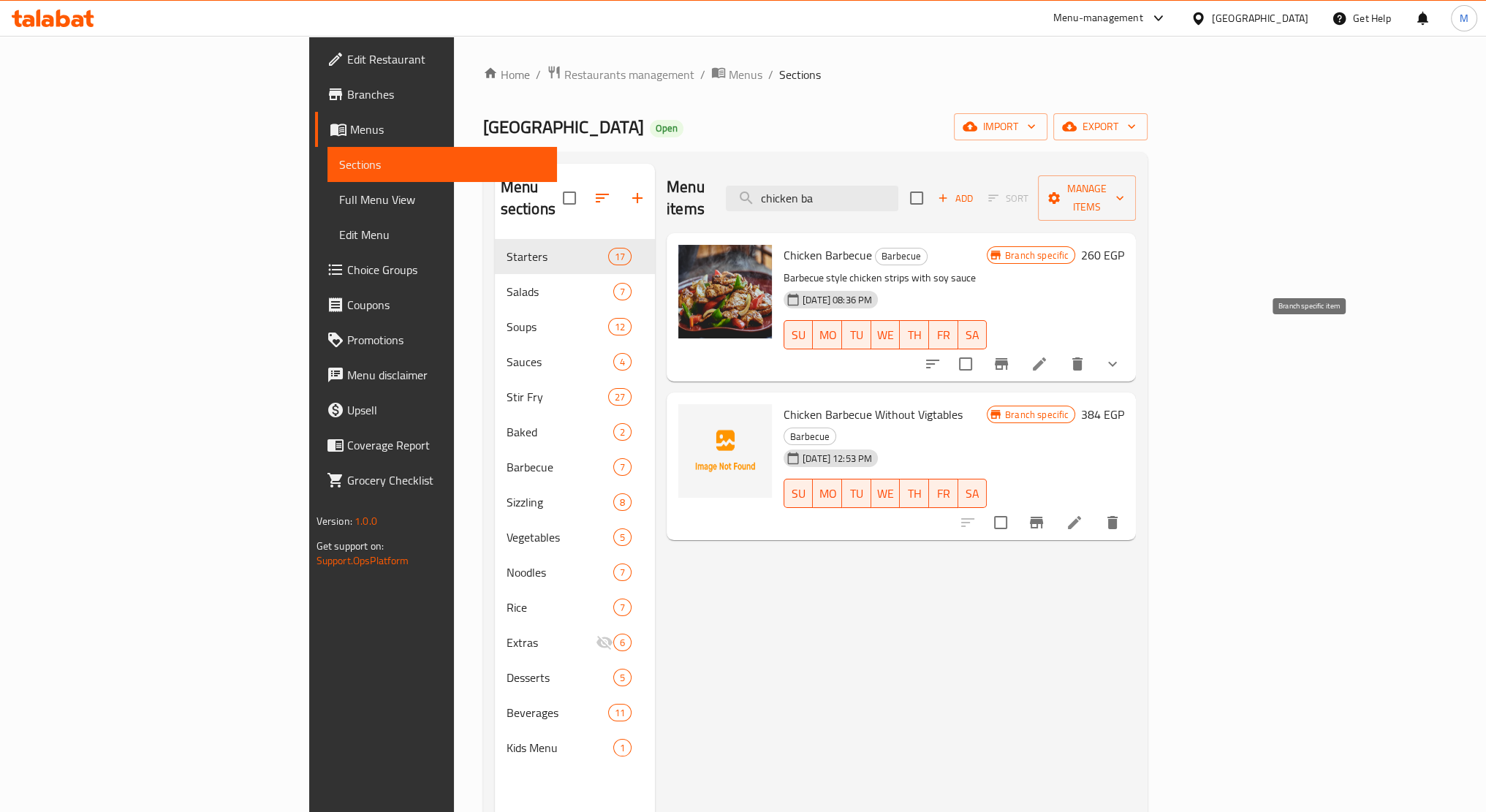
click at [1011, 355] on icon "Branch-specific-item" at bounding box center [1001, 364] width 18 height 18
click at [1121, 355] on icon "show more" at bounding box center [1112, 364] width 18 height 18
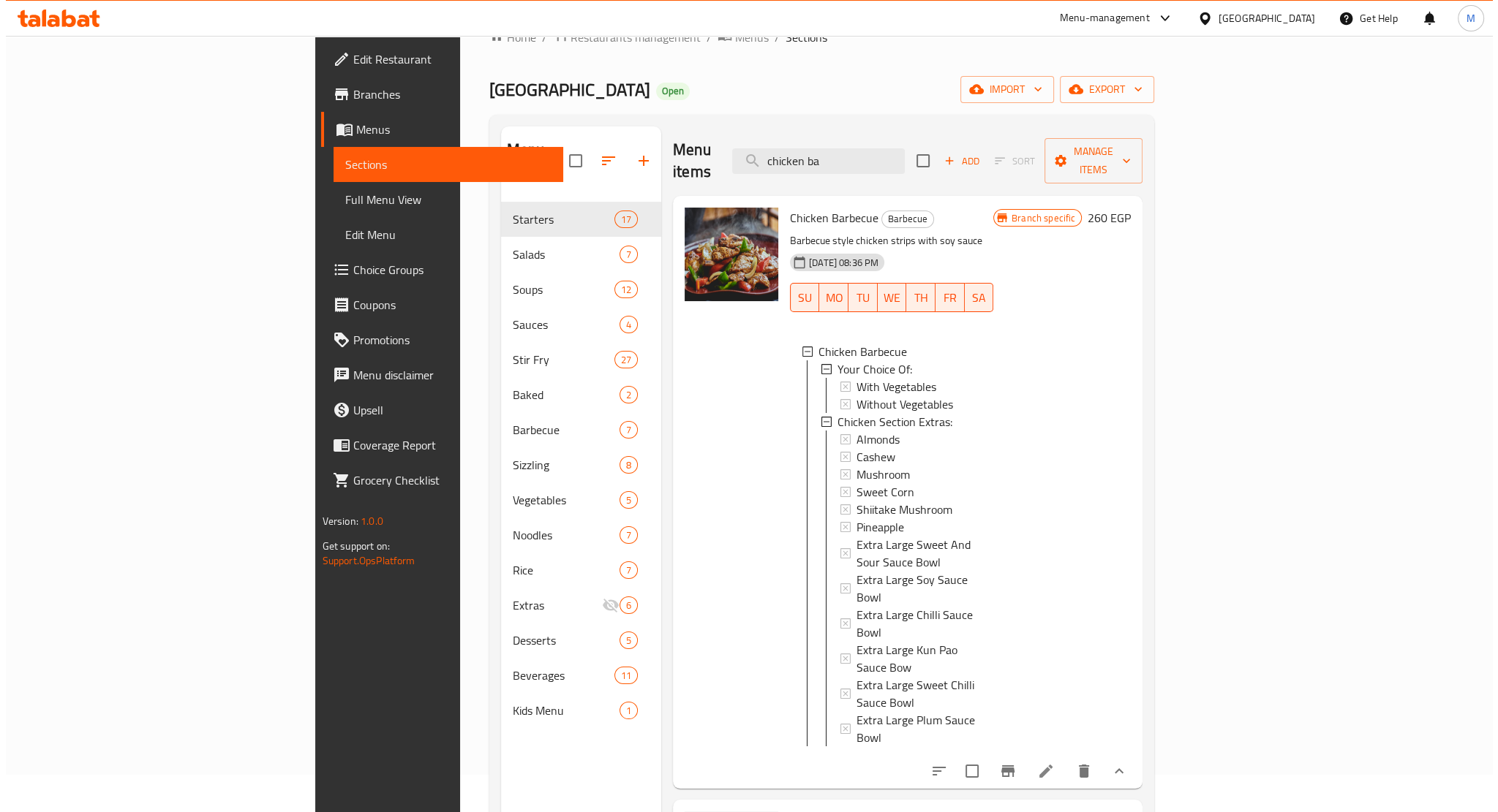
scroll to position [73, 0]
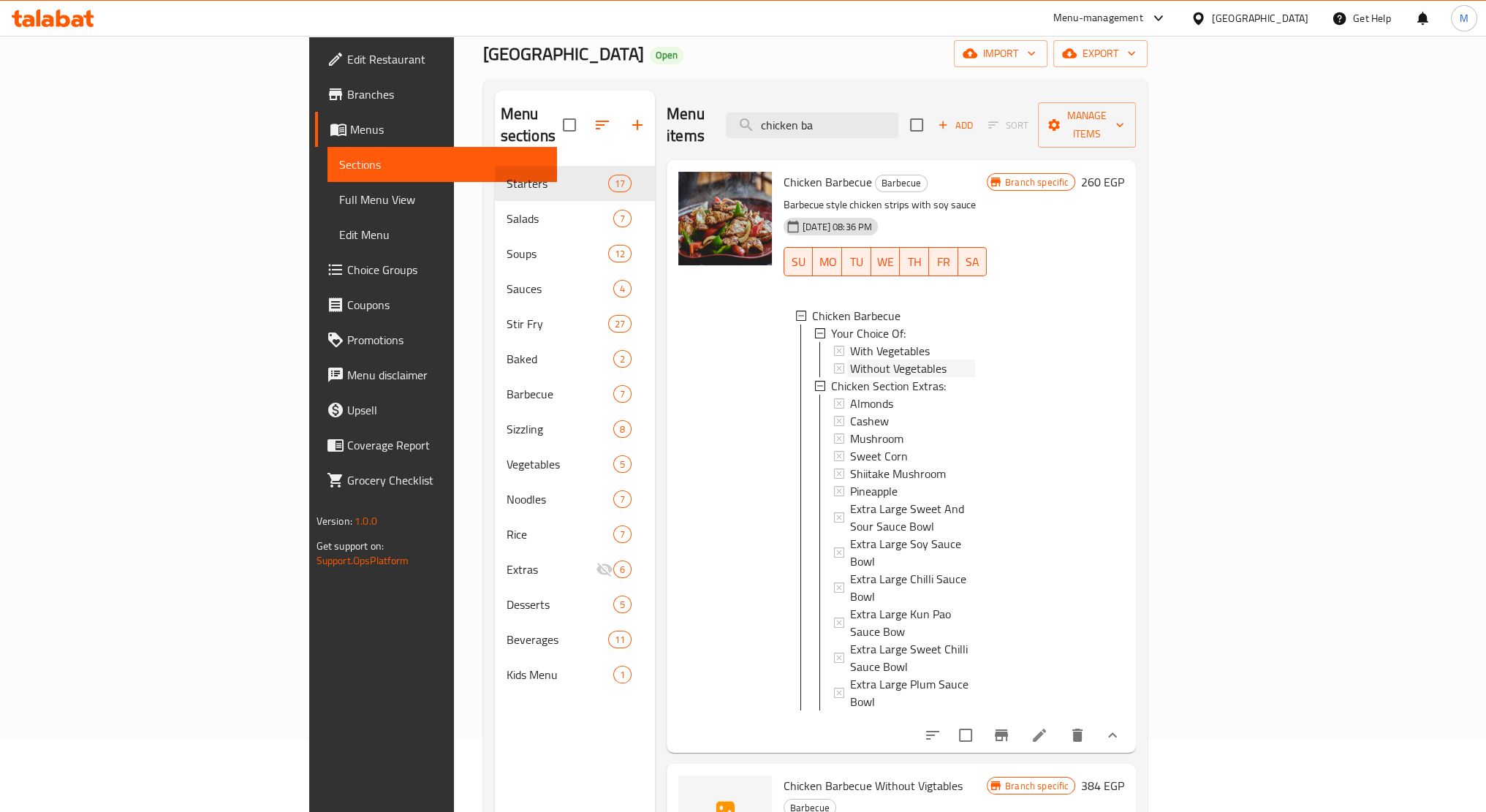
click at [850, 360] on span "Without Vegetables" at bounding box center [899, 368] width 97 height 18
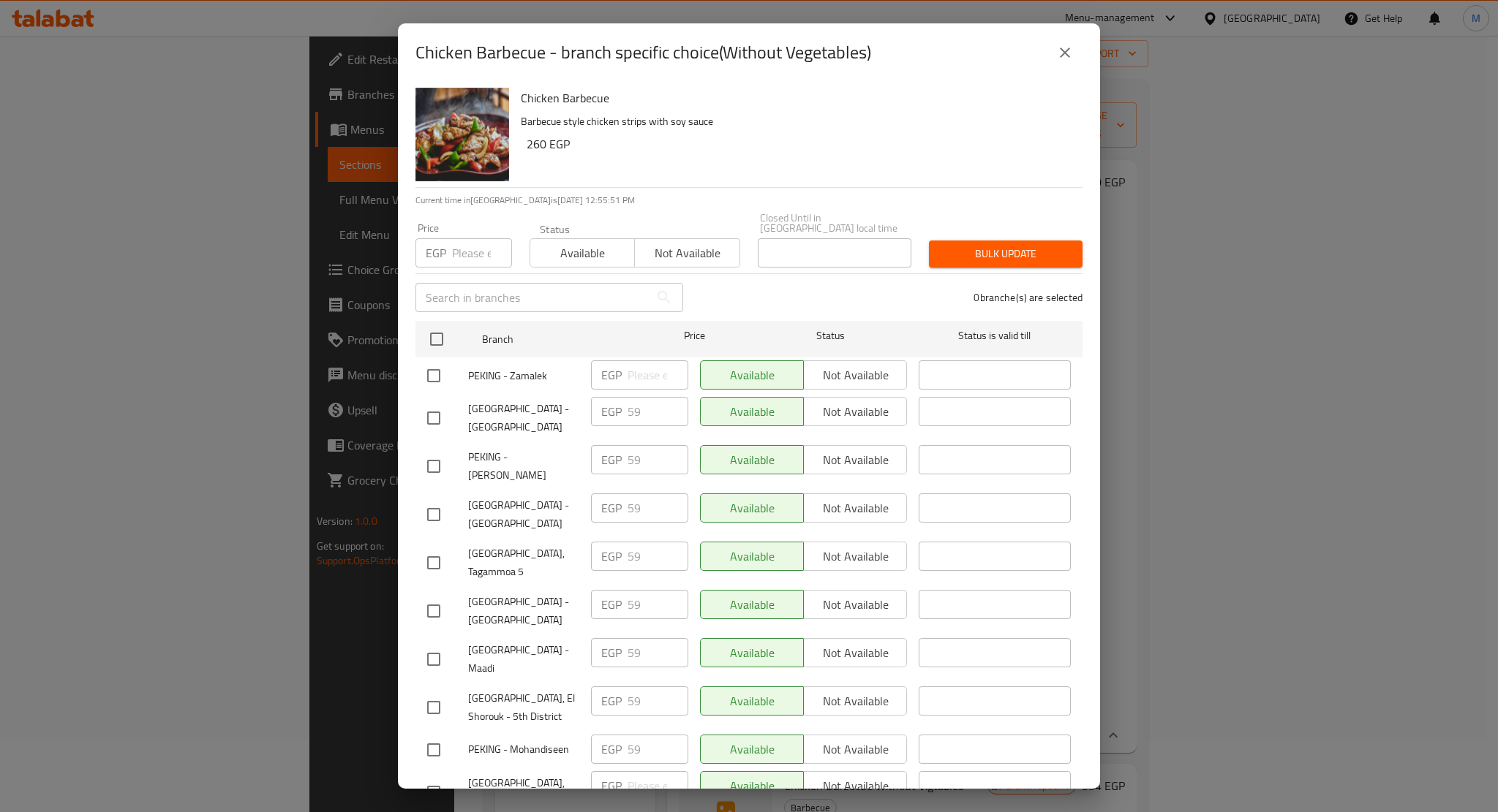
click at [446, 239] on div "EGP Price" at bounding box center [464, 253] width 97 height 29
type input "319"
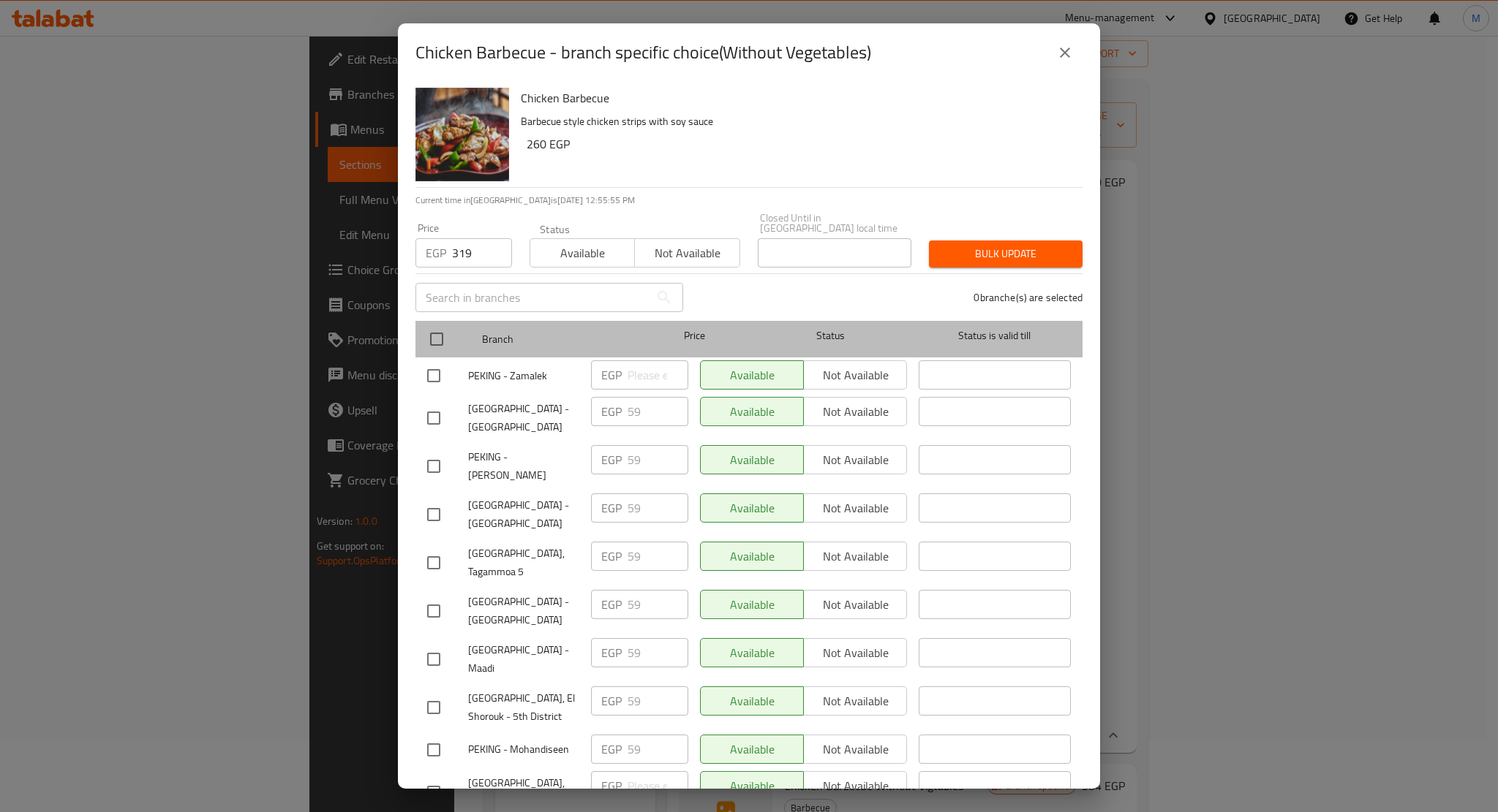
click at [940, 318] on div "Status is valid till" at bounding box center [995, 338] width 164 height 42
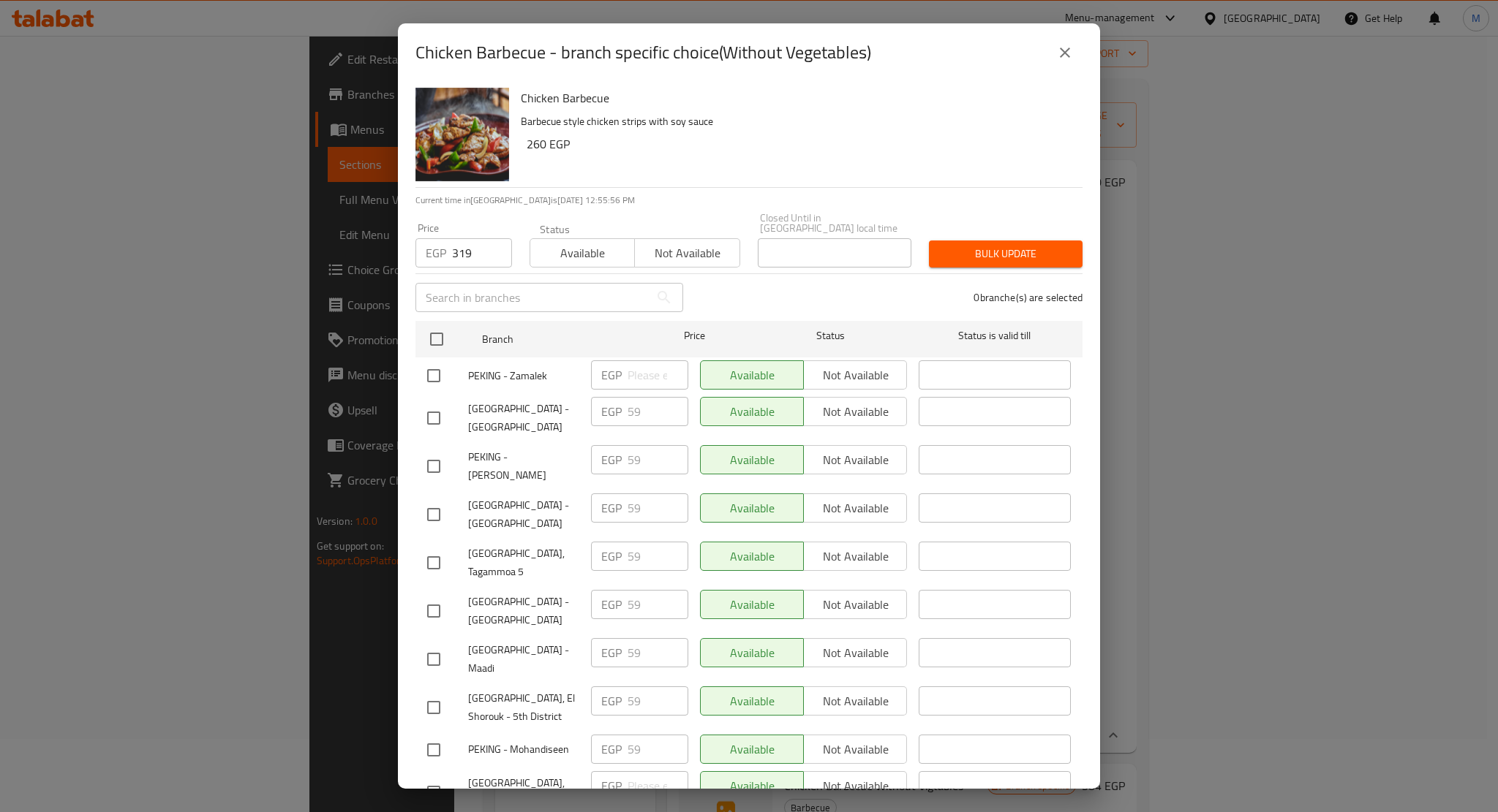
click at [895, 296] on div "0 branche(s) are selected" at bounding box center [892, 297] width 399 height 52
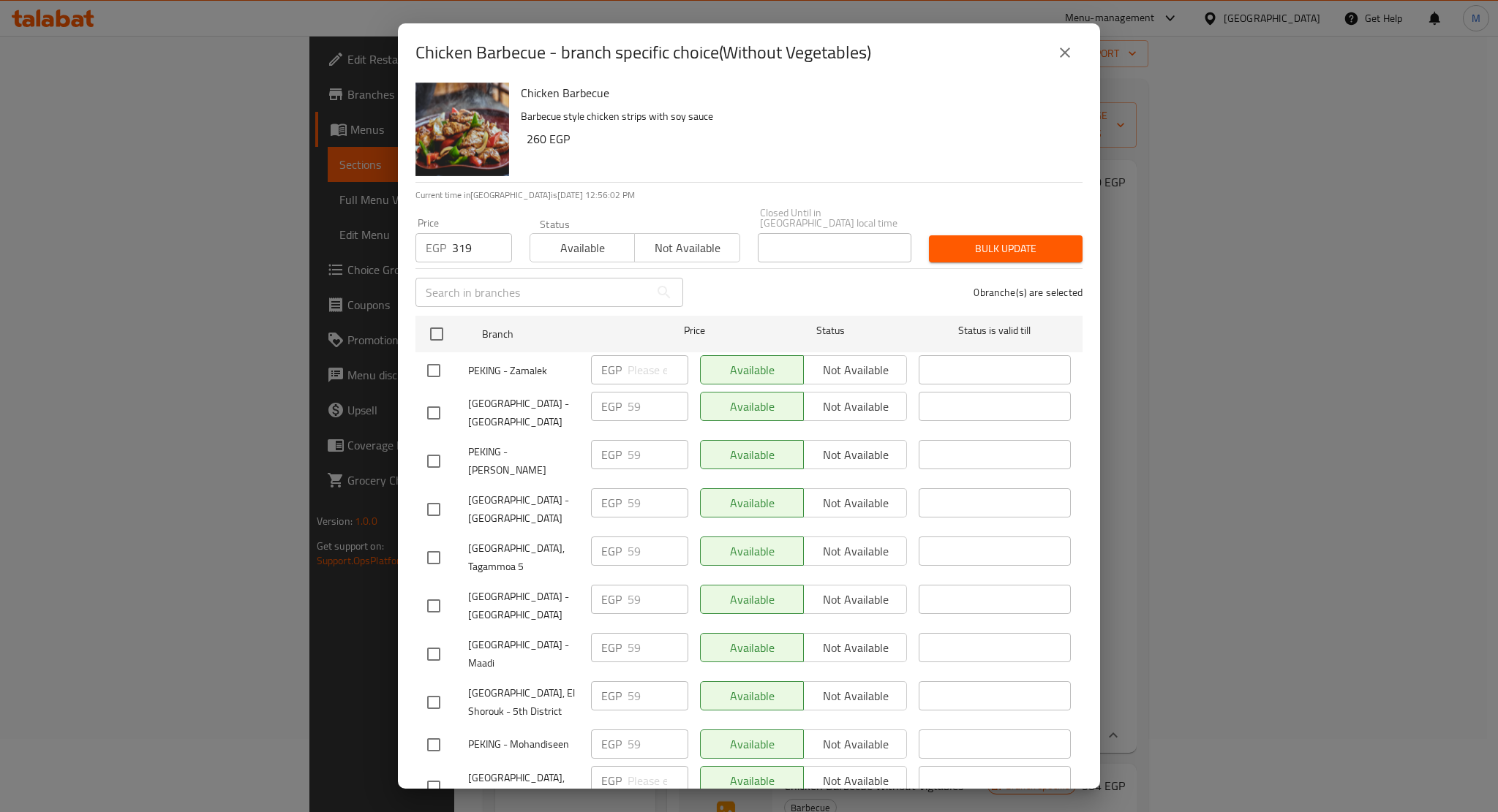
scroll to position [0, 0]
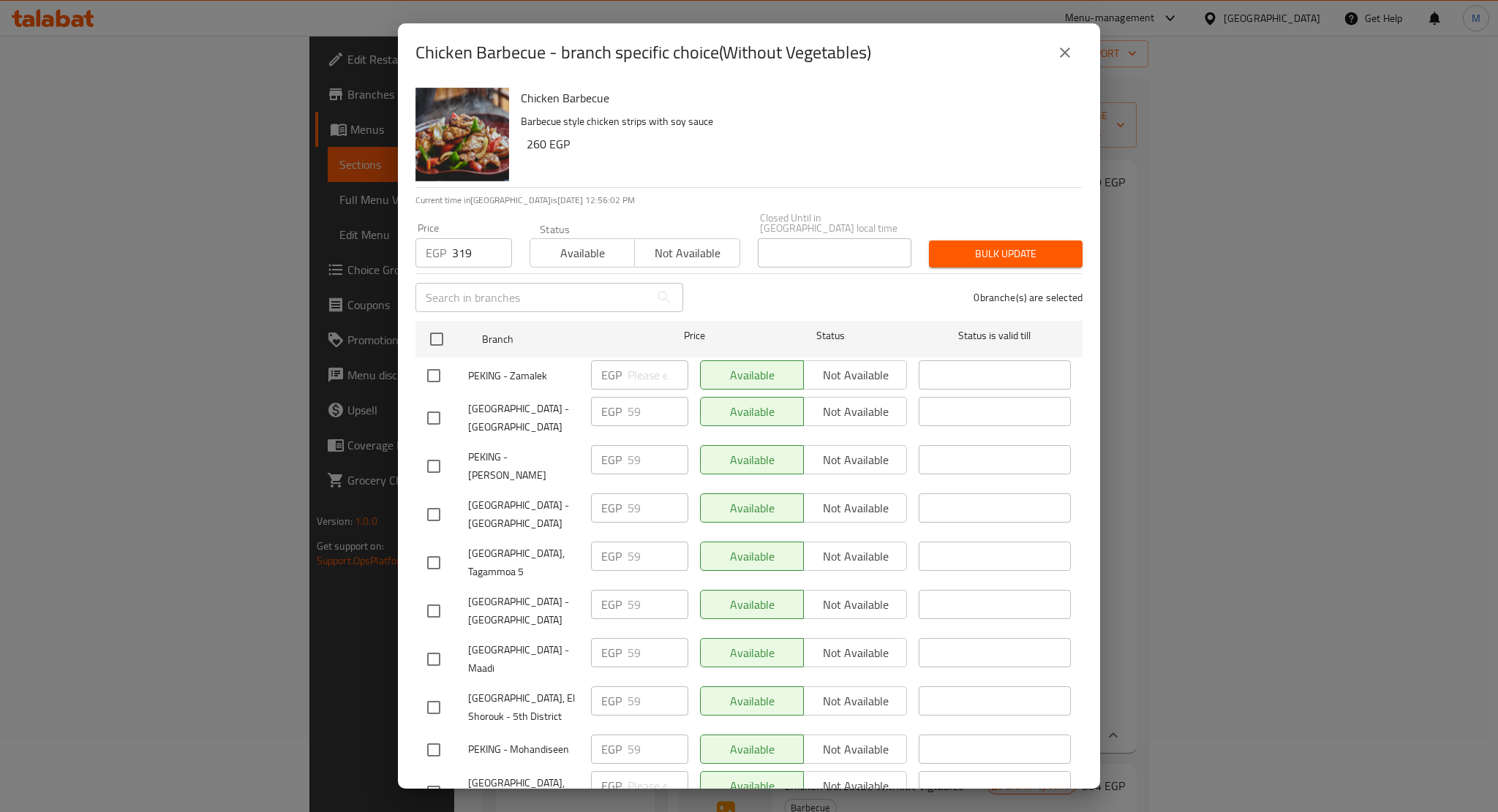
click at [967, 250] on span "Bulk update" at bounding box center [1006, 255] width 131 height 19
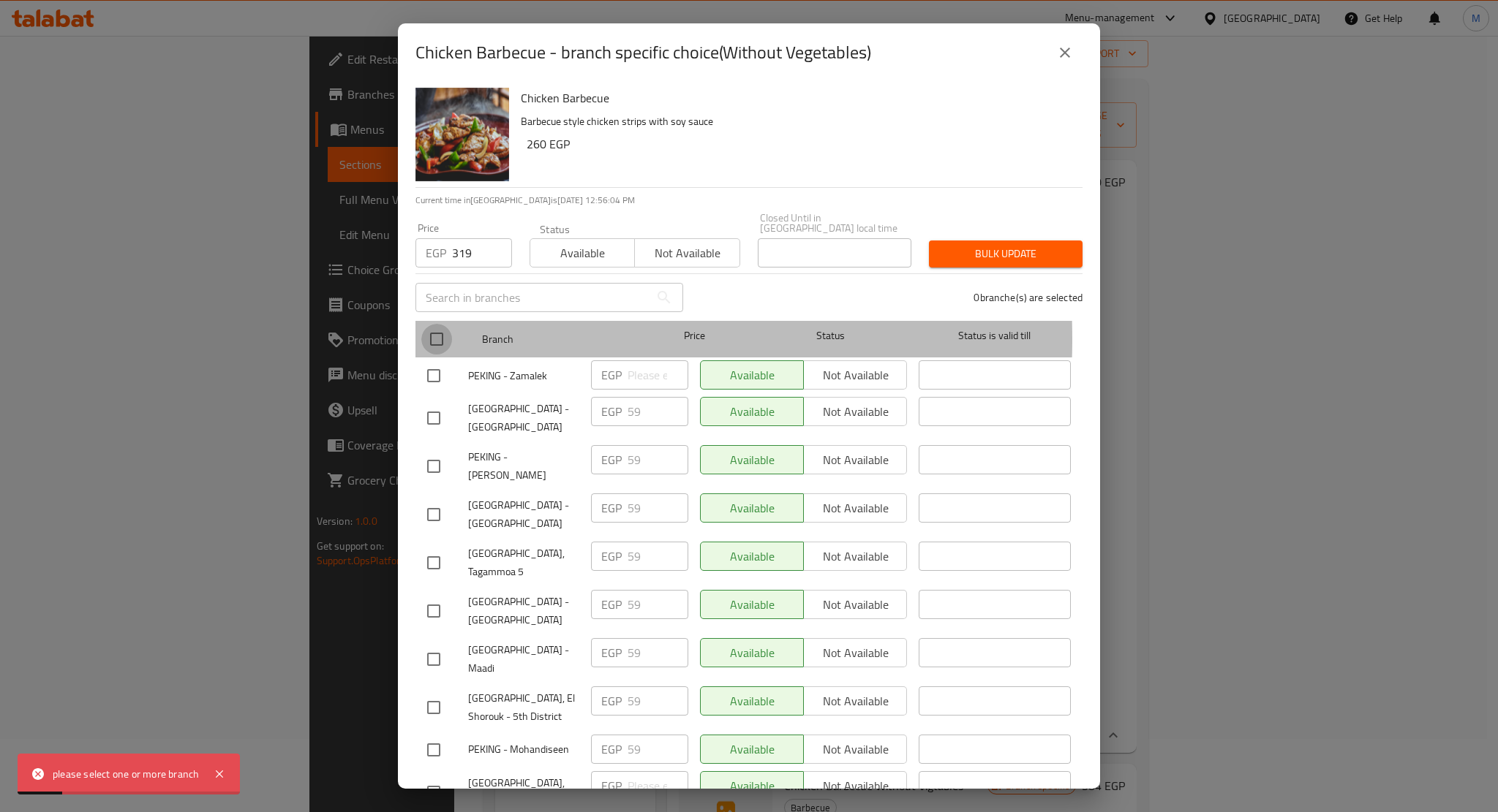
click at [438, 329] on input "checkbox" at bounding box center [437, 338] width 31 height 31
checkbox input "true"
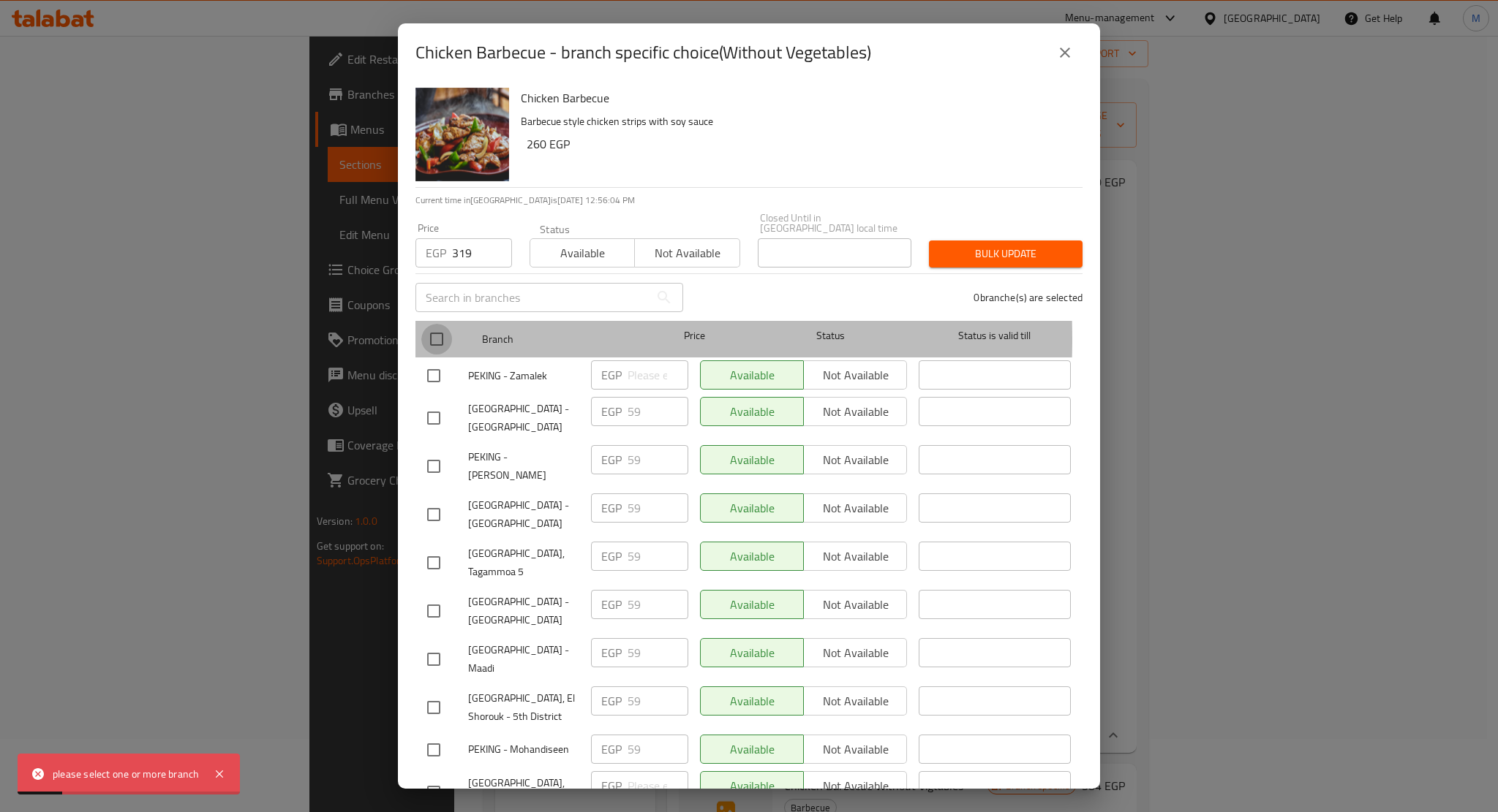
checkbox input "true"
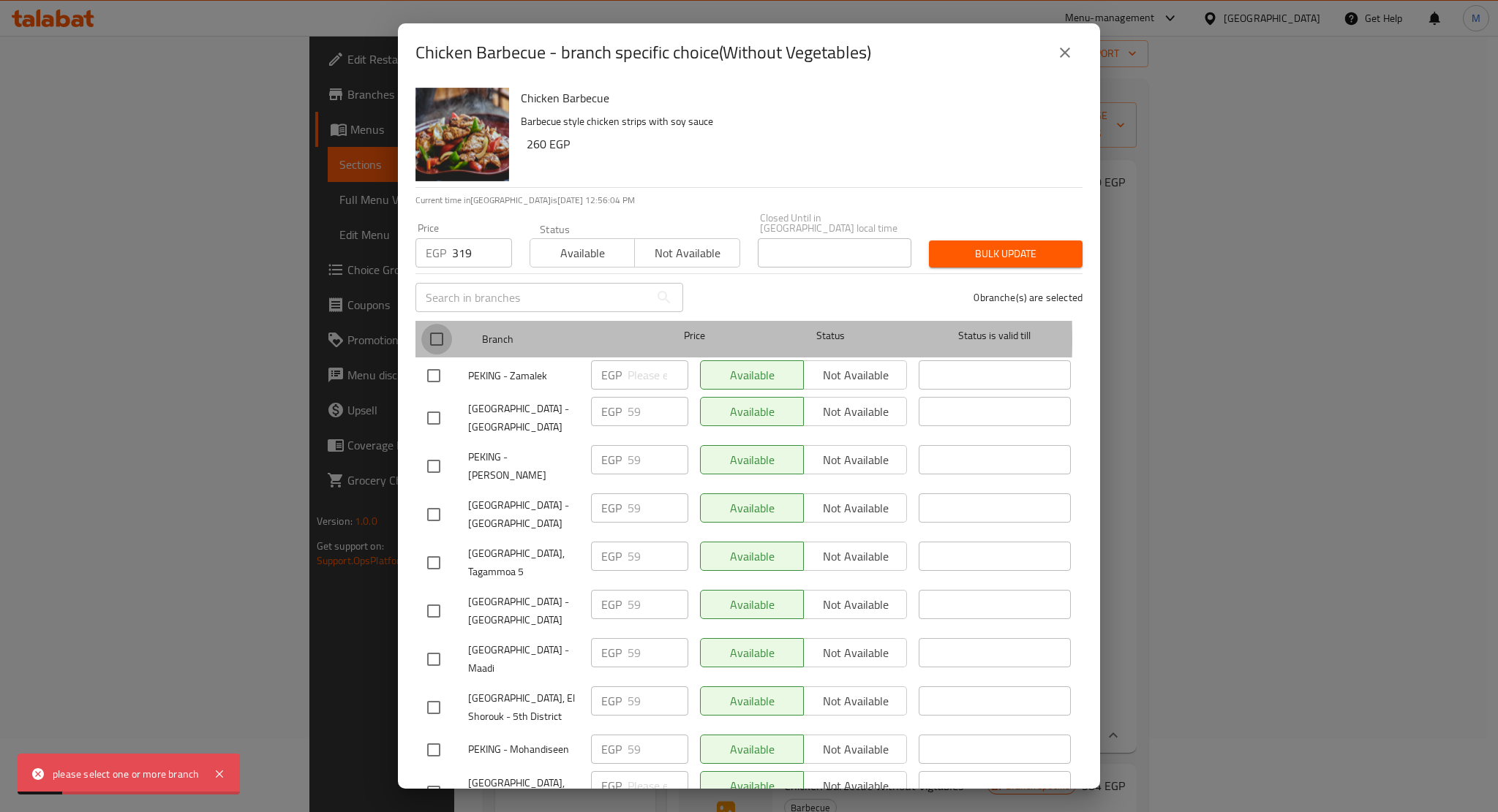
checkbox input "true"
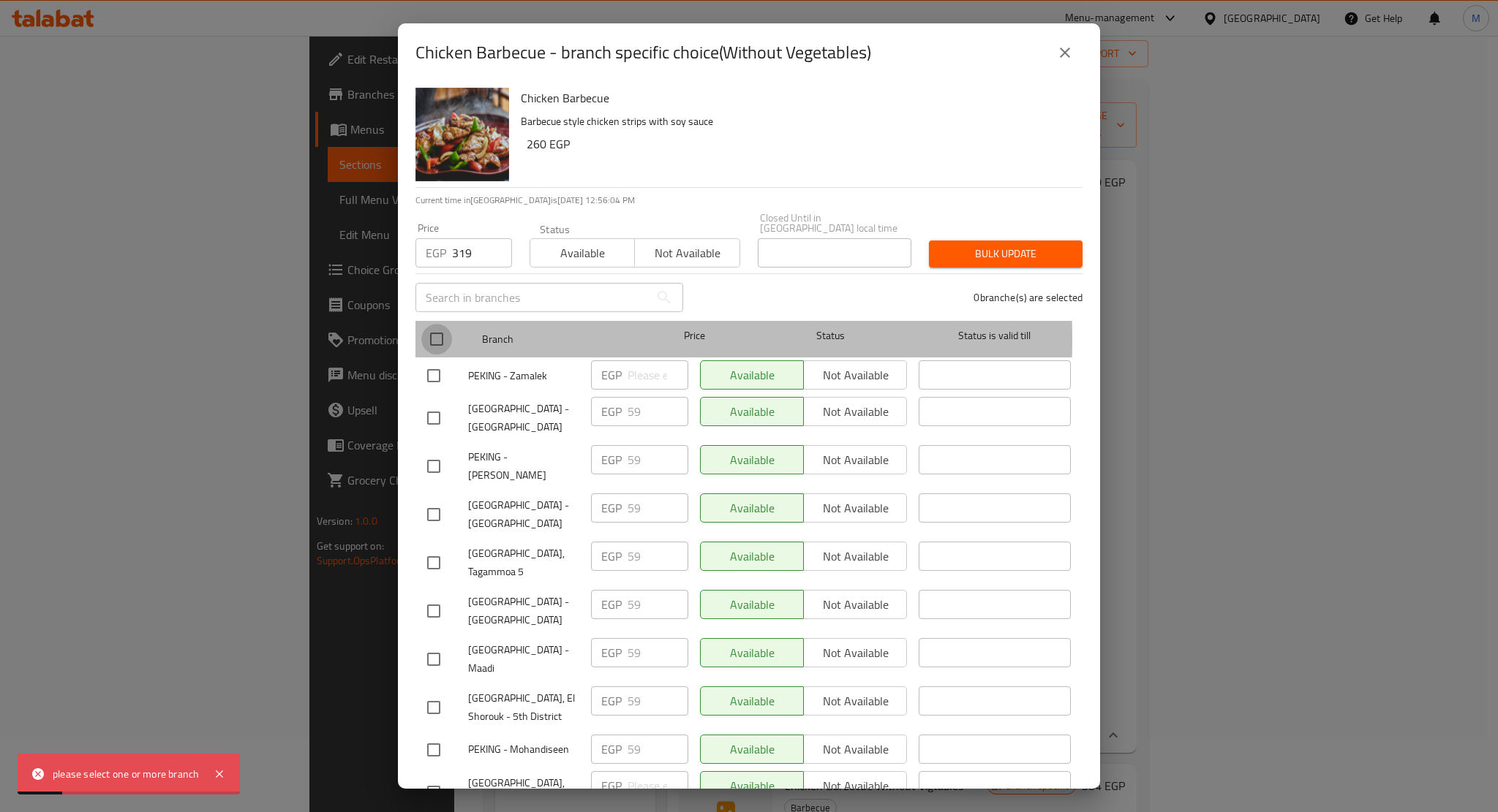
checkbox input "true"
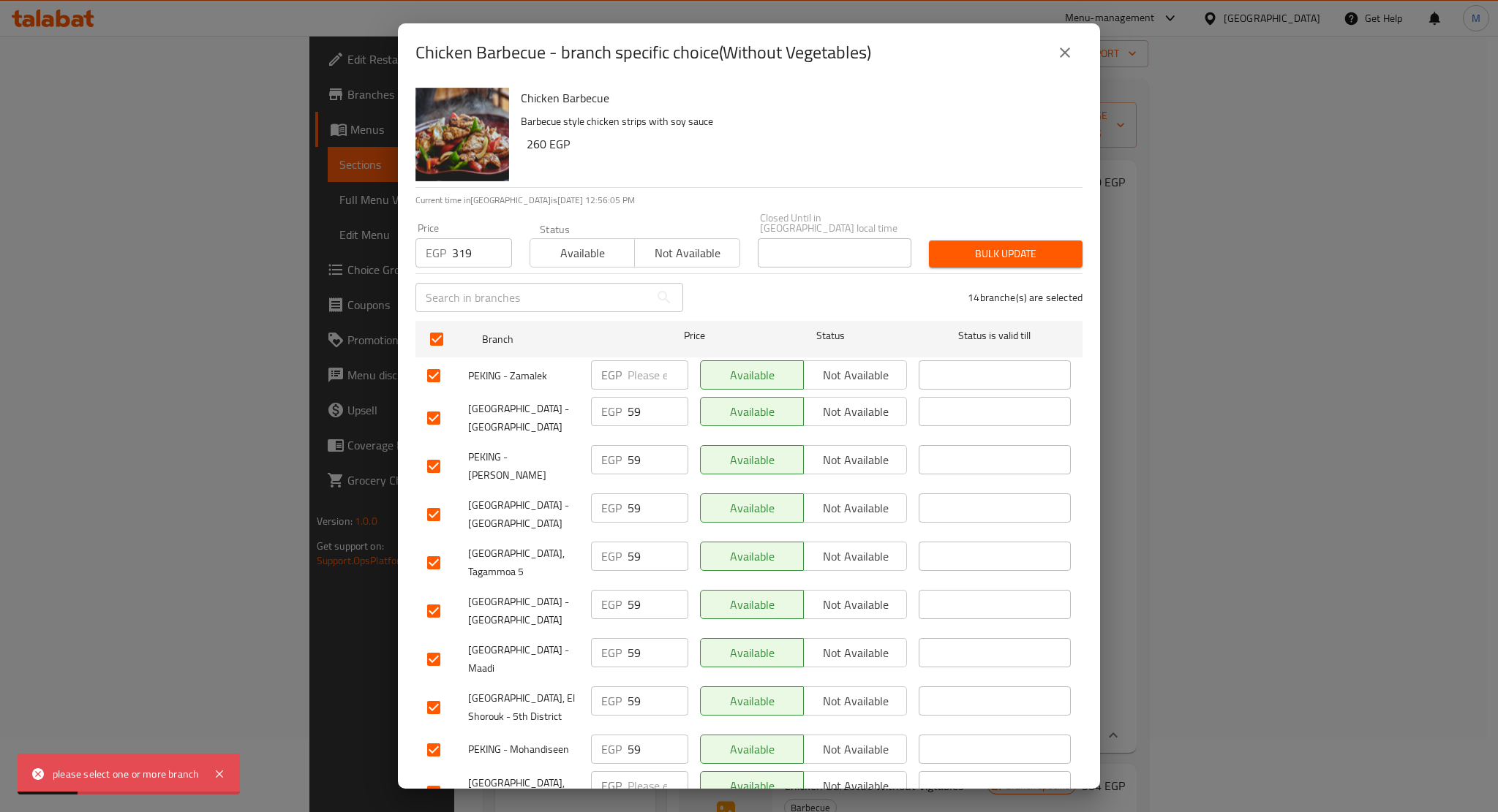
click at [1008, 245] on span "Bulk update" at bounding box center [1006, 255] width 131 height 19
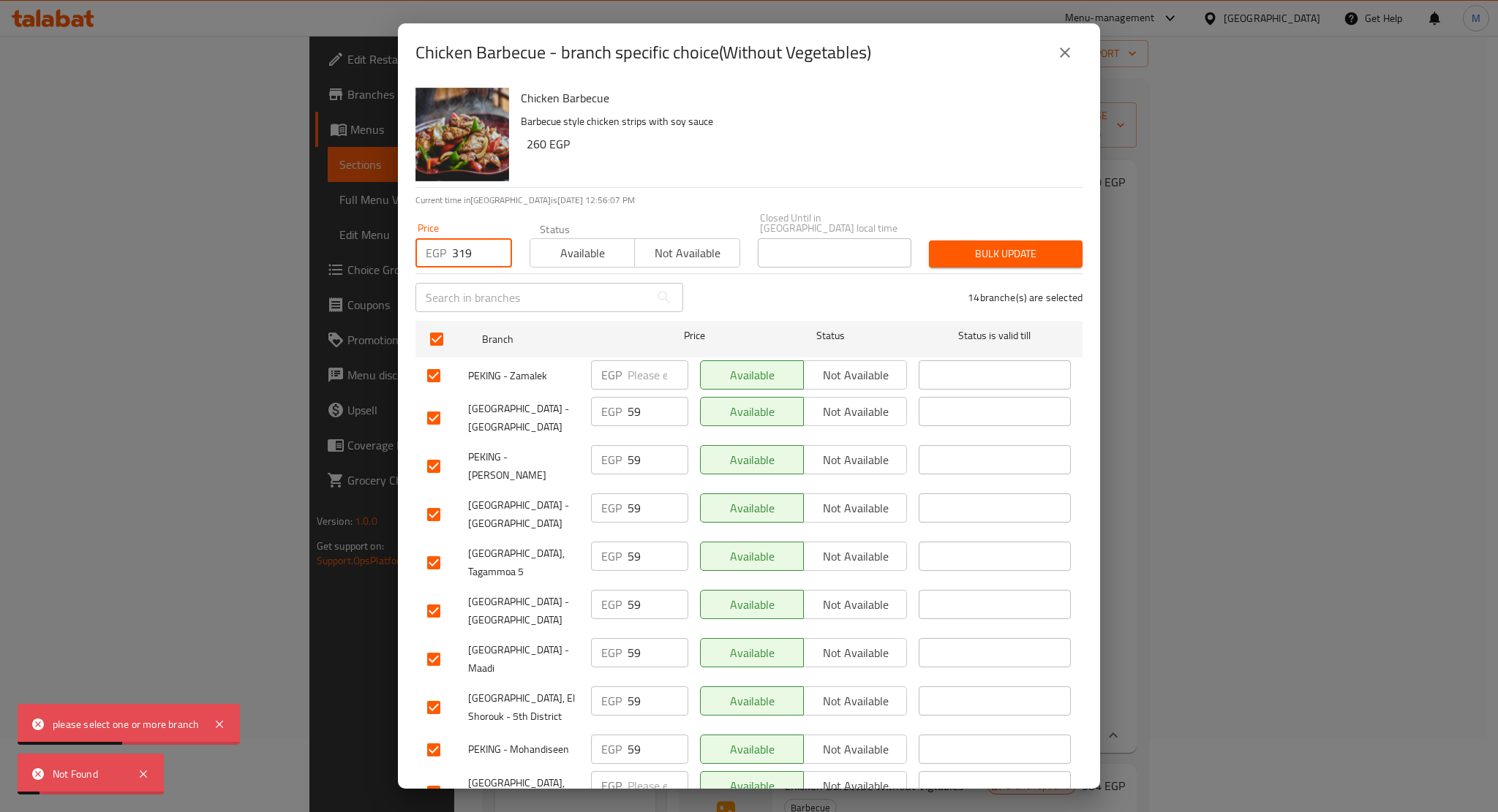
click at [459, 245] on input "319" at bounding box center [482, 253] width 60 height 29
click at [483, 247] on input "319" at bounding box center [482, 253] width 60 height 29
click at [556, 247] on span "Available" at bounding box center [583, 253] width 93 height 21
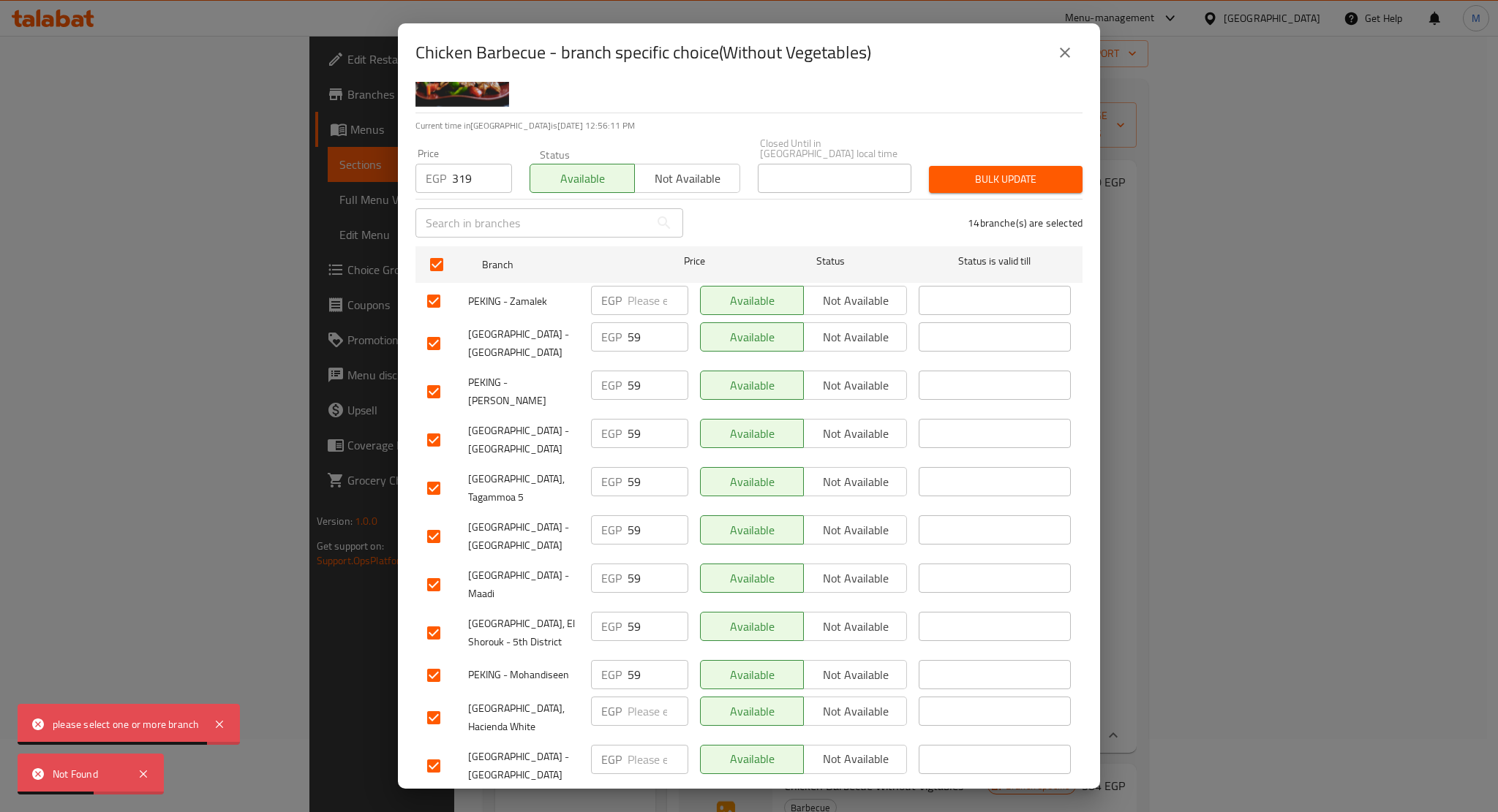
scroll to position [120, 0]
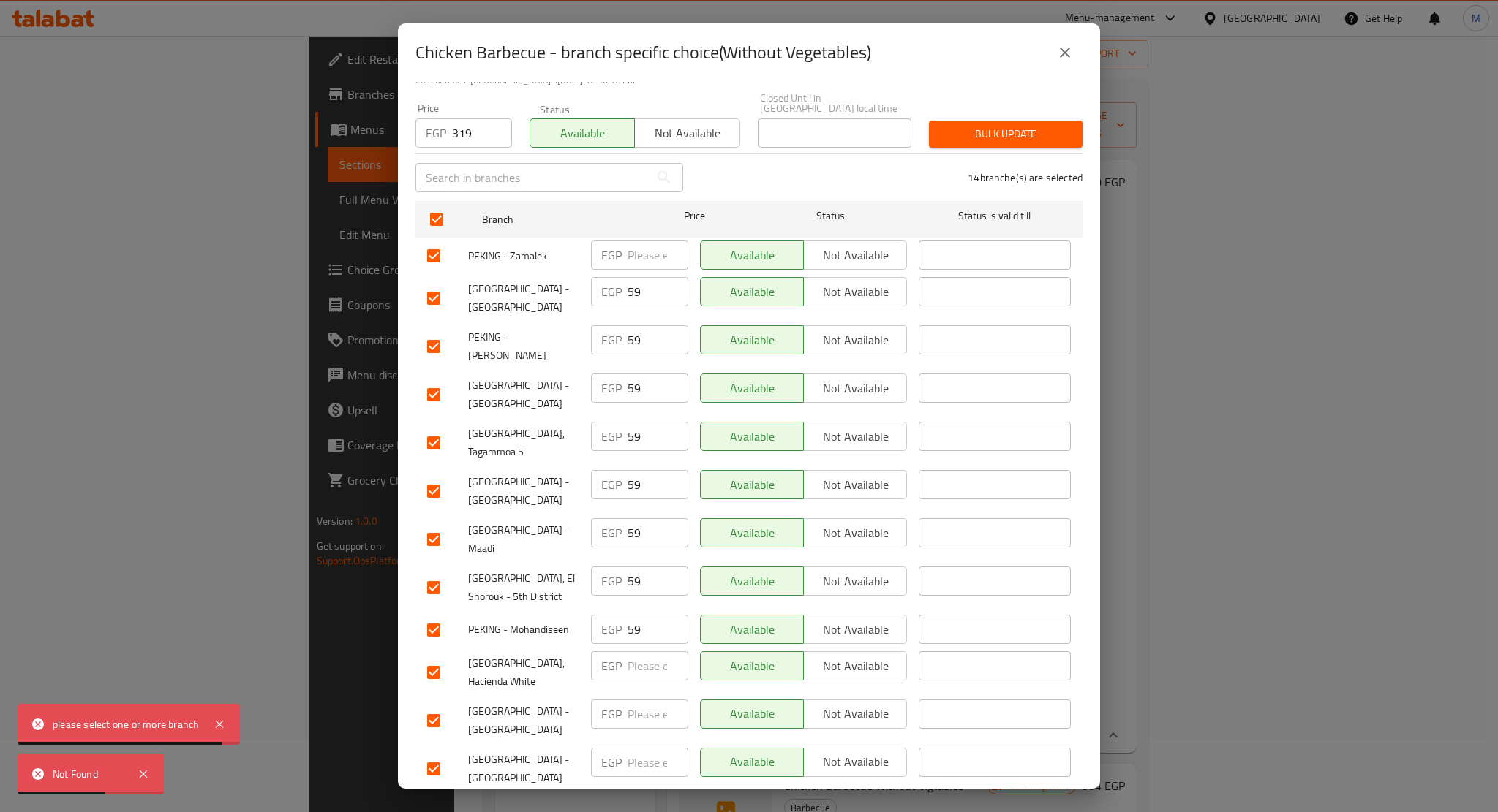
click at [1055, 128] on span "Bulk update" at bounding box center [1006, 134] width 131 height 19
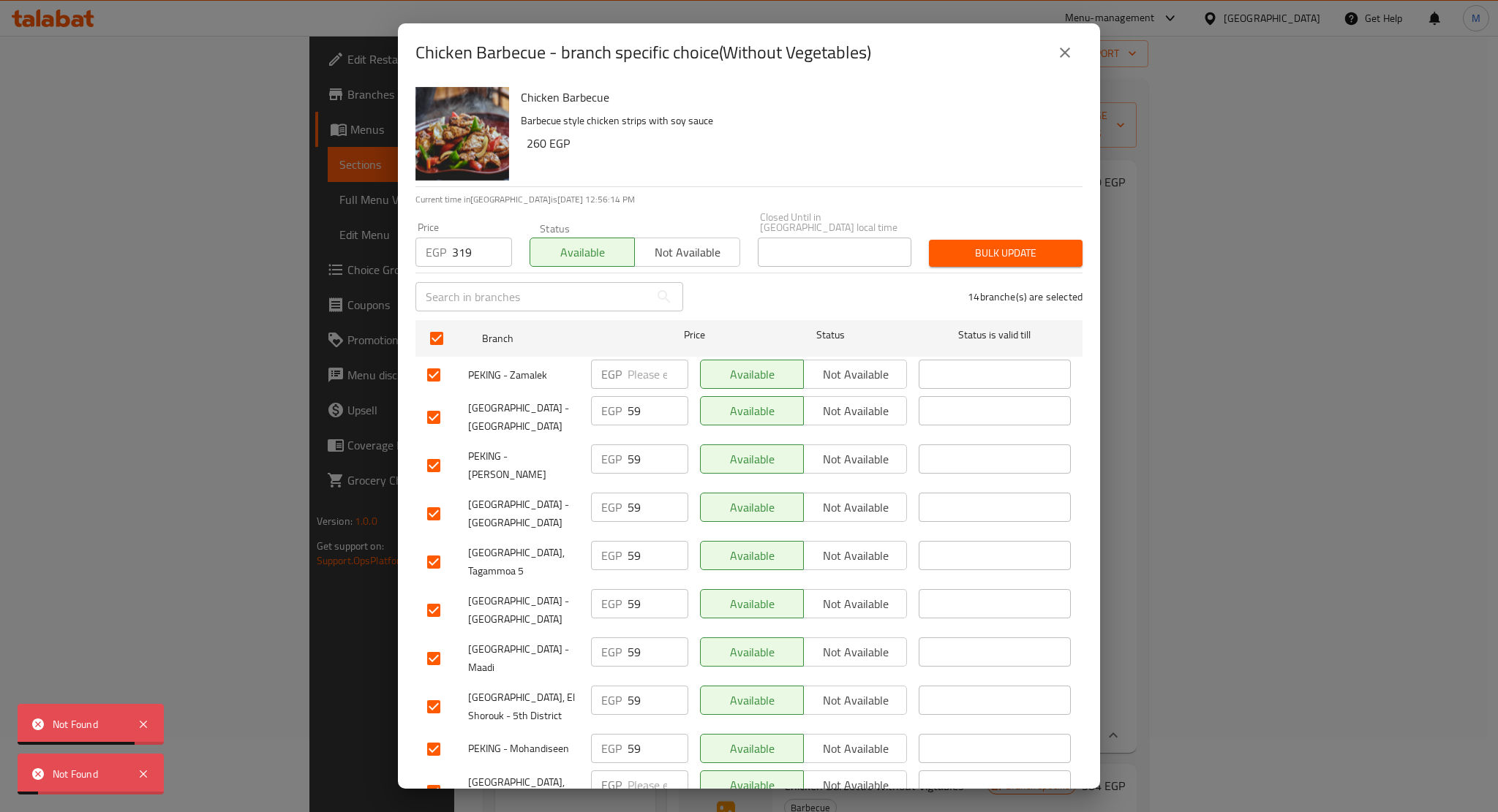
scroll to position [0, 0]
click at [449, 328] on input "checkbox" at bounding box center [437, 338] width 31 height 31
checkbox input "false"
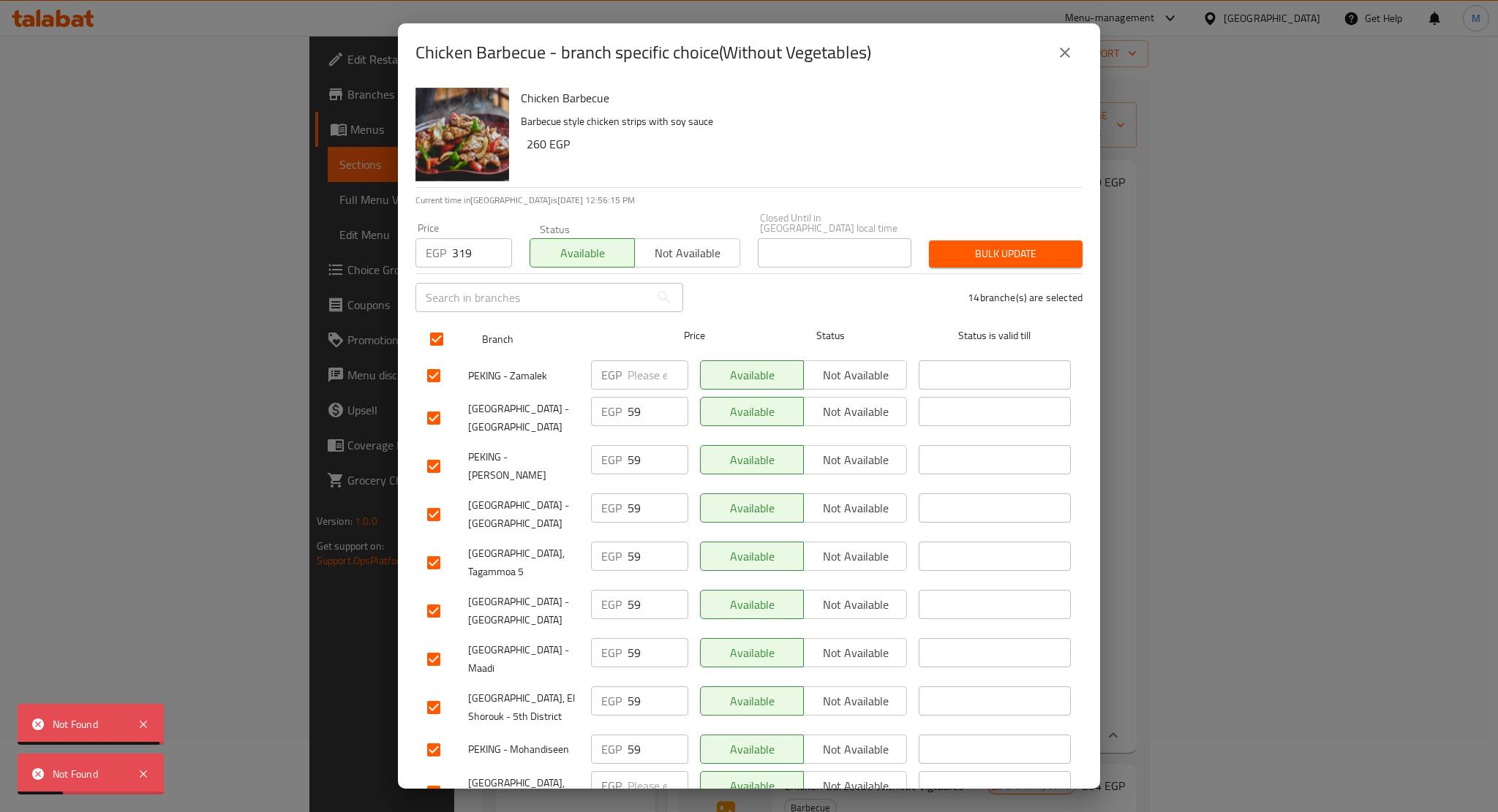
checkbox input "false"
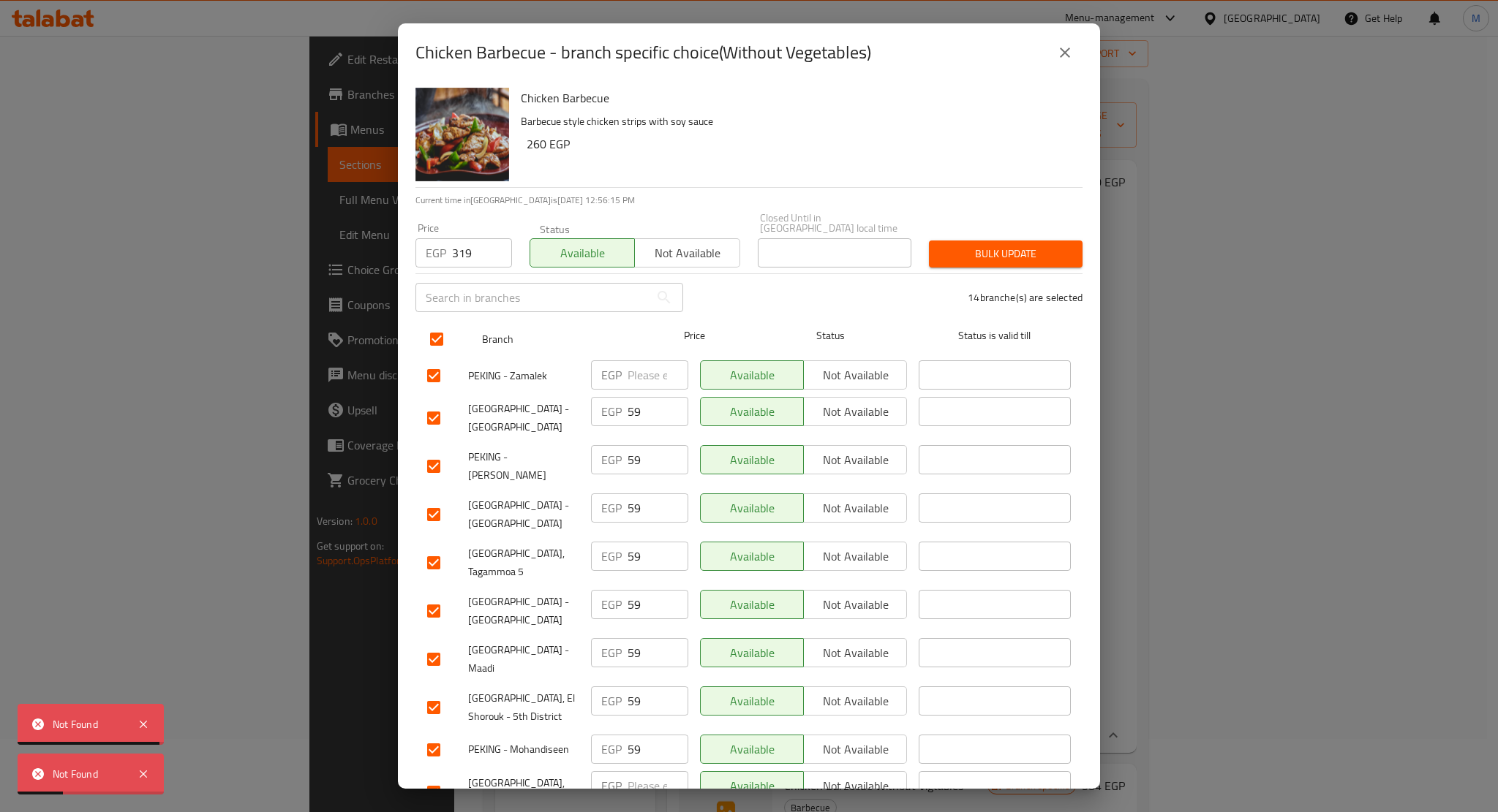
checkbox input "false"
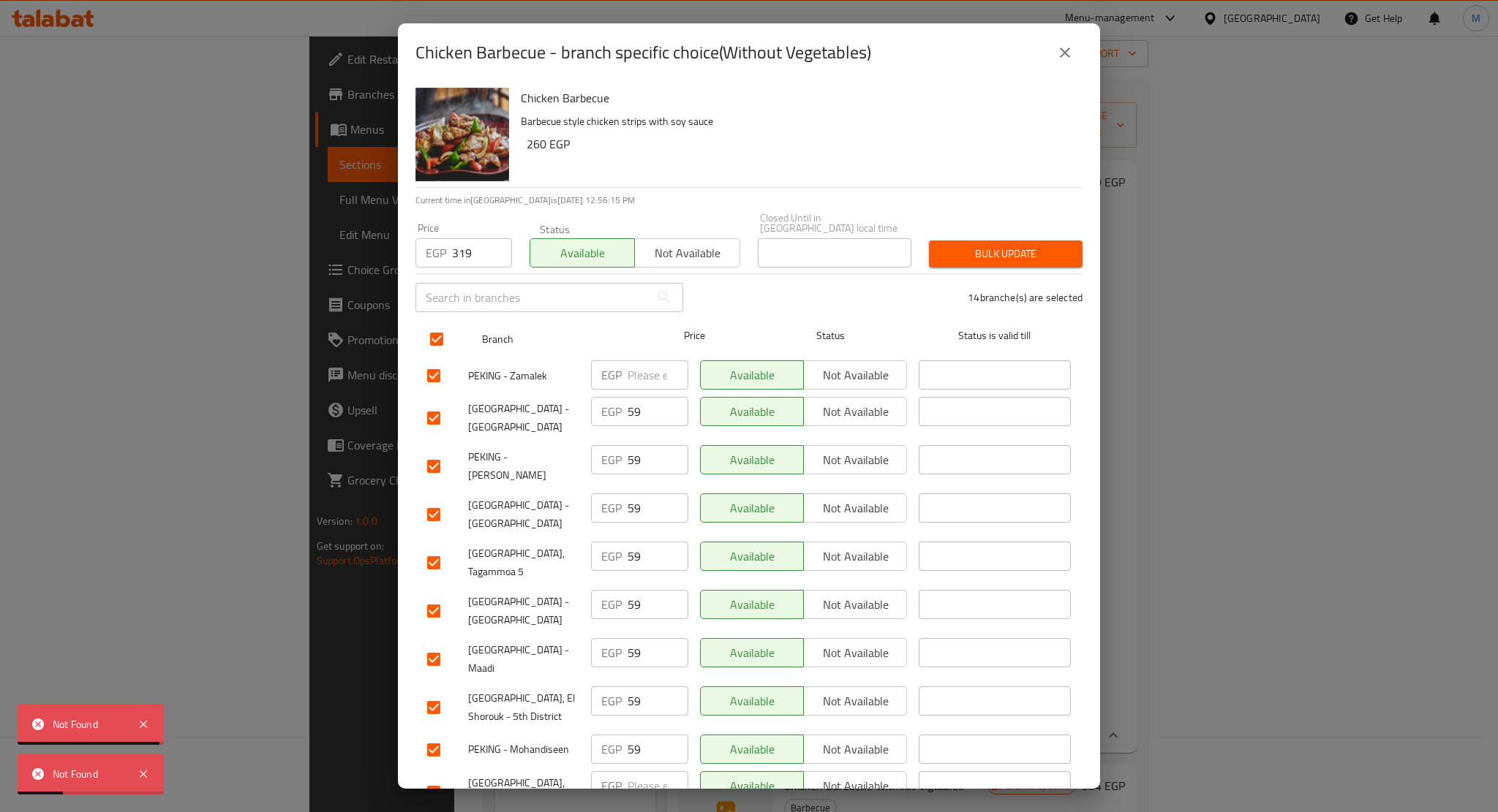
checkbox input "false"
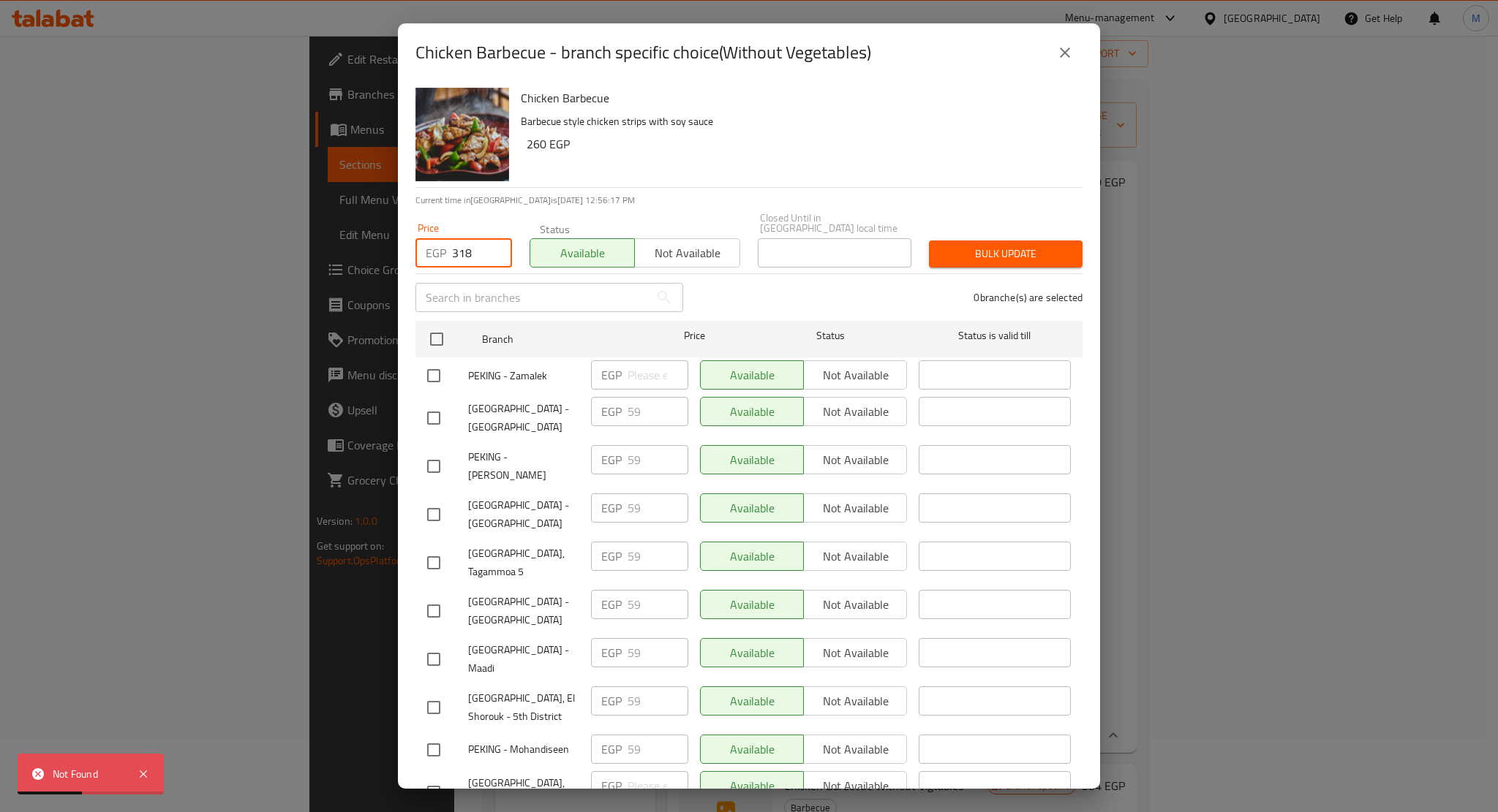
drag, startPoint x: 490, startPoint y: 247, endPoint x: 418, endPoint y: 259, distance: 73.0
click at [452, 251] on input "318" at bounding box center [482, 253] width 60 height 29
type input "319"
click at [492, 239] on input "319" at bounding box center [482, 253] width 60 height 29
drag, startPoint x: 480, startPoint y: 244, endPoint x: 436, endPoint y: 246, distance: 44.0
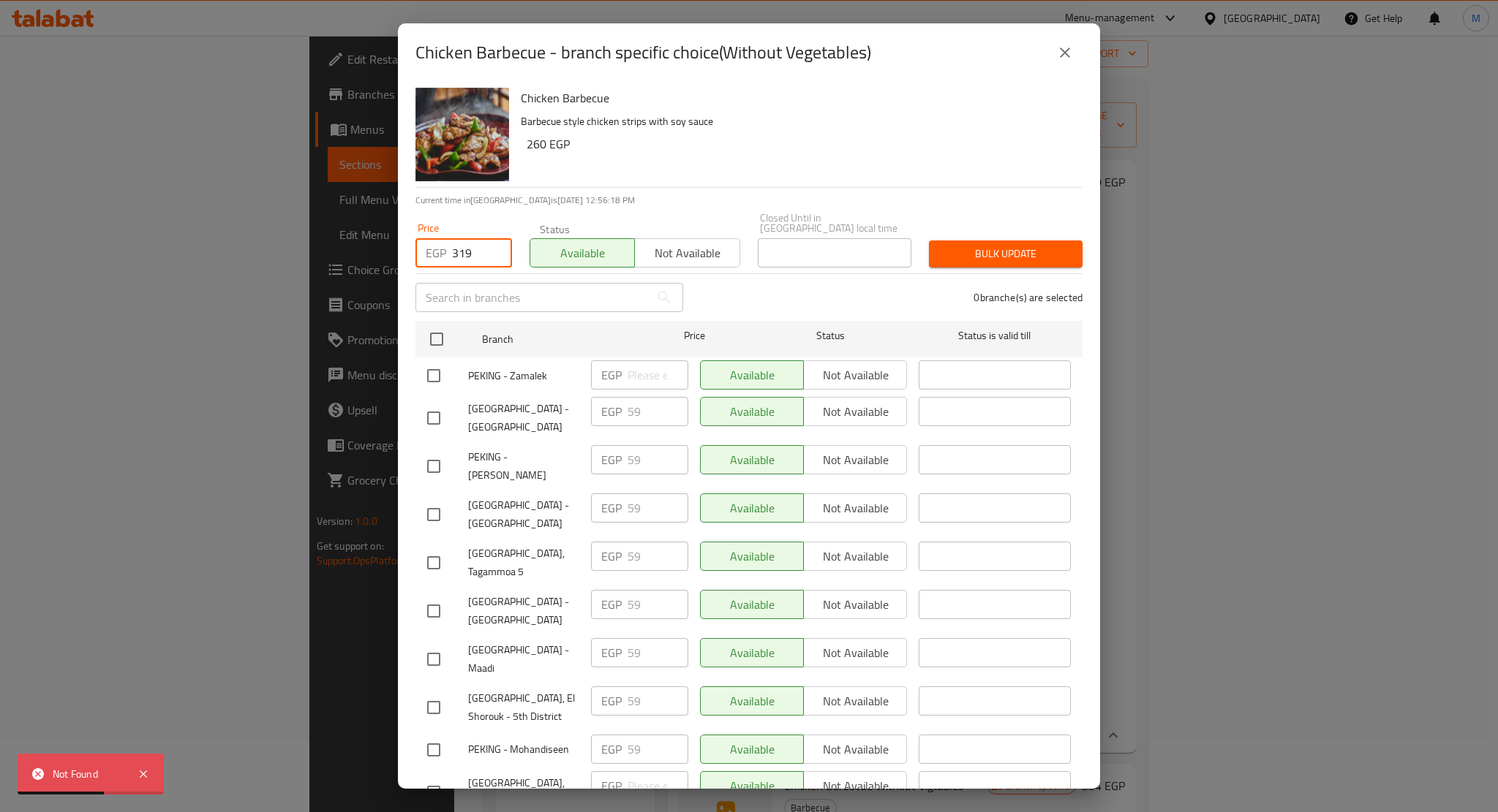
click at [436, 246] on div "EGP 319 Price" at bounding box center [464, 253] width 97 height 29
drag, startPoint x: 427, startPoint y: 393, endPoint x: 437, endPoint y: 406, distance: 16.4
click at [428, 403] on input "checkbox" at bounding box center [434, 418] width 31 height 31
checkbox input "true"
paste input "31"
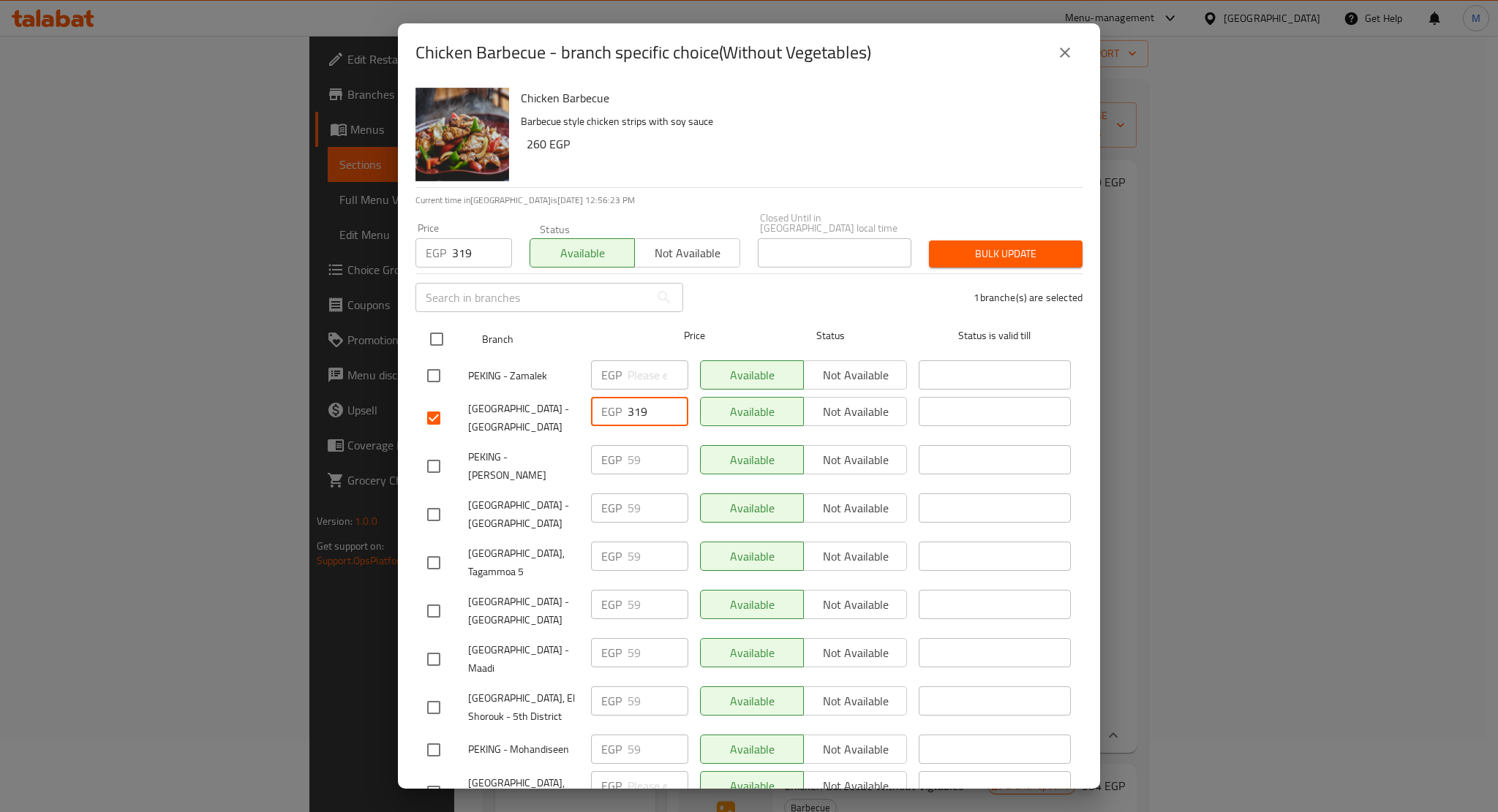
type input "319"
click at [434, 327] on input "checkbox" at bounding box center [437, 338] width 31 height 31
checkbox input "true"
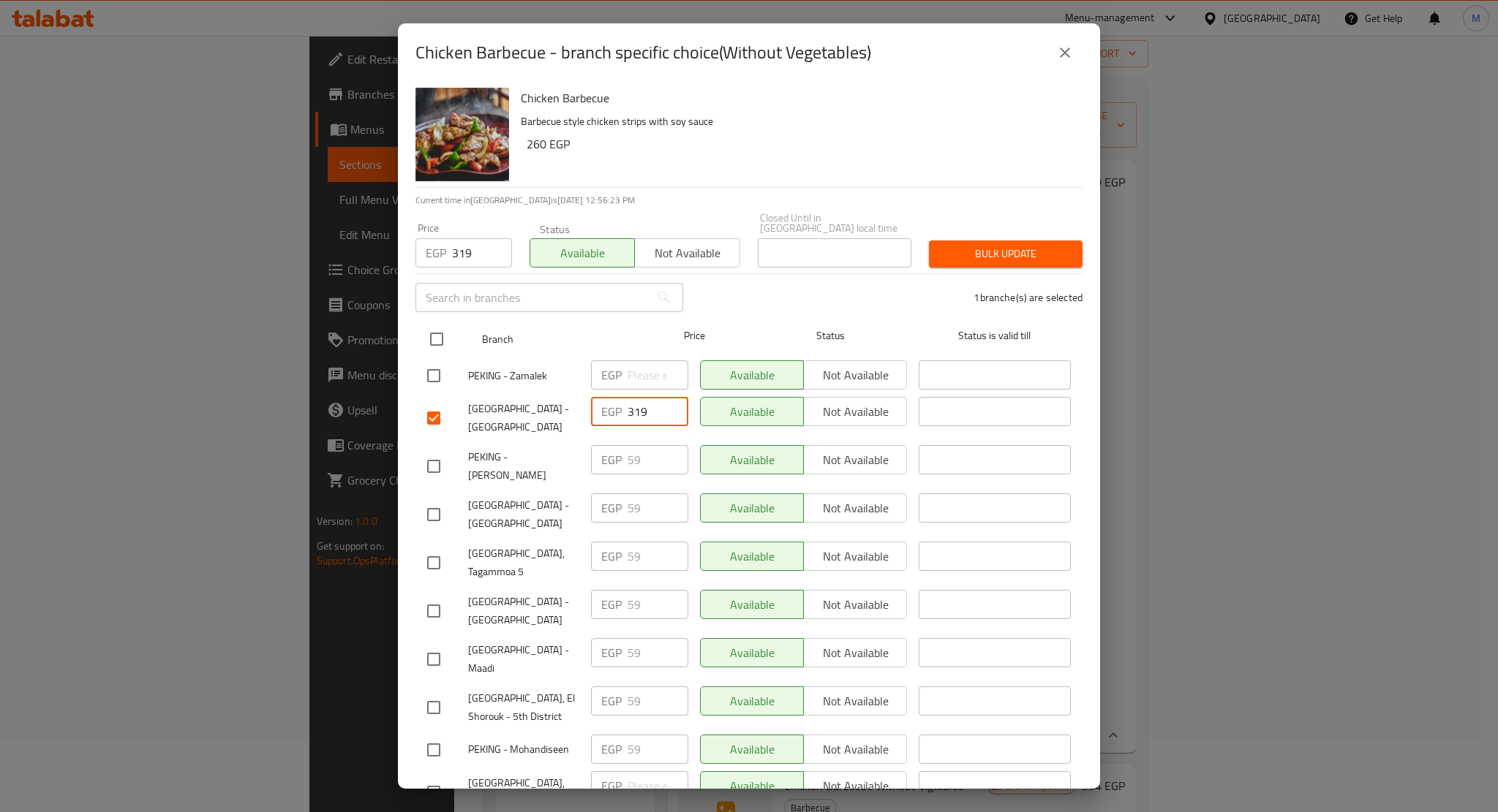
checkbox input "true"
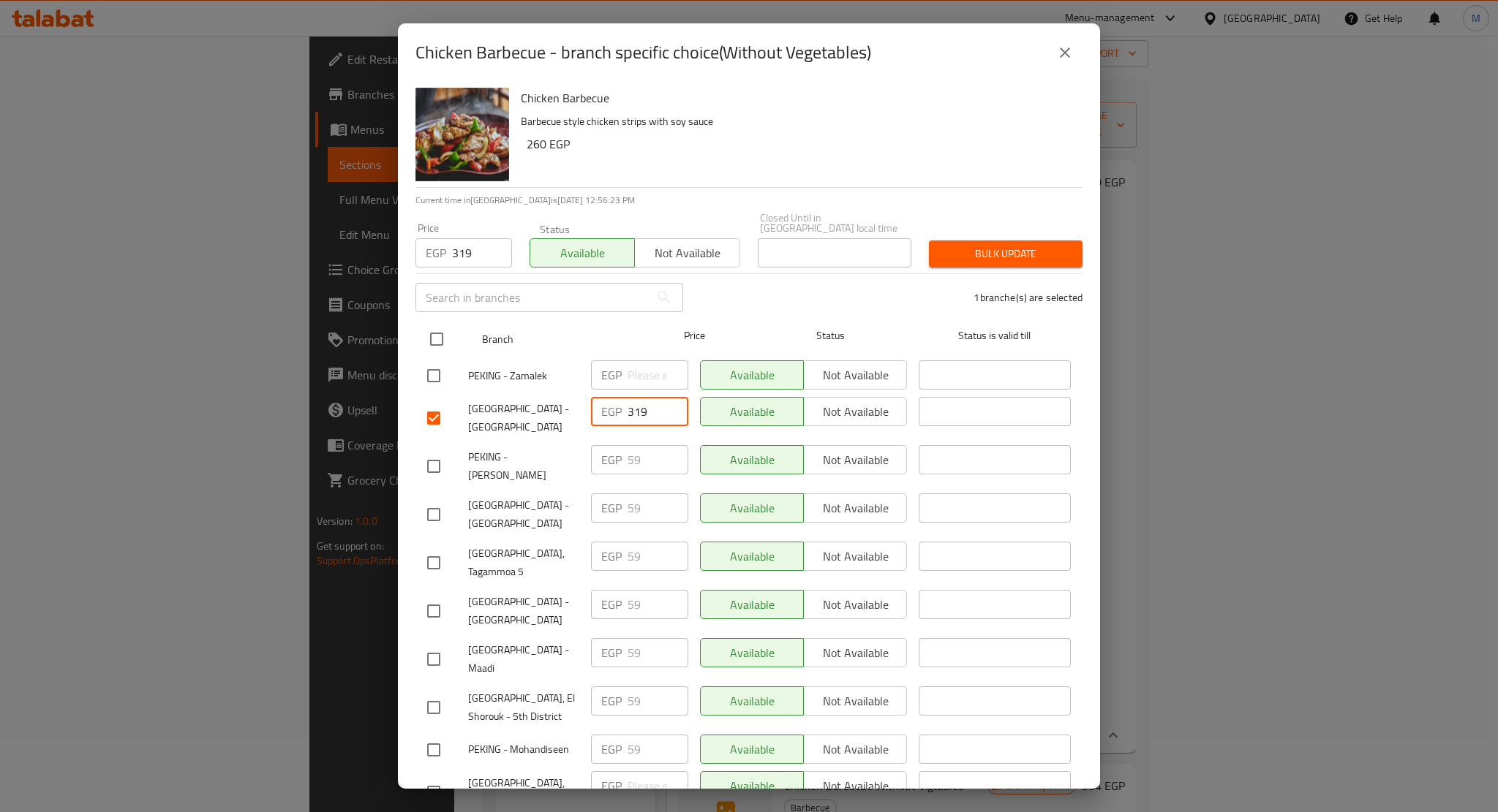
checkbox input "true"
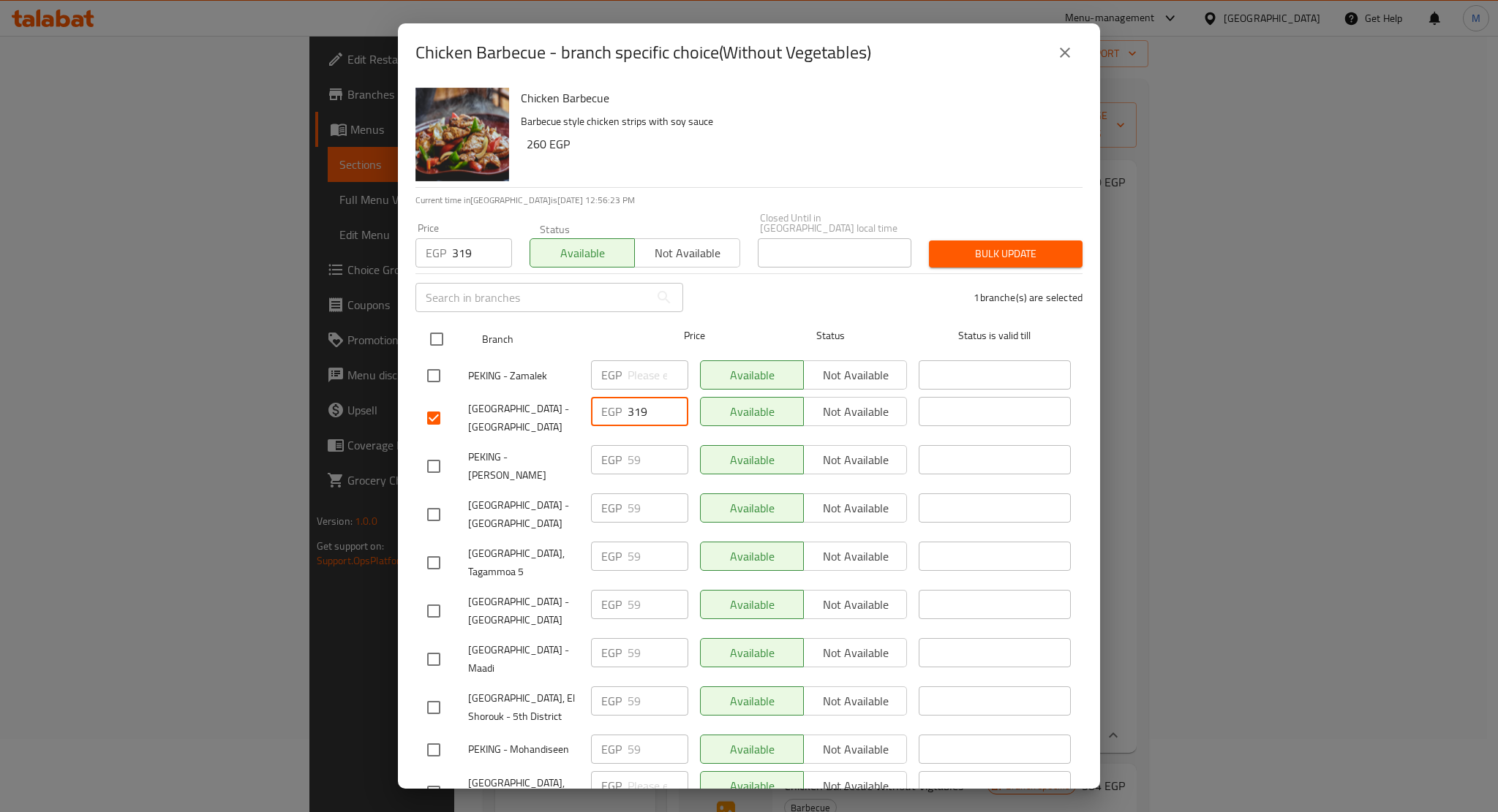
checkbox input "true"
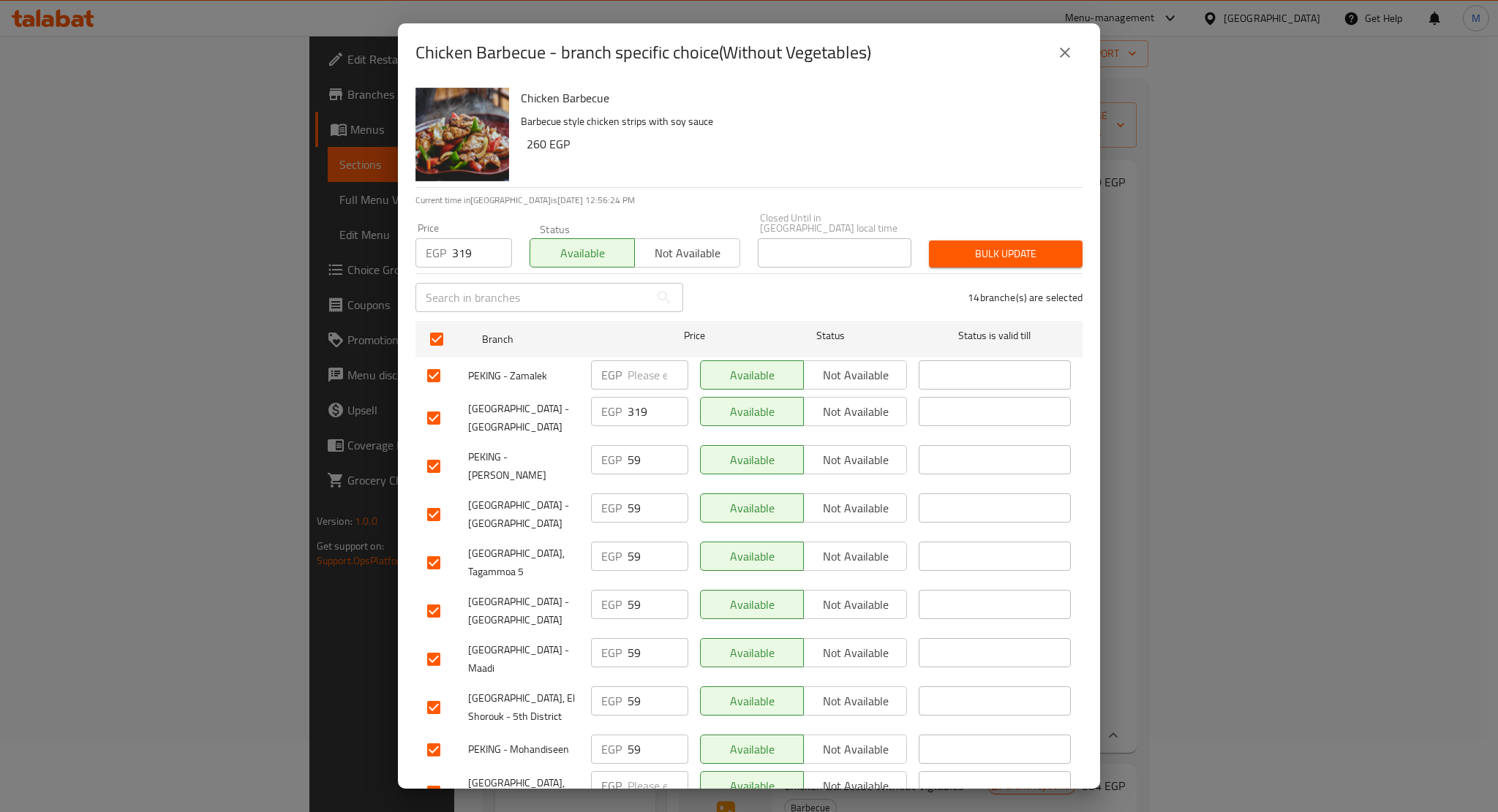
drag, startPoint x: 647, startPoint y: 435, endPoint x: 589, endPoint y: 435, distance: 58.0
click at [591, 446] on div "EGP 59 ​" at bounding box center [640, 460] width 97 height 29
paste input "31"
type input "319"
drag, startPoint x: 649, startPoint y: 472, endPoint x: 639, endPoint y: 492, distance: 22.4
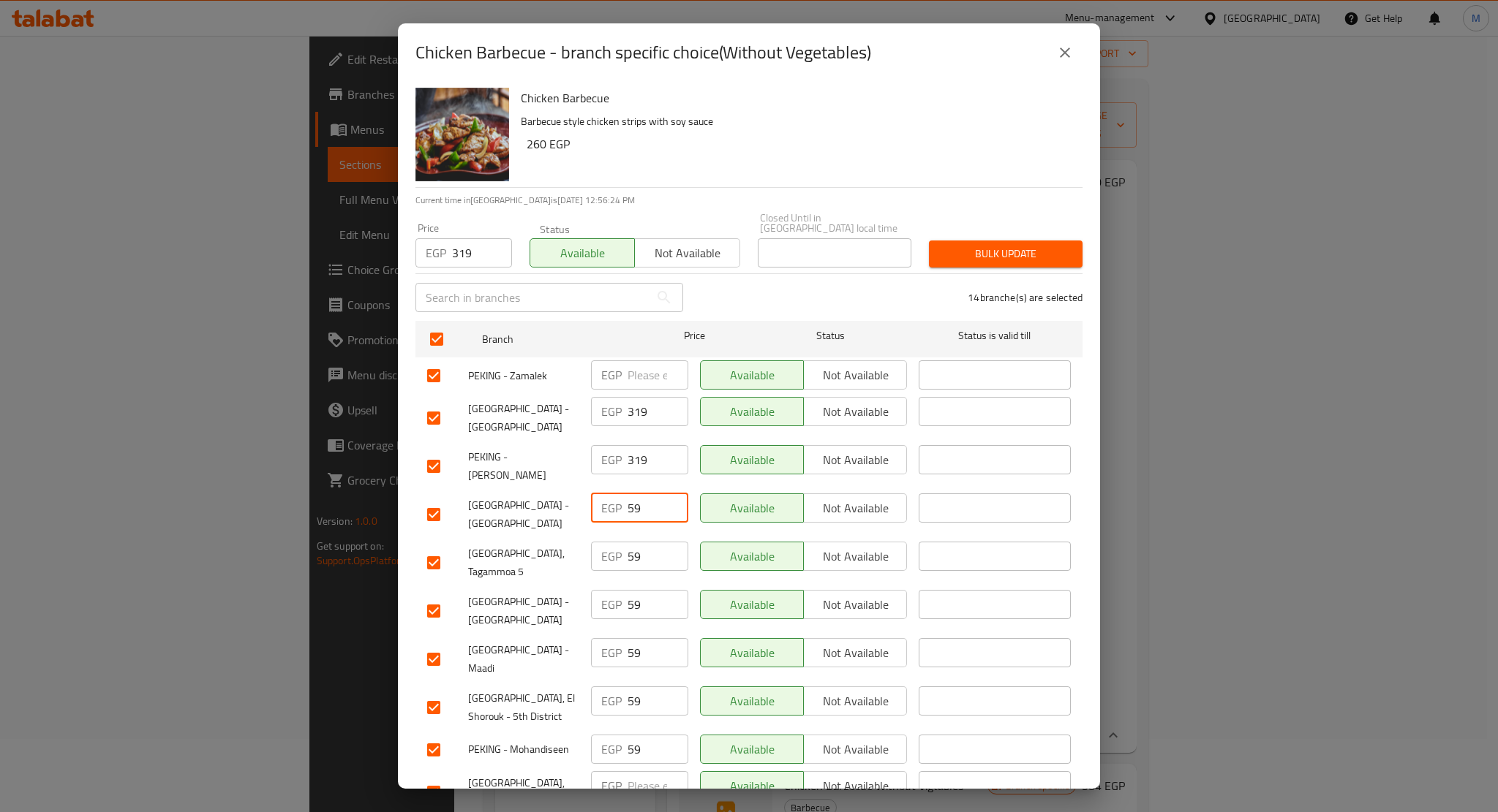
click at [617, 493] on div "EGP 59 ​" at bounding box center [640, 507] width 97 height 29
paste input "31"
type input "319"
drag, startPoint x: 653, startPoint y: 511, endPoint x: 608, endPoint y: 503, distance: 45.7
click at [608, 542] on div "EGP 59 ​" at bounding box center [640, 556] width 97 height 29
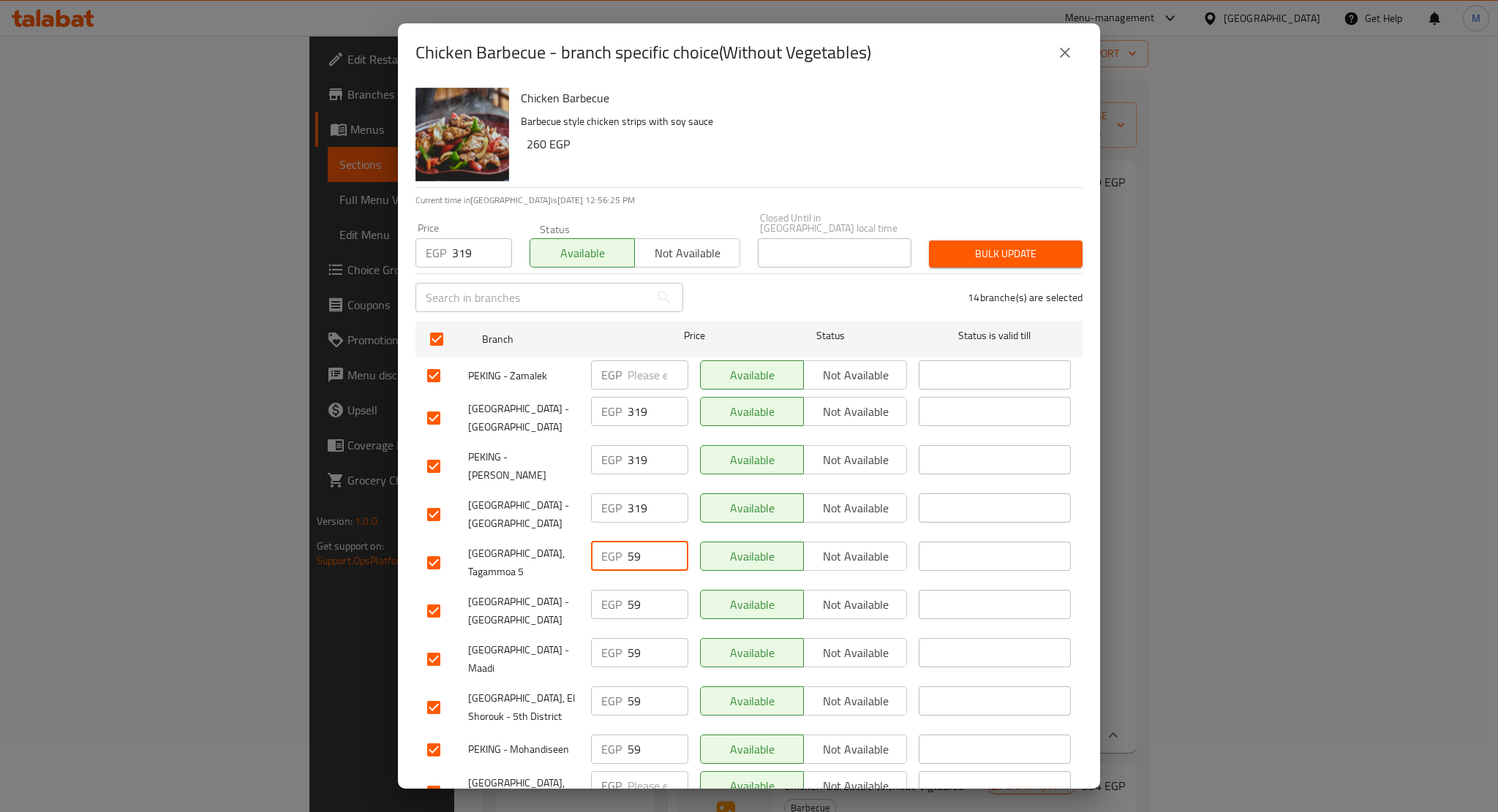
paste input "31"
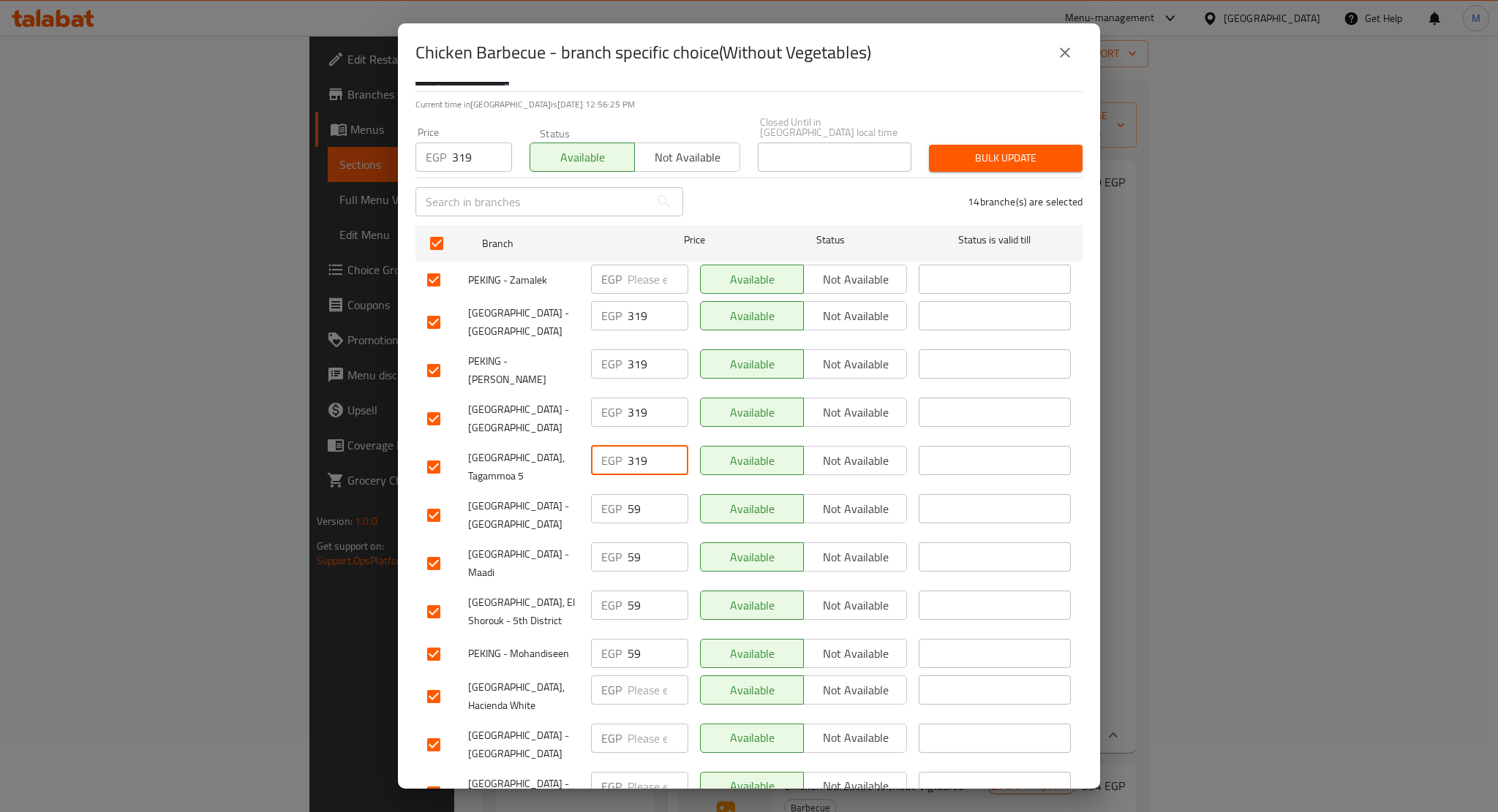
scroll to position [120, 0]
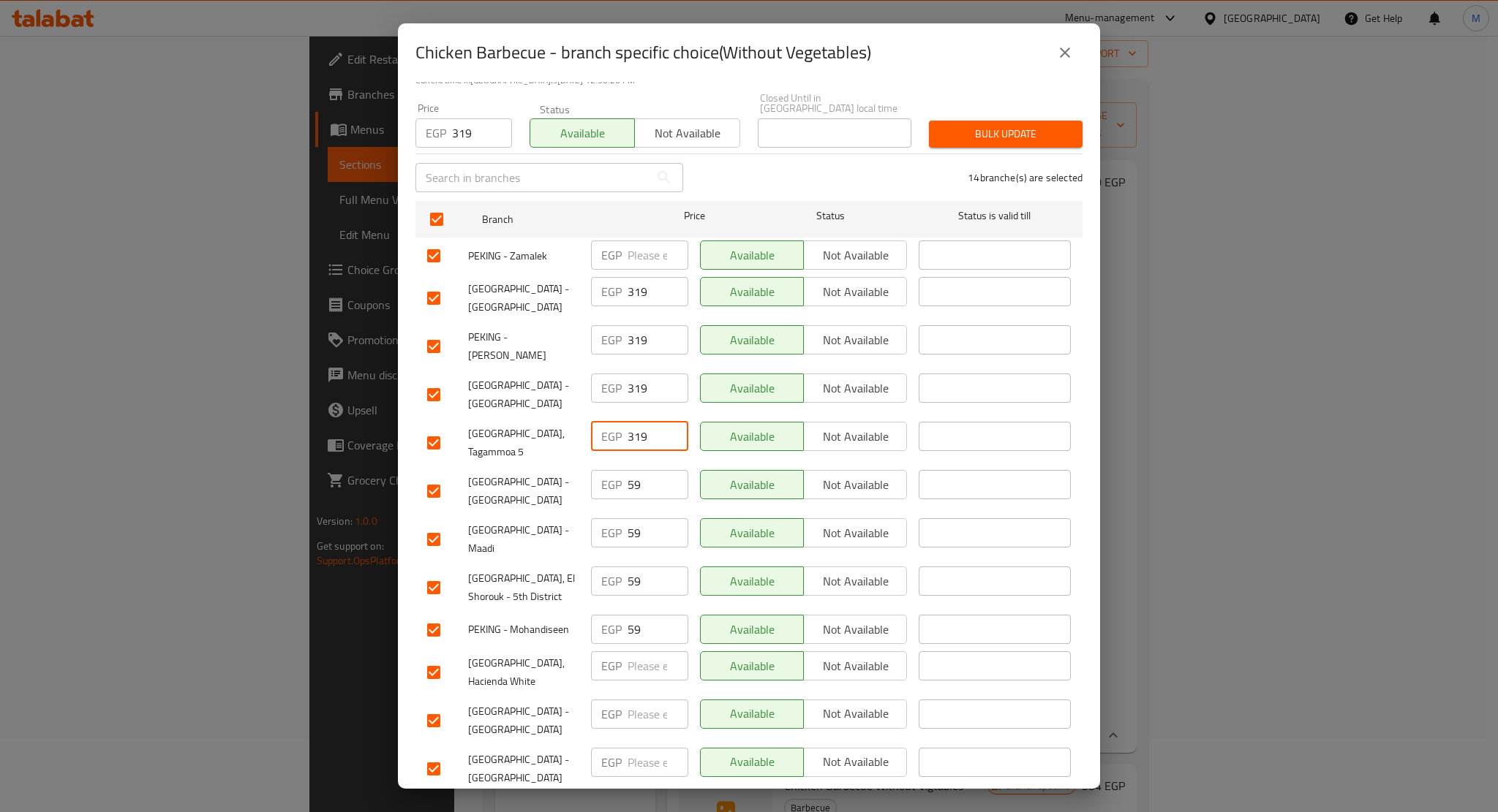
type input "319"
drag, startPoint x: 651, startPoint y: 434, endPoint x: 588, endPoint y: 434, distance: 63.0
click at [588, 464] on div "EGP 59 ​" at bounding box center [639, 491] width 109 height 54
paste input "31"
type input "319"
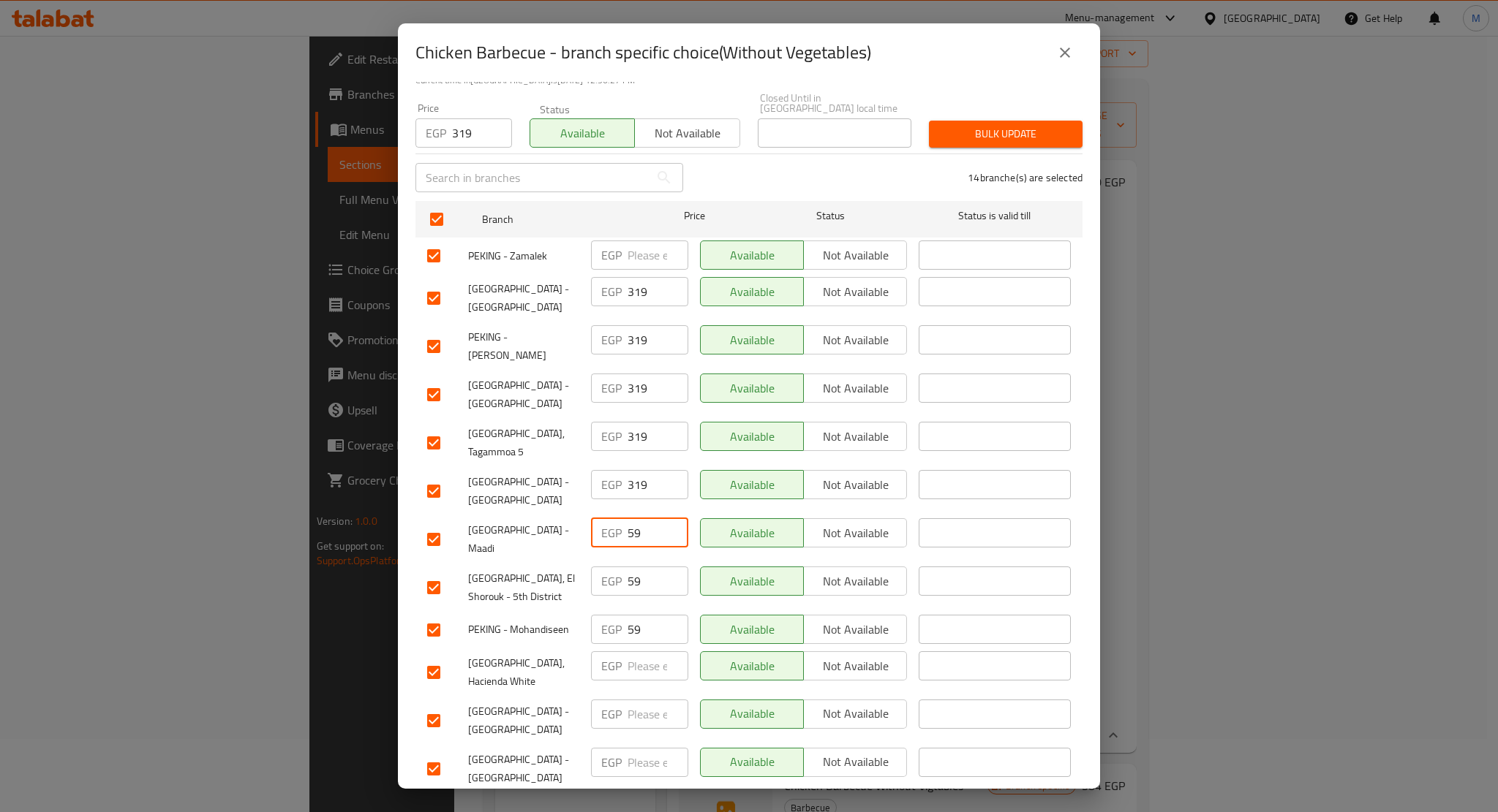
click at [631, 518] on input "59" at bounding box center [658, 532] width 61 height 29
drag, startPoint x: 642, startPoint y: 464, endPoint x: 584, endPoint y: 464, distance: 58.0
click at [585, 513] on div "EGP 59 ​" at bounding box center [639, 540] width 109 height 54
paste input "31"
type input "319"
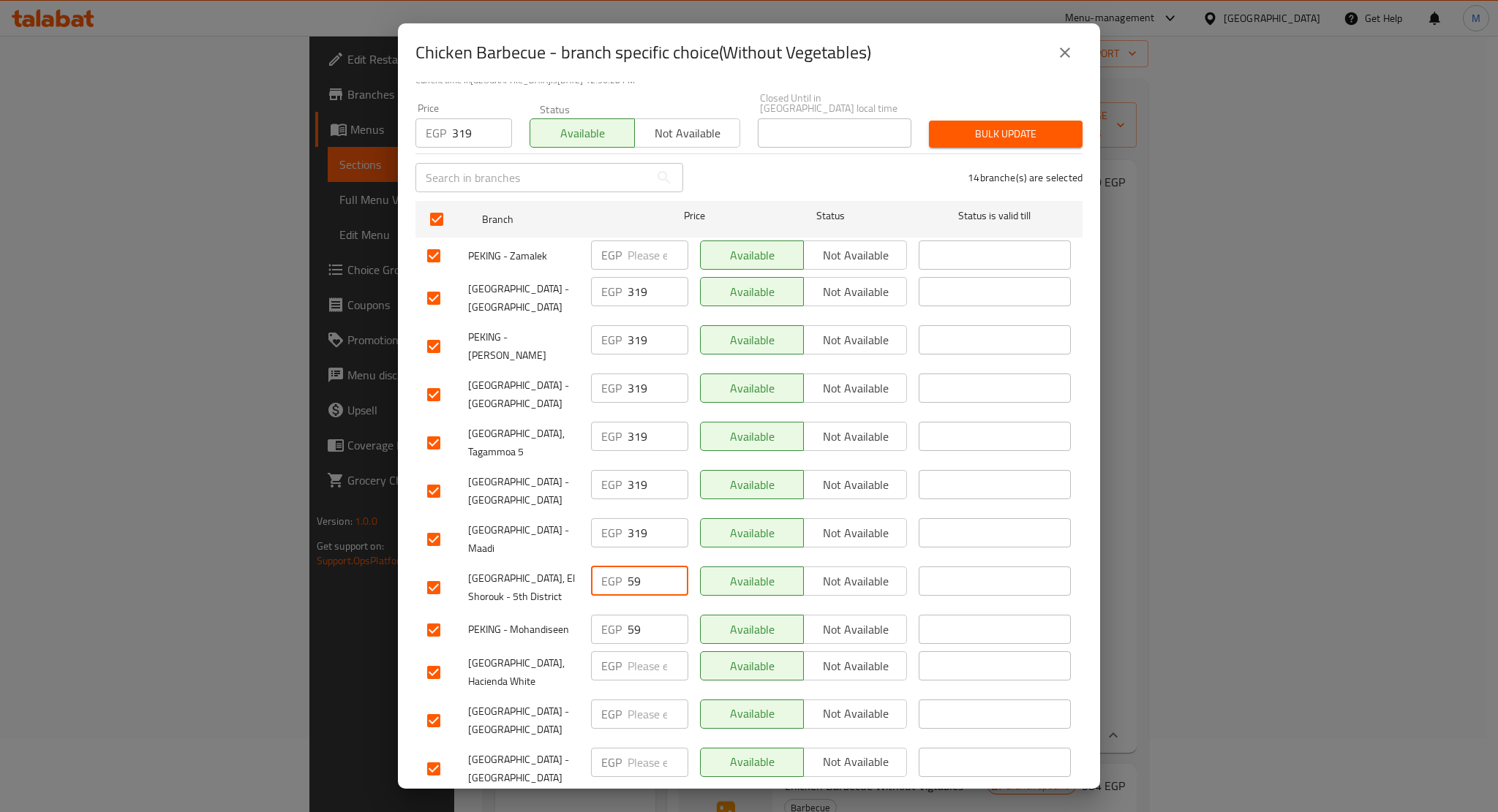
drag, startPoint x: 635, startPoint y: 502, endPoint x: 572, endPoint y: 500, distance: 63.0
click at [572, 560] on div "Peking, El Shorouk - 5th District EGP 59 ​ Available Not available ​" at bounding box center [749, 587] width 656 height 54
paste input "31"
type input "319"
drag, startPoint x: 646, startPoint y: 551, endPoint x: 603, endPoint y: 545, distance: 43.4
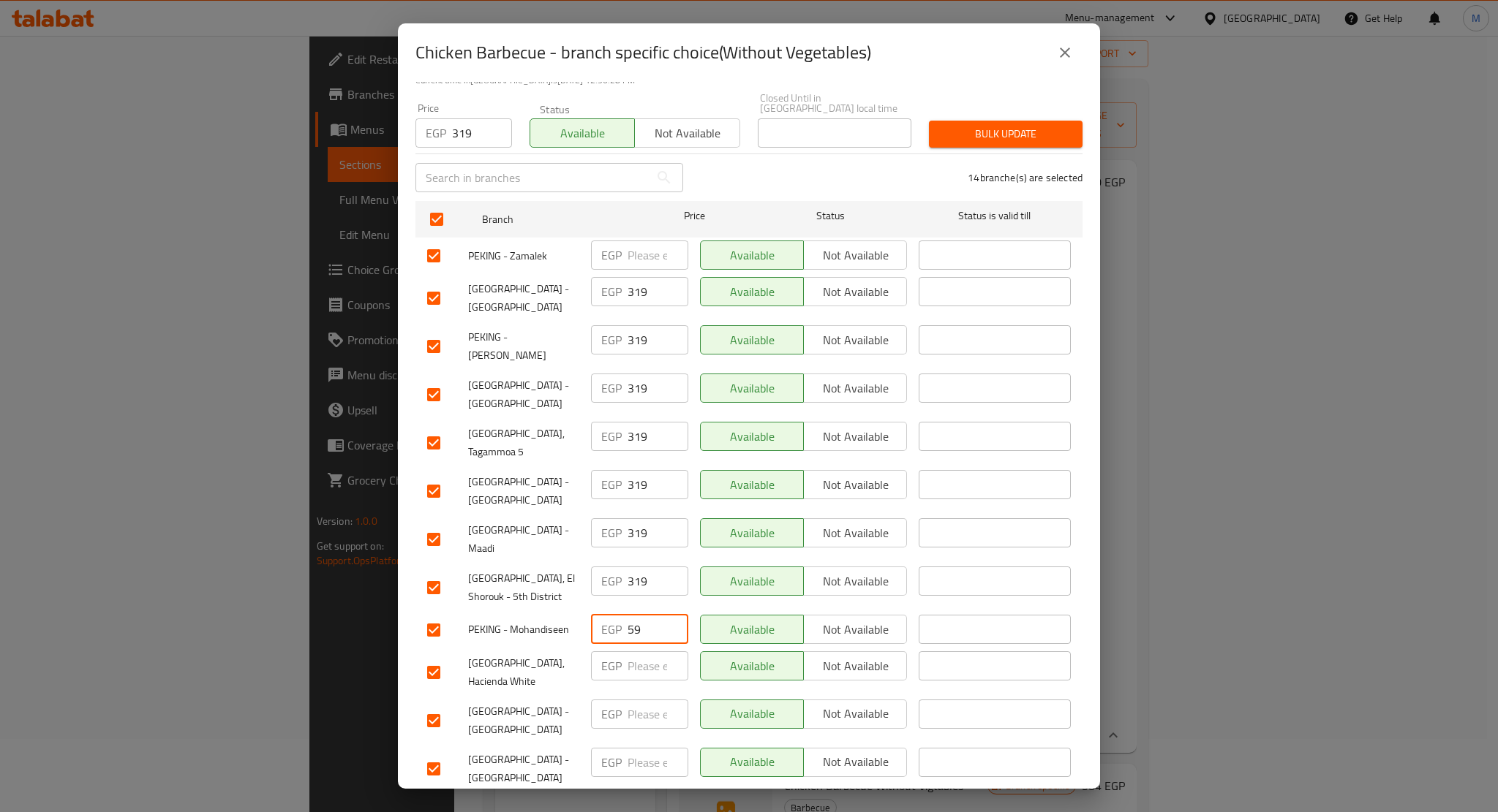
click at [603, 614] on div "EGP 59 ​" at bounding box center [640, 628] width 97 height 29
paste input "31"
type input "319"
click at [649, 652] on input "number" at bounding box center [658, 666] width 61 height 29
paste input "319"
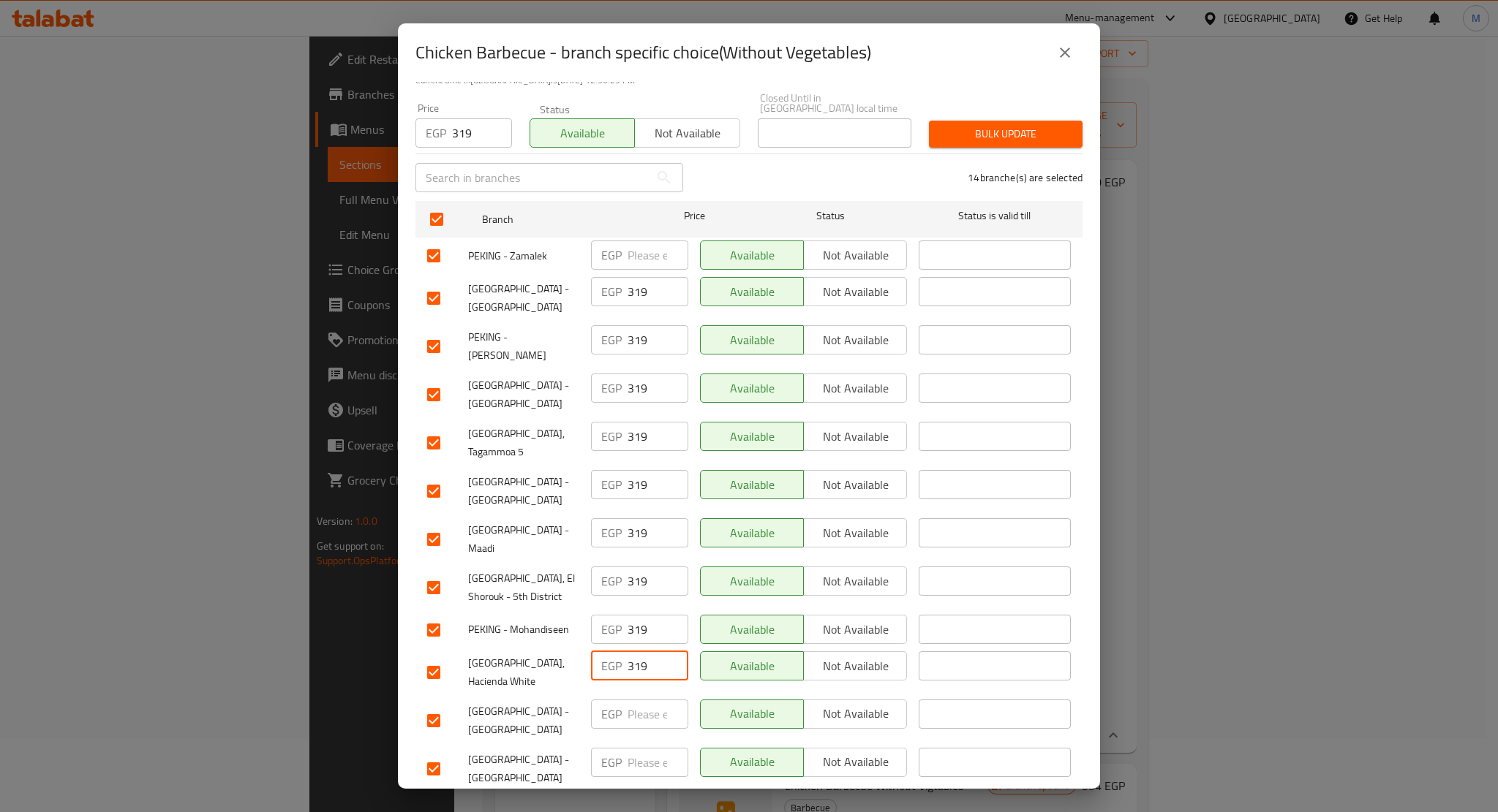
type input "319"
click at [645, 699] on input "number" at bounding box center [658, 713] width 61 height 29
paste input "319"
type input "319"
click at [648, 742] on div "EGP ​" at bounding box center [639, 769] width 109 height 54
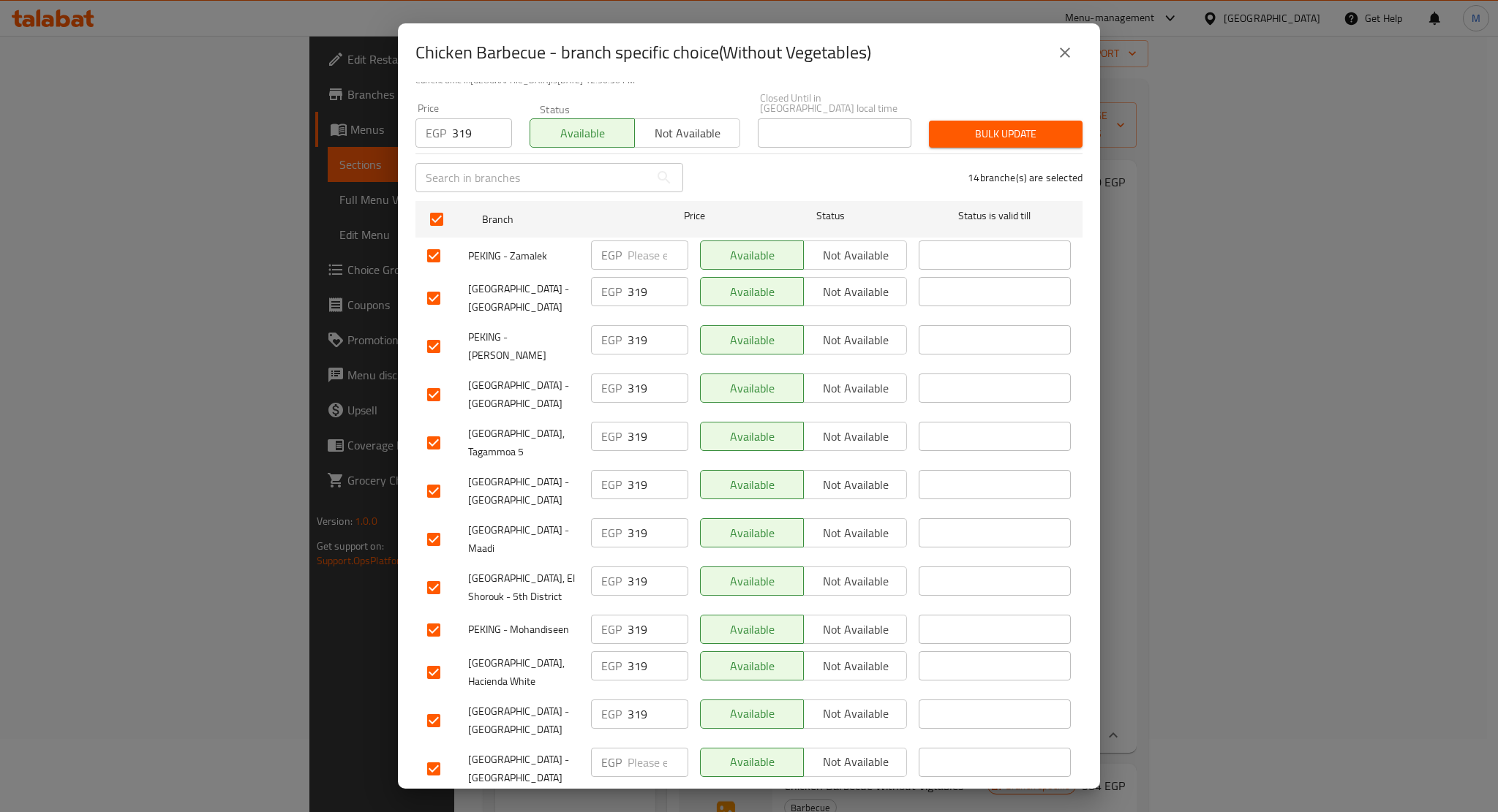
click at [648, 748] on input "number" at bounding box center [658, 762] width 61 height 29
paste input "319"
type input "319"
click at [638, 796] on input "number" at bounding box center [658, 810] width 61 height 29
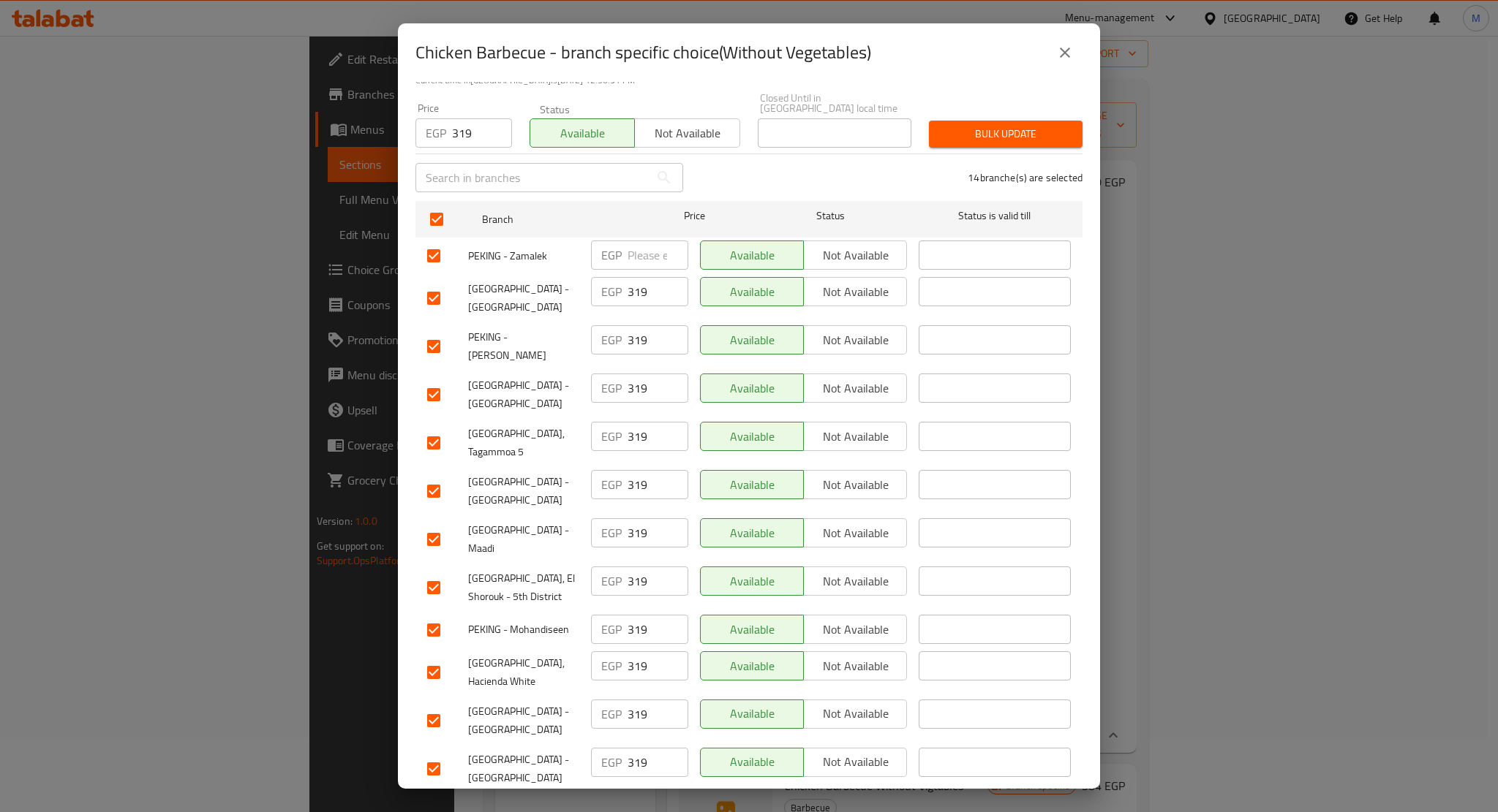
paste input "319"
type input "319"
paste input "319"
type input "319"
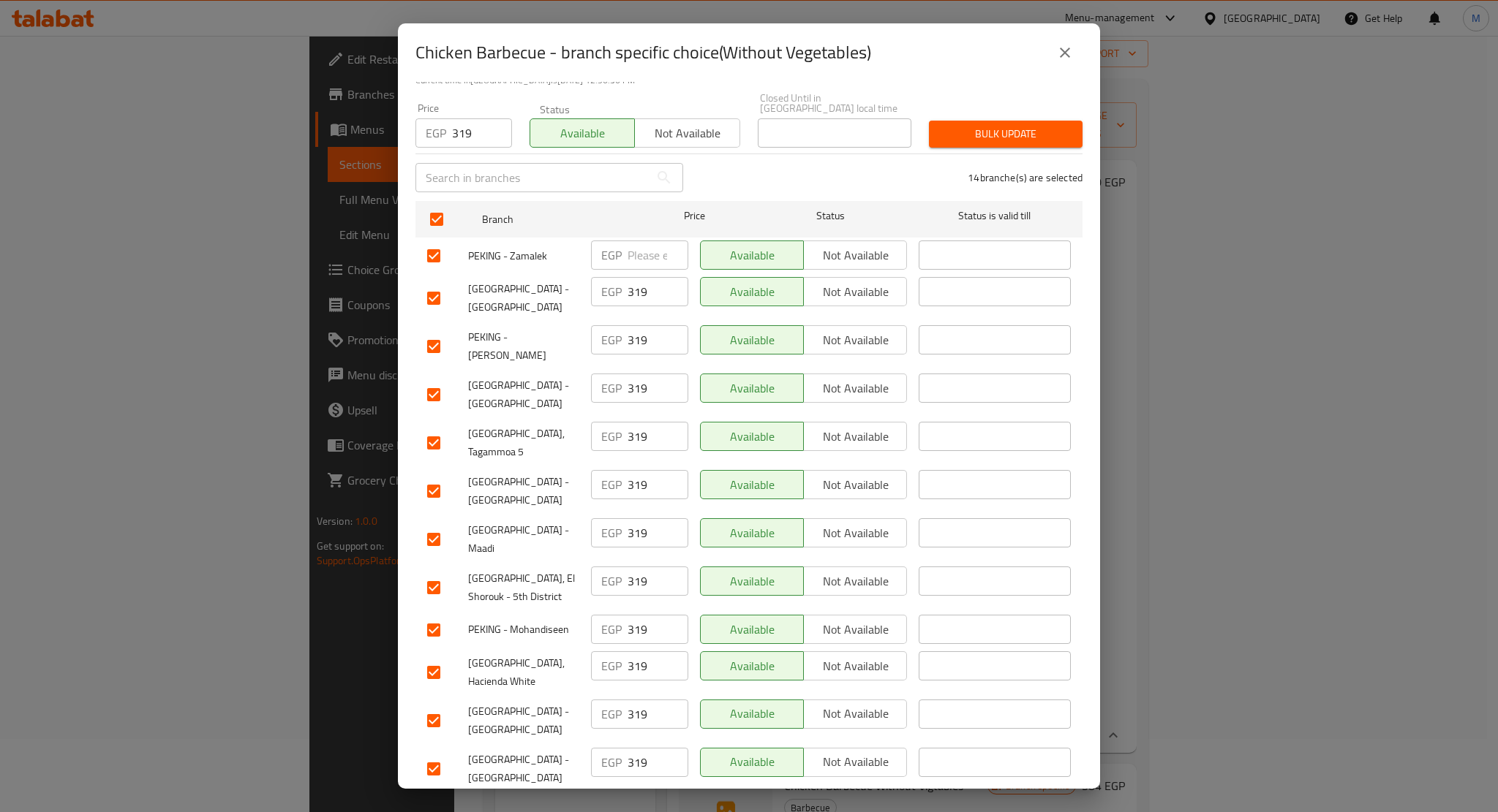
drag, startPoint x: 645, startPoint y: 688, endPoint x: 593, endPoint y: 688, distance: 52.0
click at [594, 796] on div "EGP 319 ​" at bounding box center [640, 810] width 97 height 29
type input "384"
checkbox input "false"
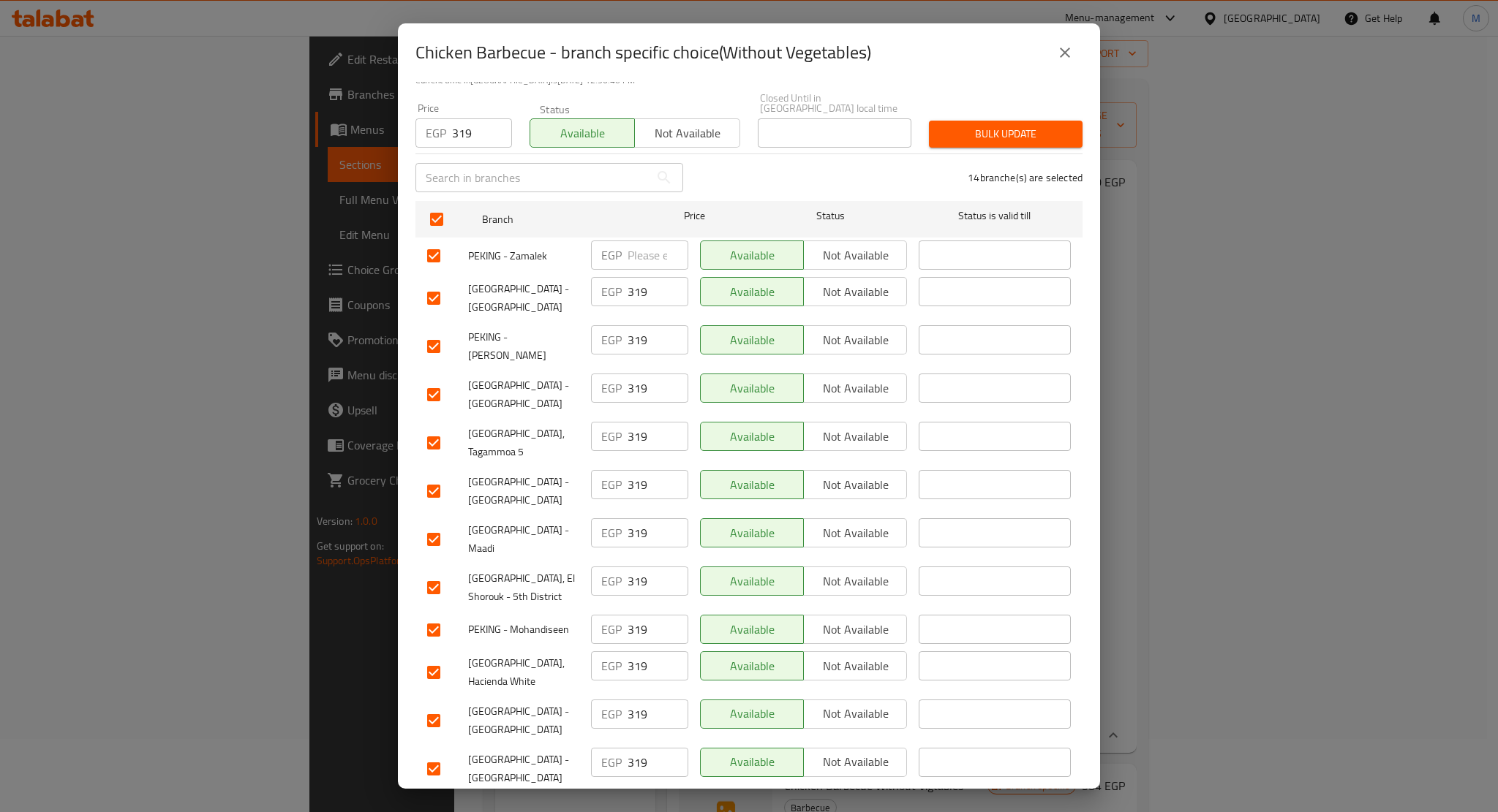
checkbox input "false"
click at [630, 246] on input "number" at bounding box center [658, 255] width 61 height 29
drag, startPoint x: 639, startPoint y: 277, endPoint x: 588, endPoint y: 275, distance: 51.0
click at [591, 277] on div "EGP 319 ​" at bounding box center [640, 291] width 97 height 29
type input "319"
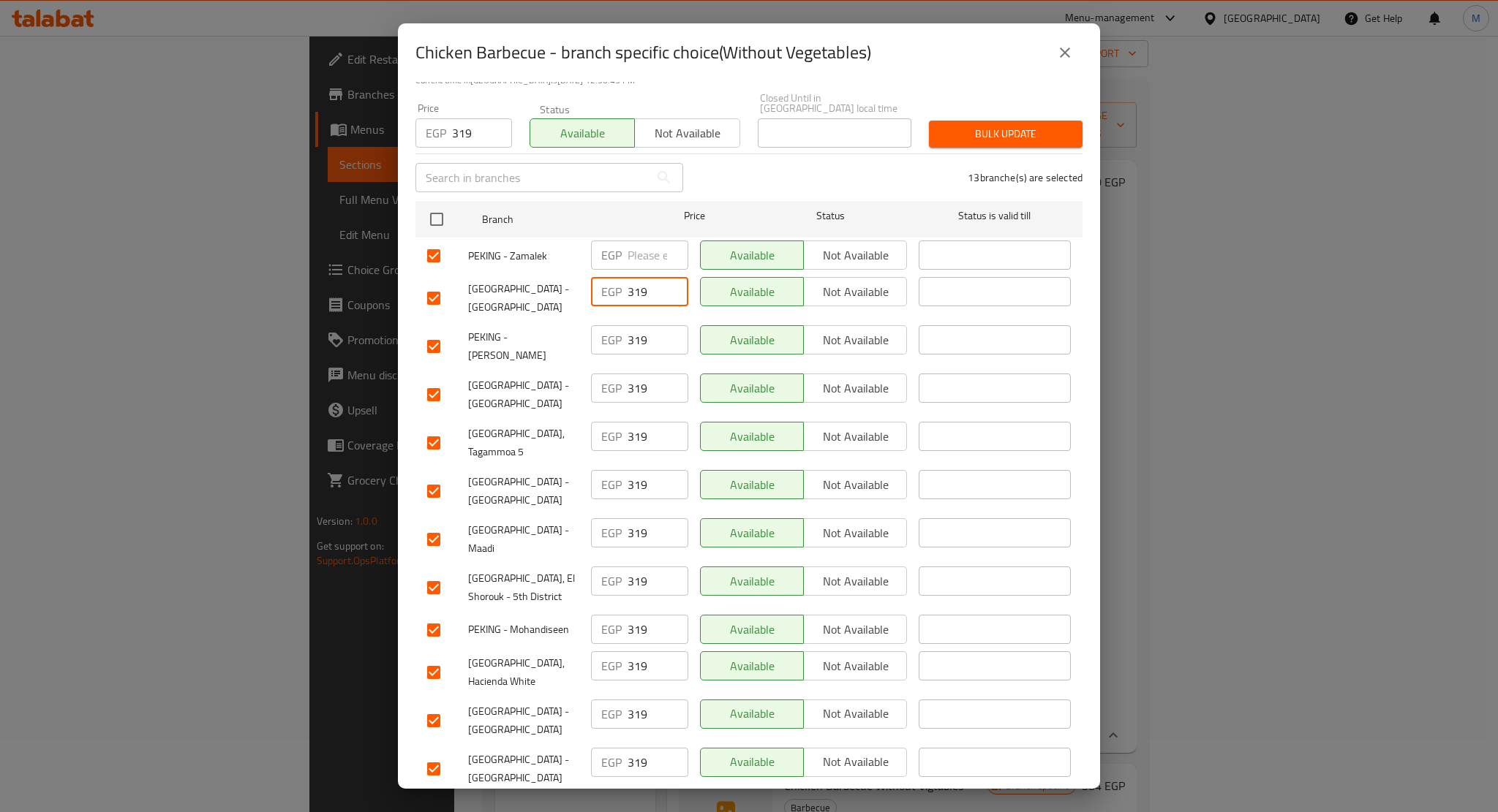
click at [642, 249] on input "number" at bounding box center [658, 255] width 61 height 29
paste input "319"
type input "319"
drag, startPoint x: 645, startPoint y: 696, endPoint x: 632, endPoint y: 682, distance: 19.1
click at [618, 796] on div "EGP 384 ​" at bounding box center [640, 810] width 97 height 29
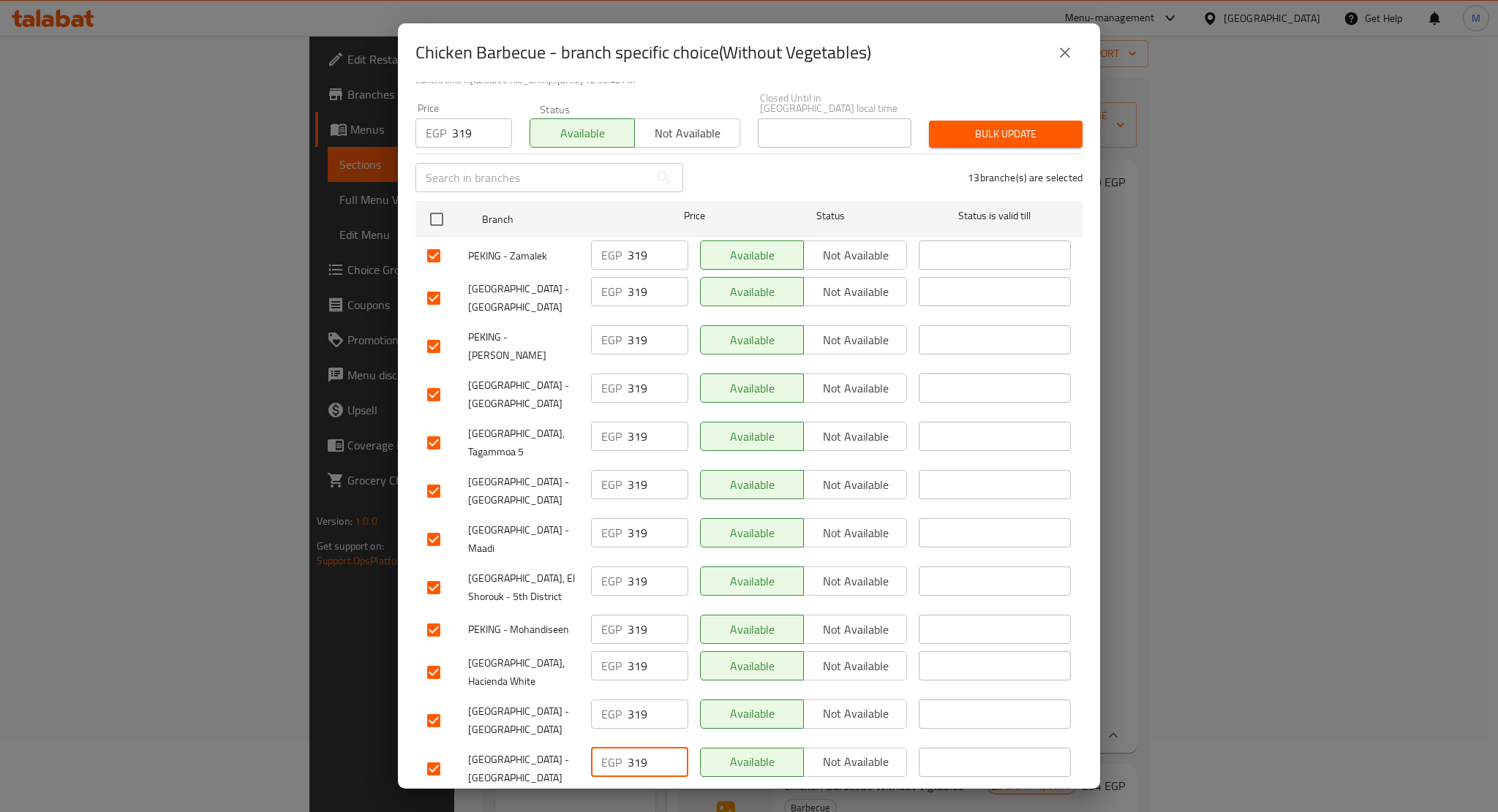
drag, startPoint x: 635, startPoint y: 655, endPoint x: 617, endPoint y: 667, distance: 21.6
click at [614, 748] on div "EGP 319 ​" at bounding box center [640, 762] width 97 height 29
paste input "84"
type input "384"
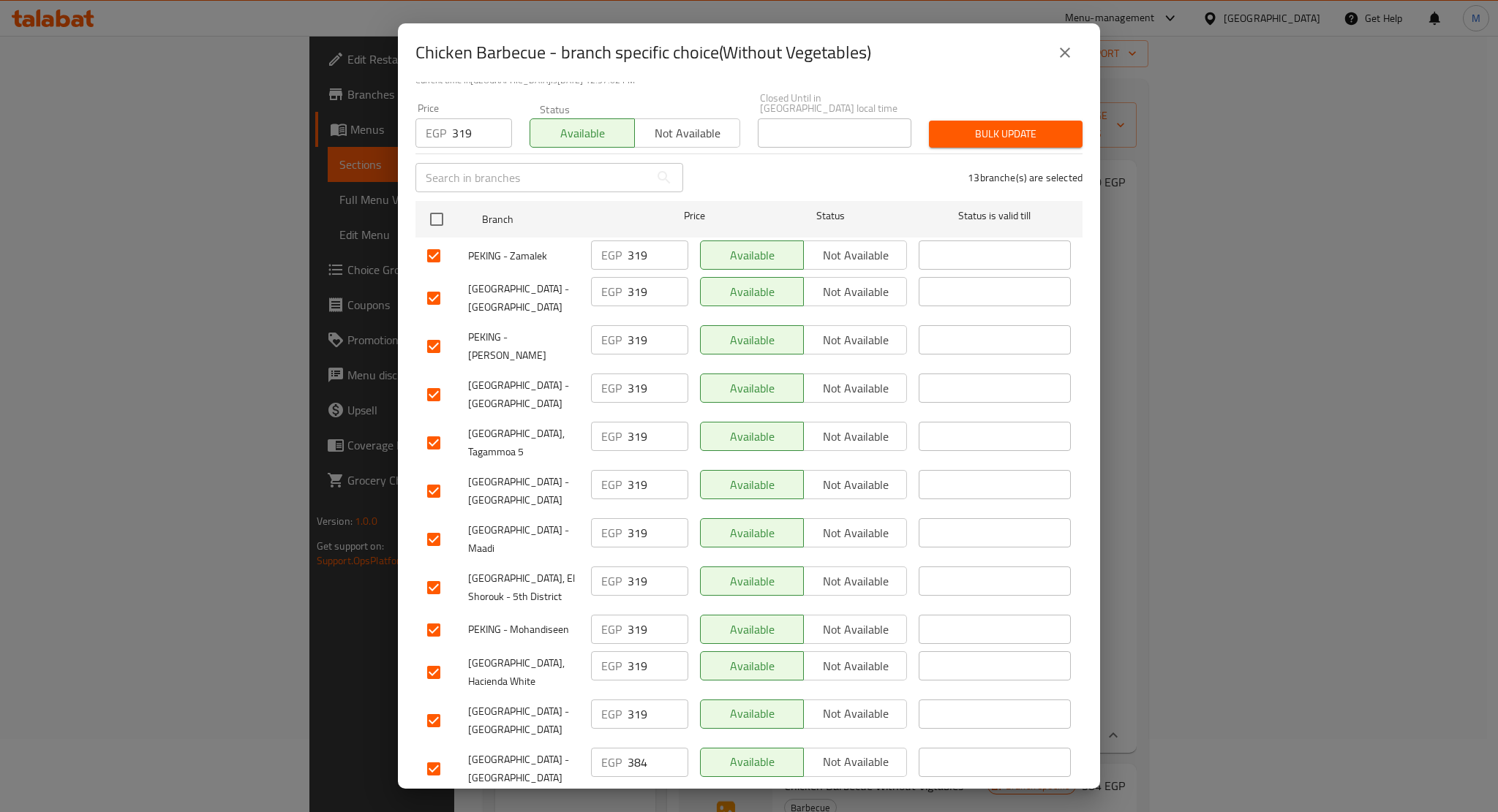
click at [1077, 48] on button "close" at bounding box center [1065, 53] width 35 height 35
